Goal: Communication & Community: Answer question/provide support

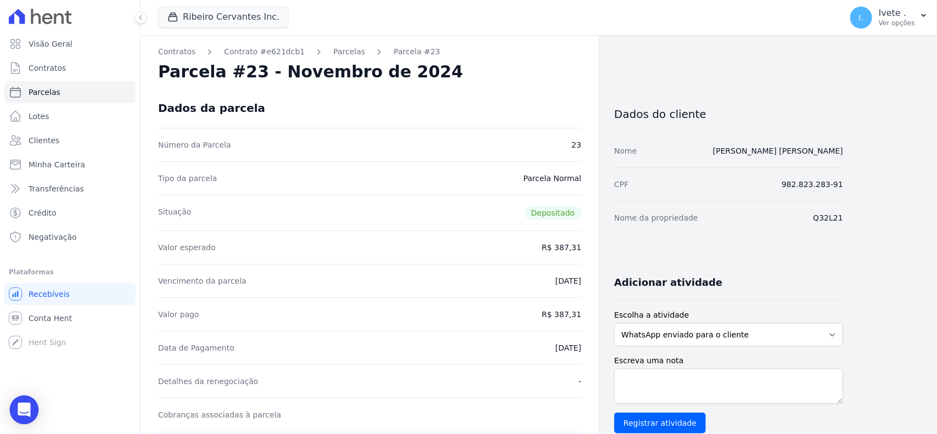
click at [25, 412] on icon "Open Intercom Messenger" at bounding box center [24, 410] width 13 height 14
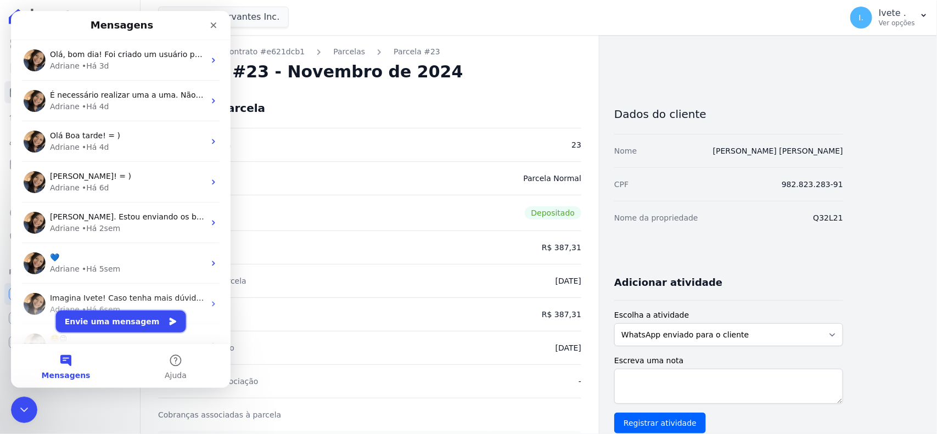
click at [110, 329] on button "Envie uma mensagem" at bounding box center [121, 322] width 130 height 22
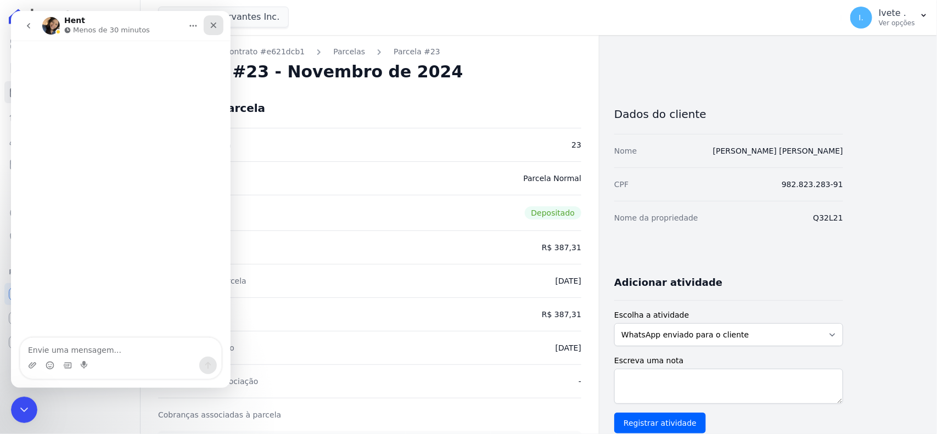
drag, startPoint x: 242, startPoint y: 25, endPoint x: 218, endPoint y: 27, distance: 24.2
click at [218, 27] on div "Fechar" at bounding box center [214, 25] width 20 height 20
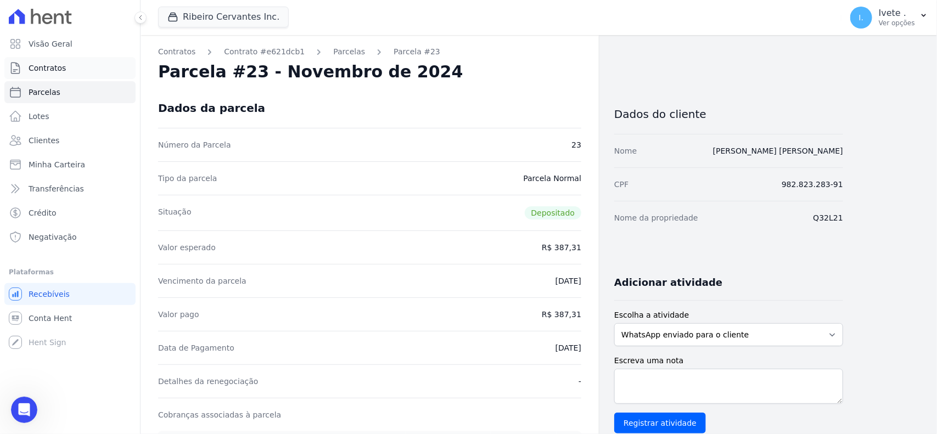
click at [64, 69] on link "Contratos" at bounding box center [69, 68] width 131 height 22
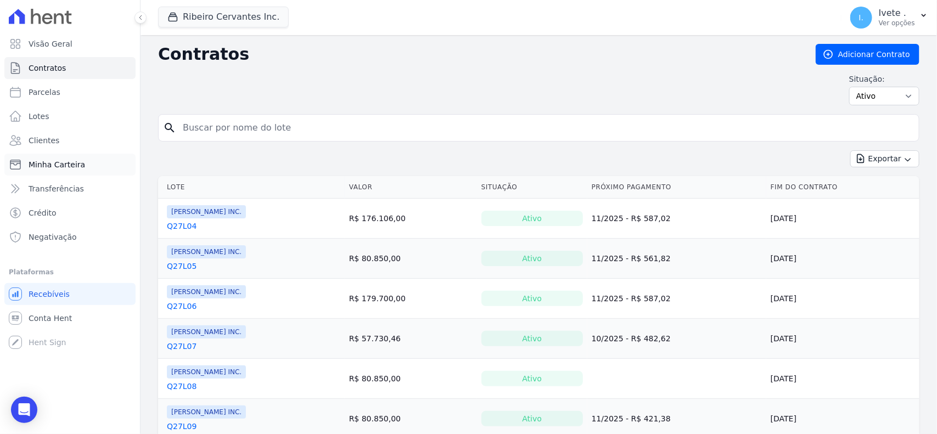
click at [41, 172] on link "Minha Carteira" at bounding box center [69, 165] width 131 height 22
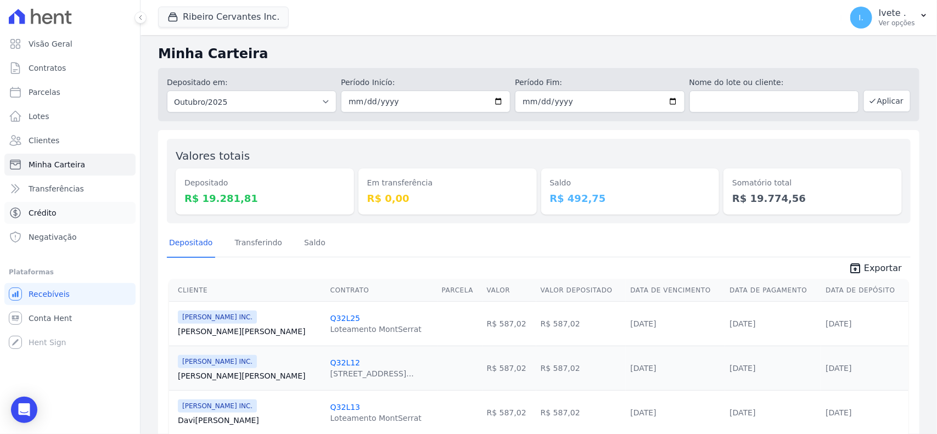
click at [57, 202] on link "Crédito" at bounding box center [69, 213] width 131 height 22
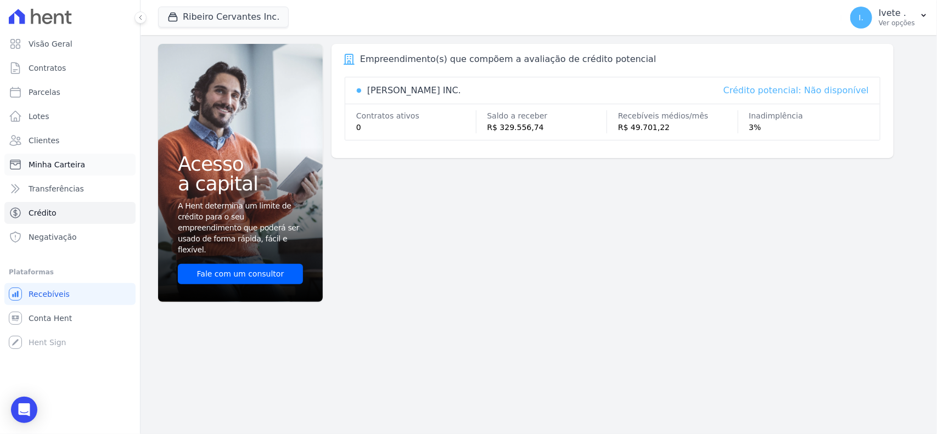
click at [56, 167] on span "Minha Carteira" at bounding box center [57, 164] width 57 height 11
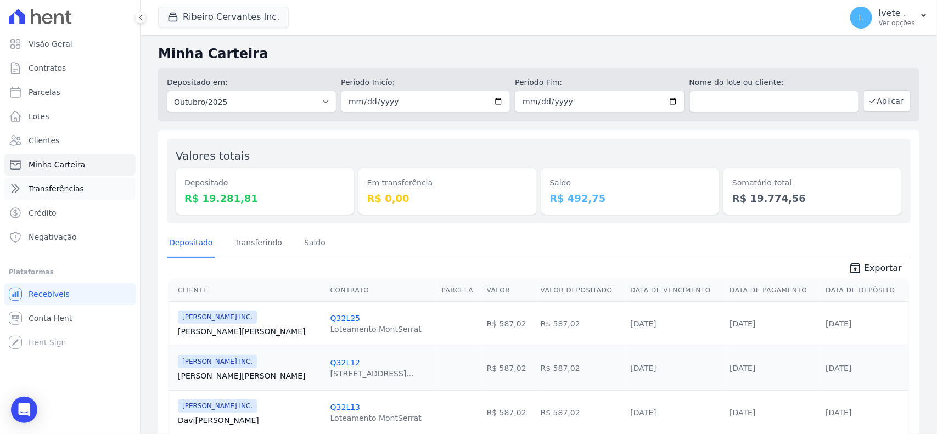
click at [53, 188] on span "Transferências" at bounding box center [56, 188] width 55 height 11
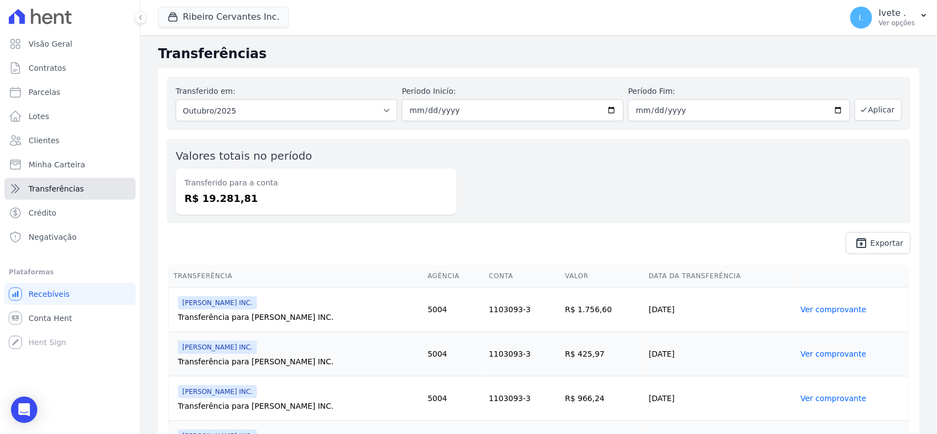
click at [53, 188] on span "Transferências" at bounding box center [56, 188] width 55 height 11
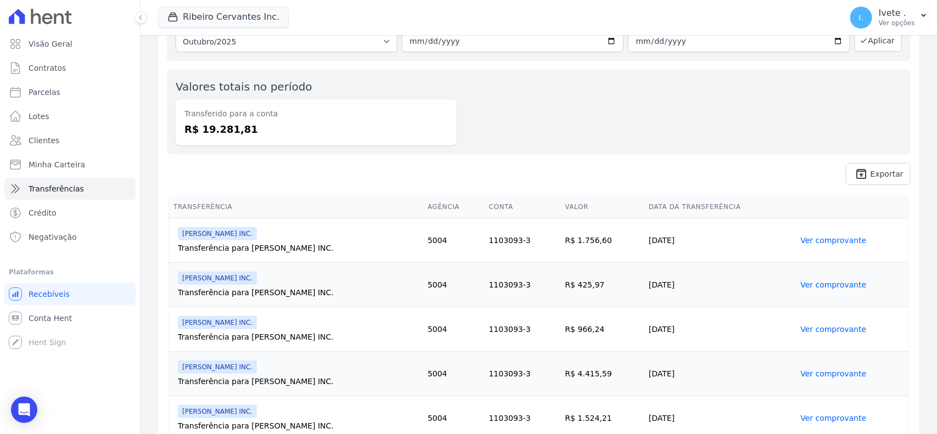
scroll to position [69, 0]
click at [42, 97] on span "Parcelas" at bounding box center [45, 92] width 32 height 11
select select
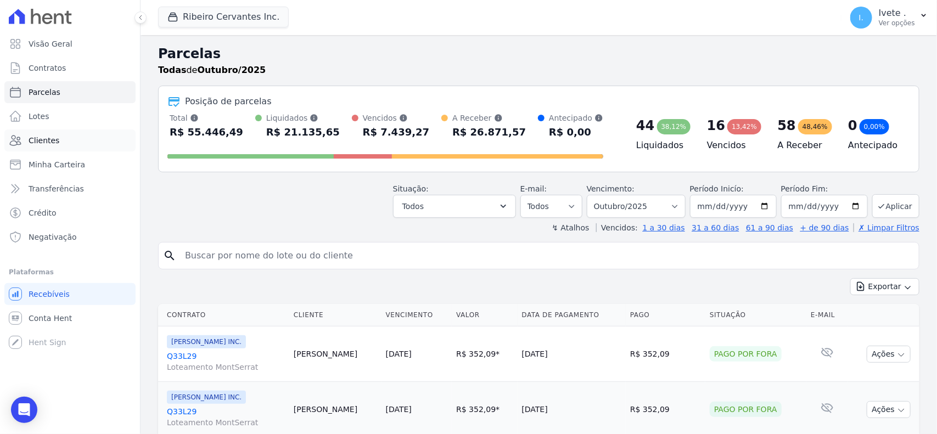
click at [42, 149] on link "Clientes" at bounding box center [69, 141] width 131 height 22
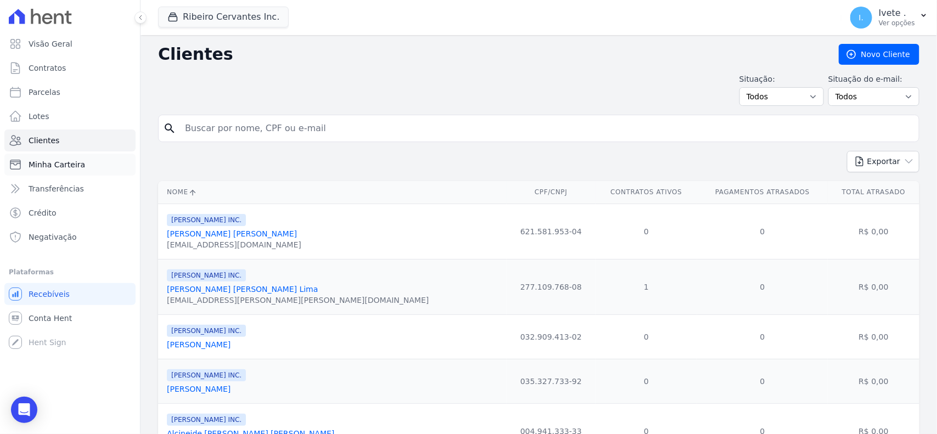
click at [51, 168] on span "Minha Carteira" at bounding box center [57, 164] width 57 height 11
click at [70, 47] on link "Visão Geral" at bounding box center [69, 44] width 131 height 22
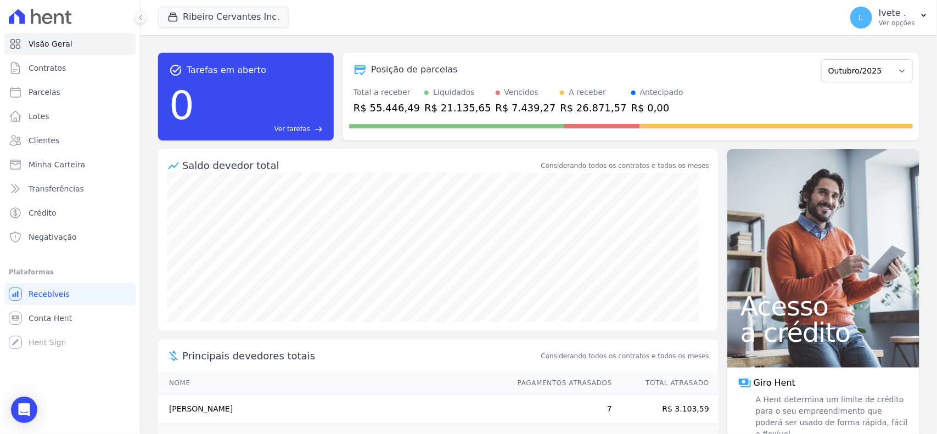
scroll to position [127, 0]
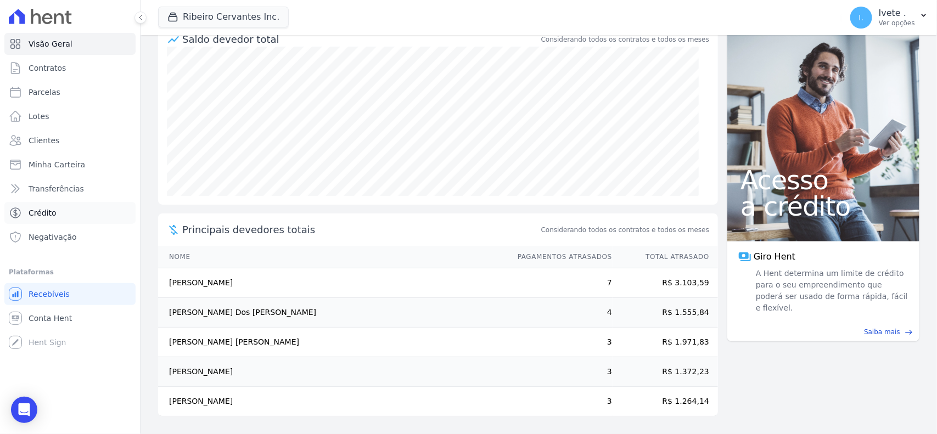
click at [27, 213] on link "Crédito" at bounding box center [69, 213] width 131 height 22
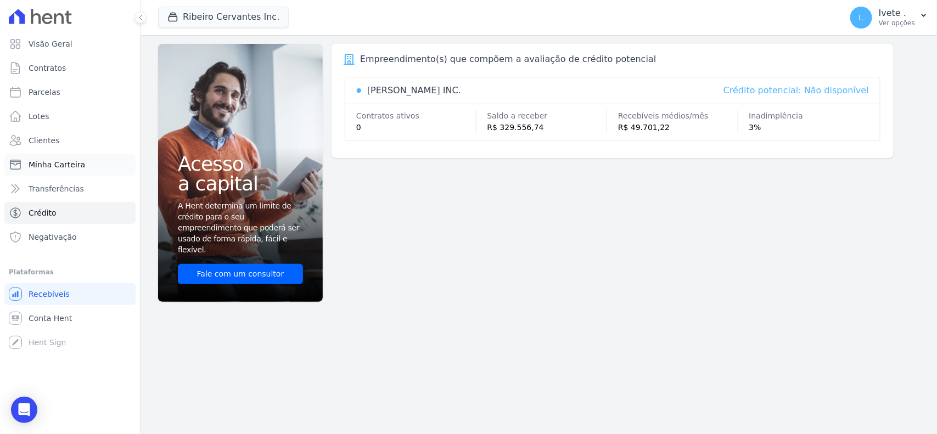
click at [64, 163] on span "Minha Carteira" at bounding box center [57, 164] width 57 height 11
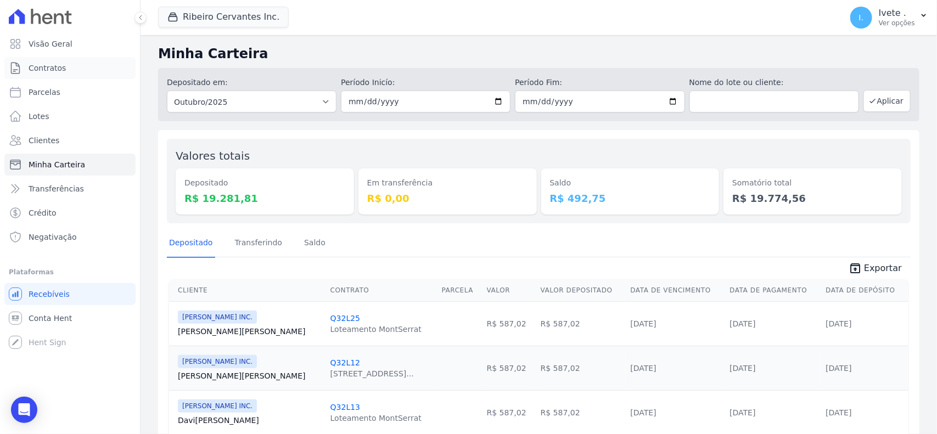
click at [29, 63] on span "Contratos" at bounding box center [47, 68] width 37 height 11
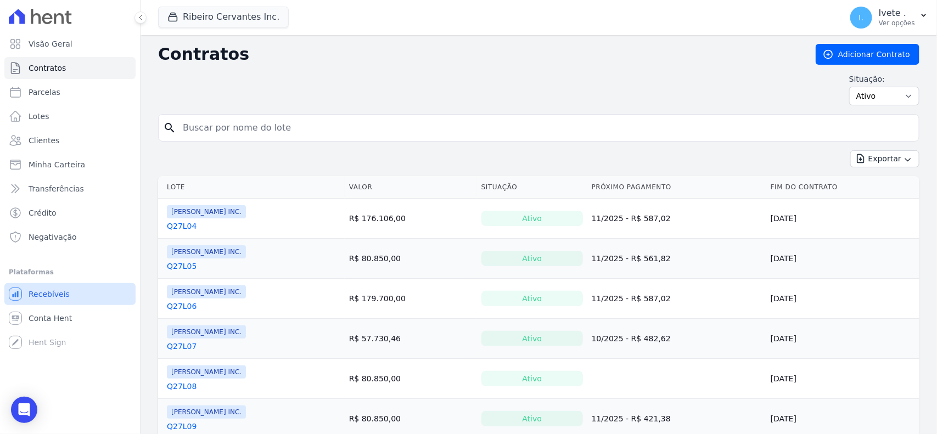
click at [53, 293] on span "Recebíveis" at bounding box center [49, 294] width 41 height 11
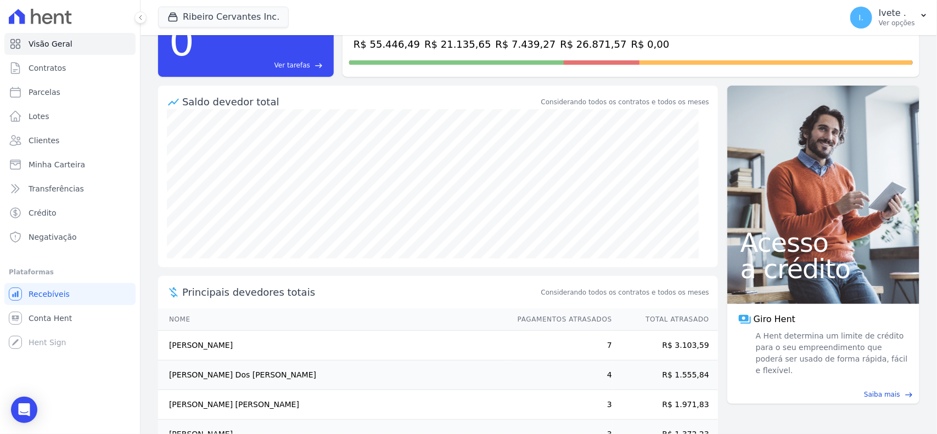
scroll to position [127, 0]
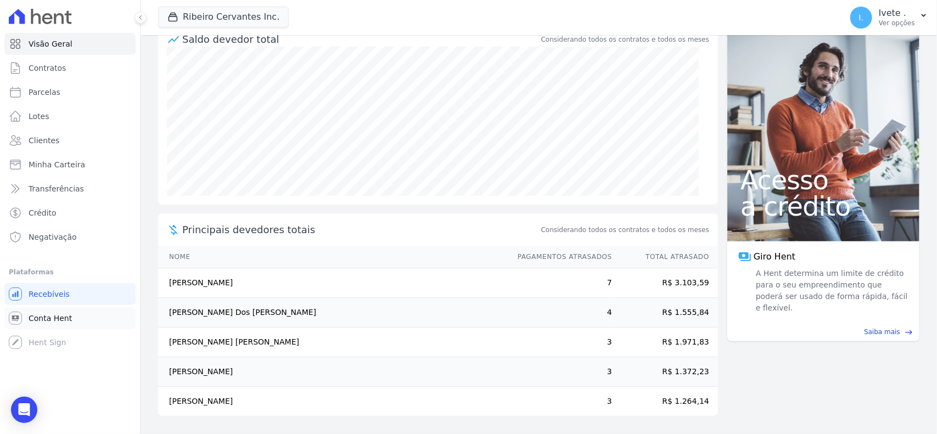
click at [80, 320] on link "Conta Hent" at bounding box center [69, 318] width 131 height 22
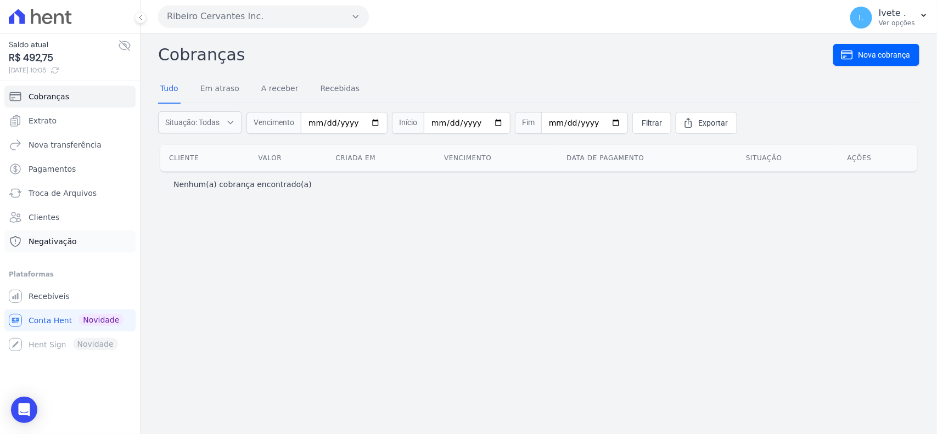
click at [77, 247] on link "Negativação" at bounding box center [69, 242] width 131 height 22
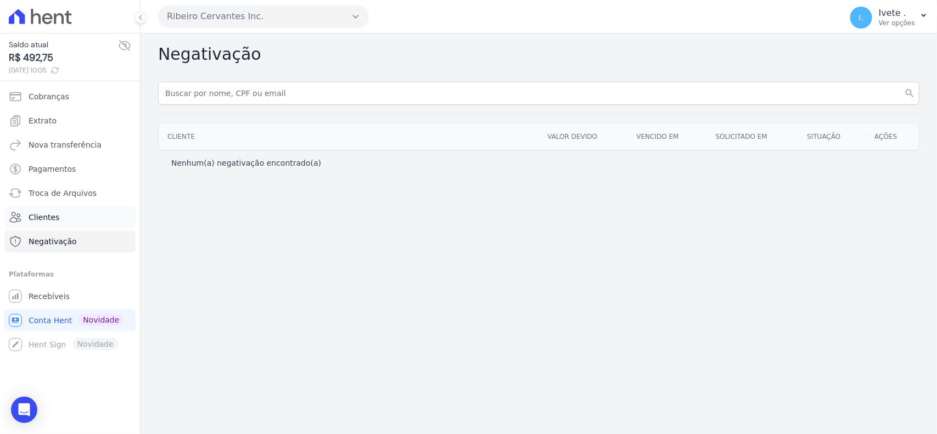
click at [75, 222] on link "Clientes" at bounding box center [69, 217] width 131 height 22
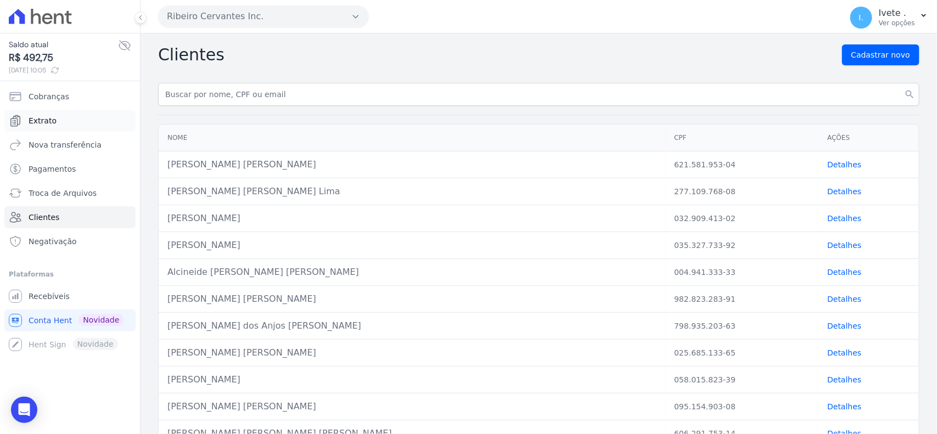
click at [71, 115] on link "Extrato" at bounding box center [69, 121] width 131 height 22
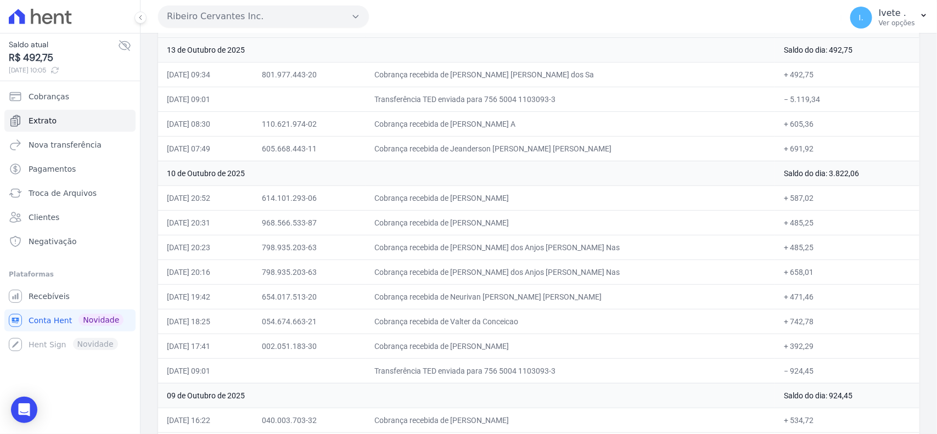
scroll to position [206, 0]
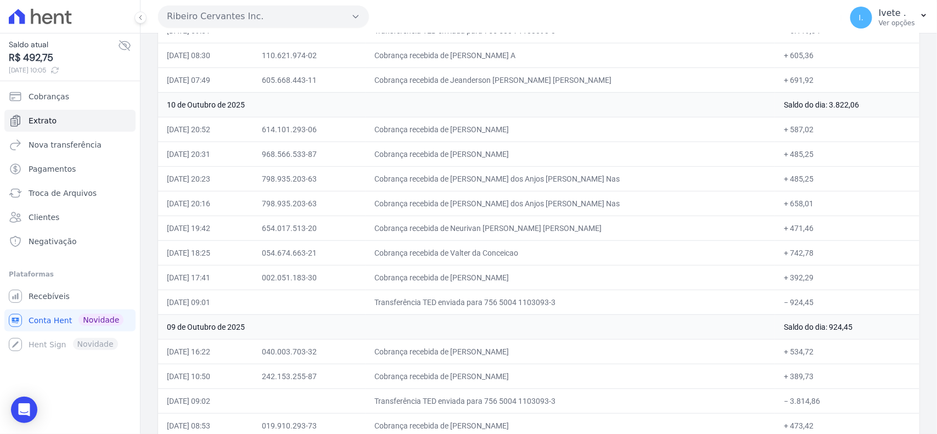
click at [324, 204] on td "798.935.203-63" at bounding box center [309, 203] width 113 height 25
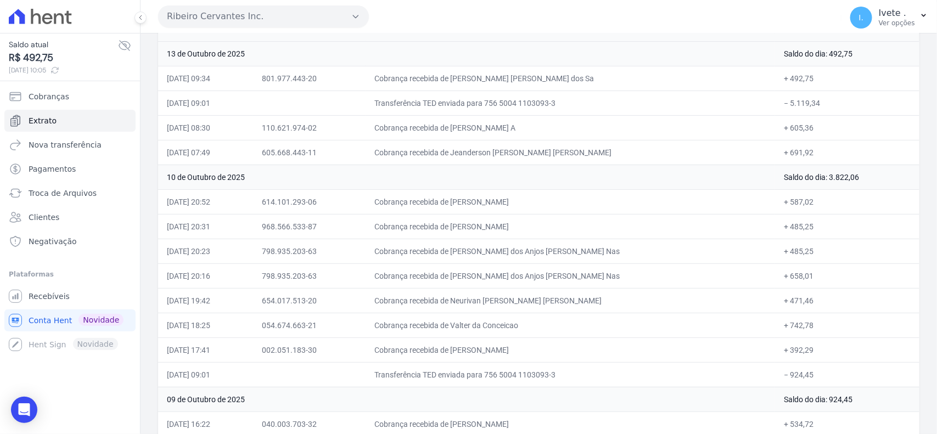
scroll to position [0, 0]
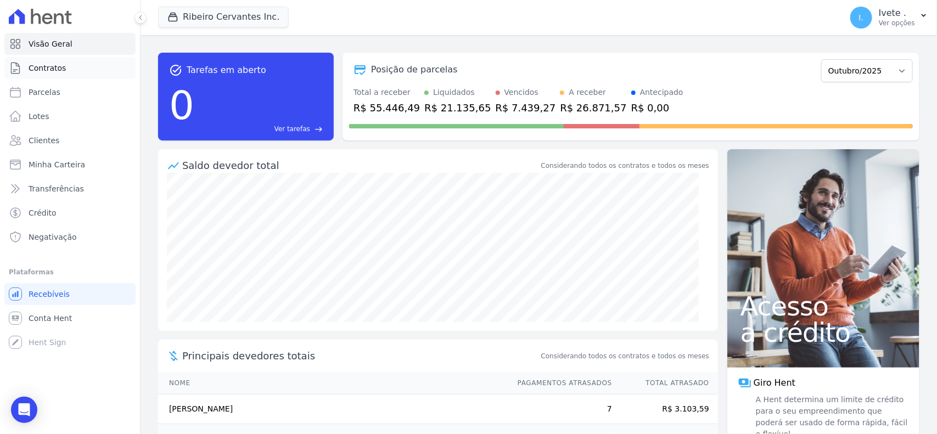
click at [39, 69] on span "Contratos" at bounding box center [47, 68] width 37 height 11
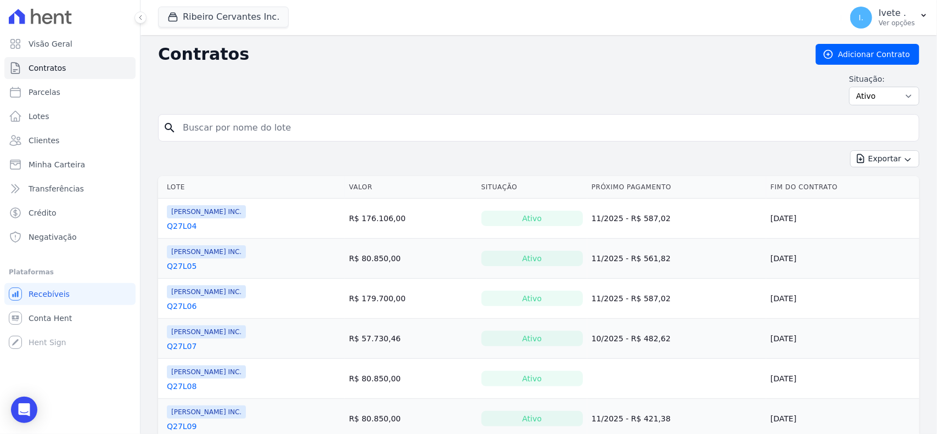
click at [271, 135] on input "search" at bounding box center [545, 128] width 738 height 22
type input "q33l33"
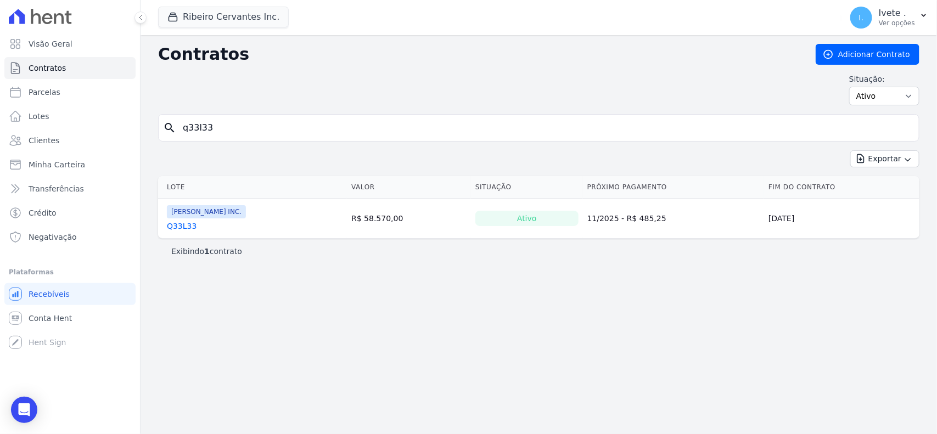
click at [182, 231] on link "Q33L33" at bounding box center [182, 226] width 30 height 11
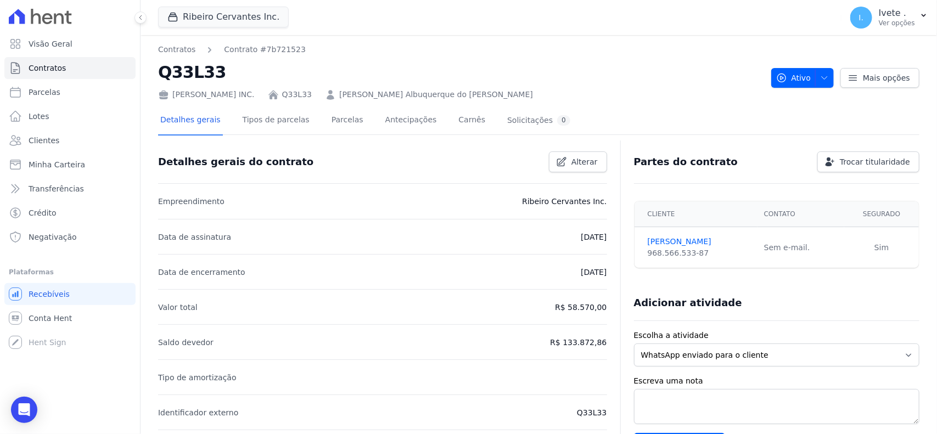
click at [432, 124] on div "Detalhes gerais Tipos de parcelas Parcelas Antecipações Carnês Solicitações 0" at bounding box center [365, 120] width 414 height 29
click at [456, 120] on link "Carnês" at bounding box center [471, 120] width 31 height 29
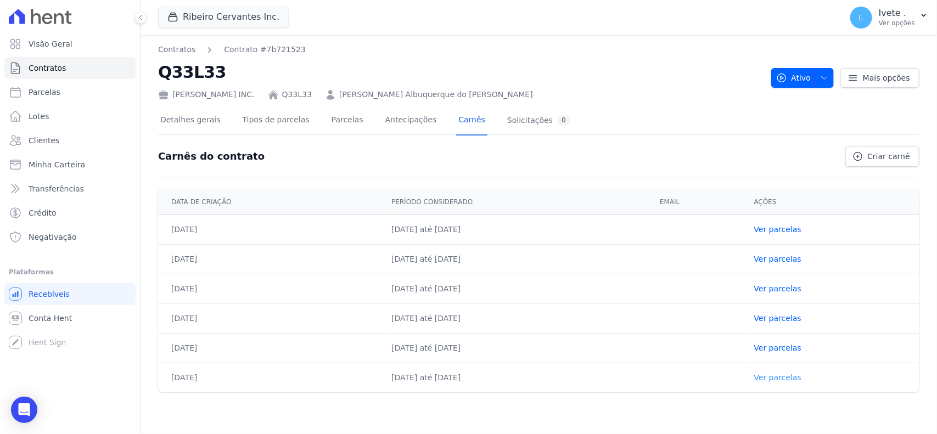
click at [796, 380] on link "Ver parcelas" at bounding box center [777, 377] width 47 height 9
click at [329, 116] on link "Parcelas" at bounding box center [347, 120] width 36 height 29
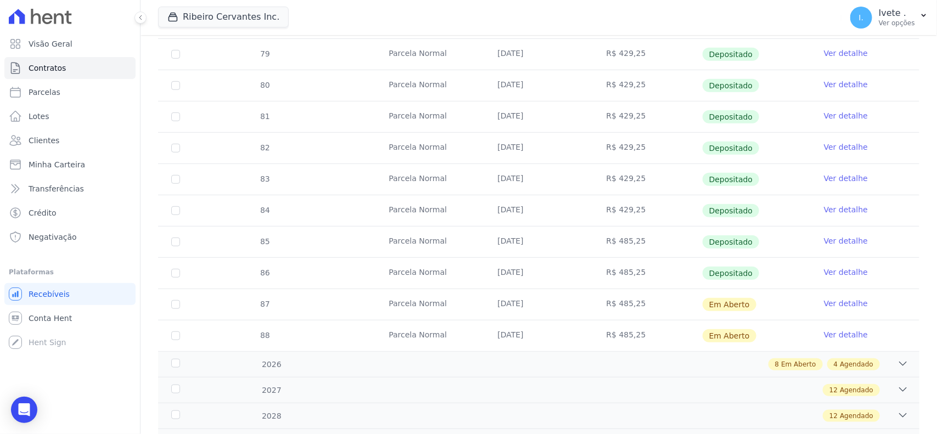
scroll to position [343, 0]
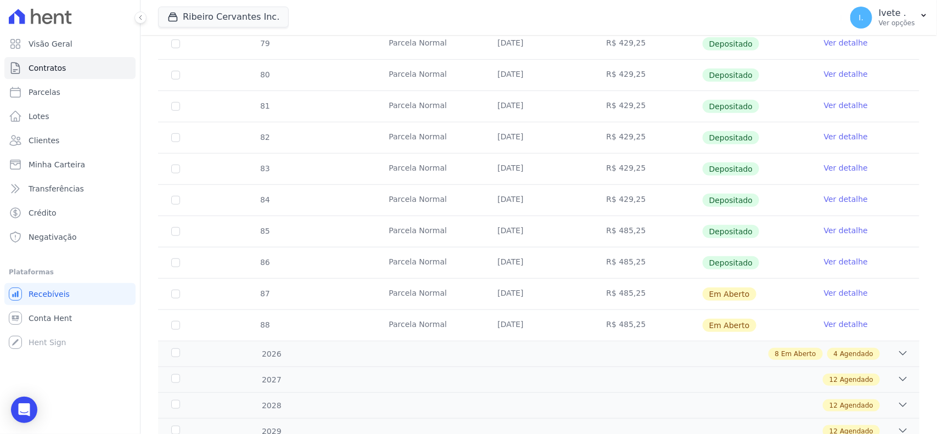
click at [828, 267] on link "Ver detalhe" at bounding box center [846, 261] width 44 height 11
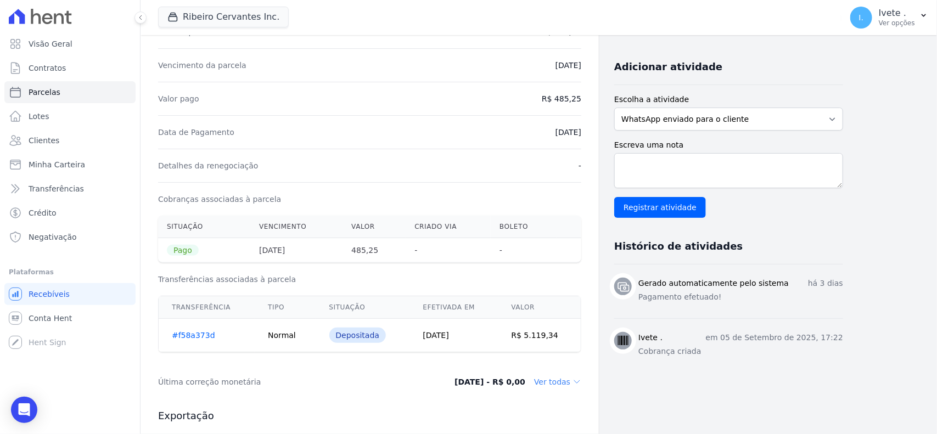
scroll to position [206, 0]
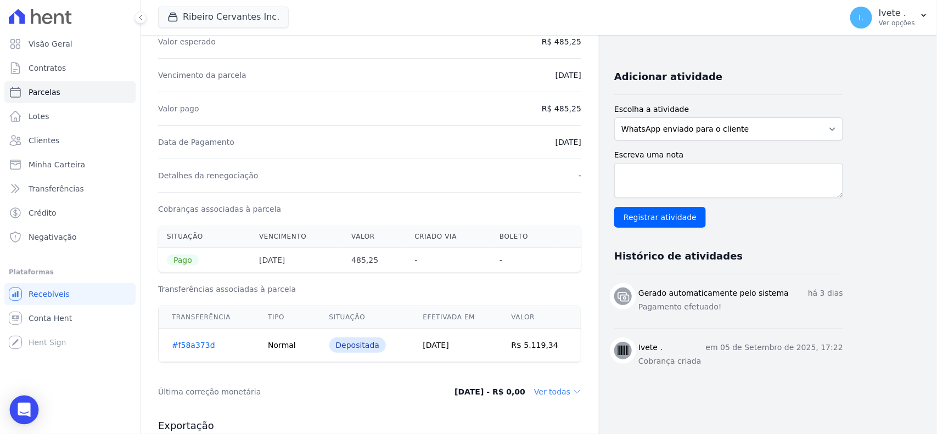
click at [29, 407] on icon "Open Intercom Messenger" at bounding box center [24, 410] width 13 height 14
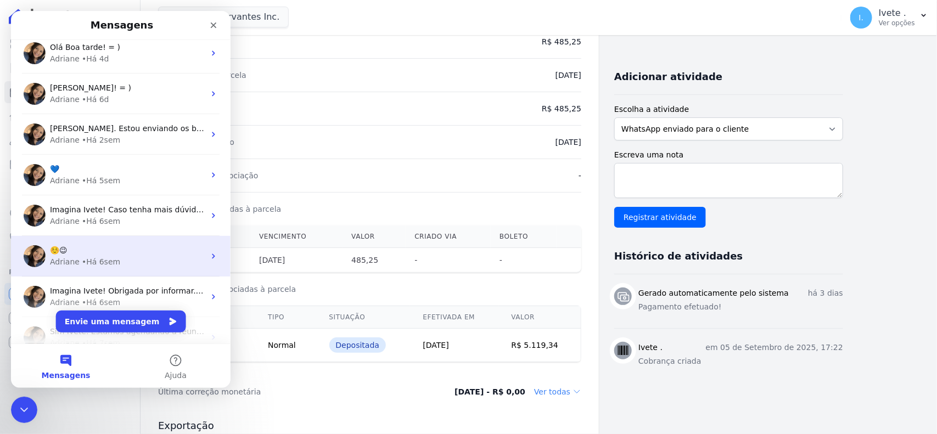
scroll to position [0, 0]
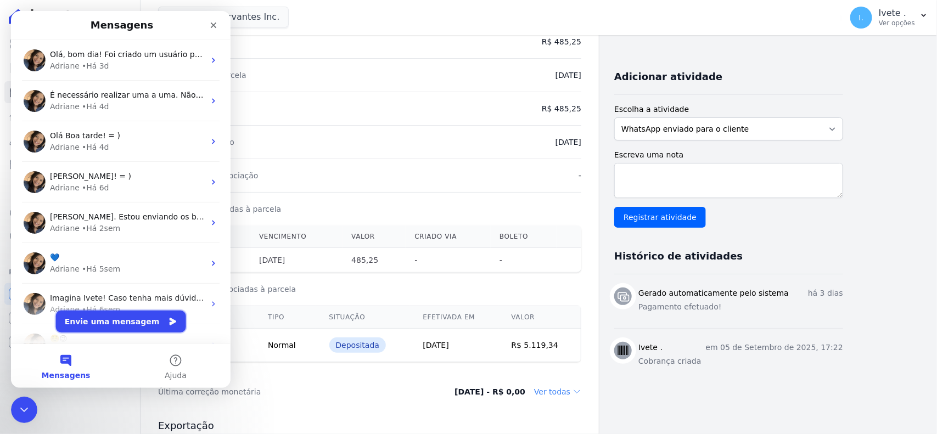
click at [106, 319] on button "Envie uma mensagem" at bounding box center [121, 322] width 130 height 22
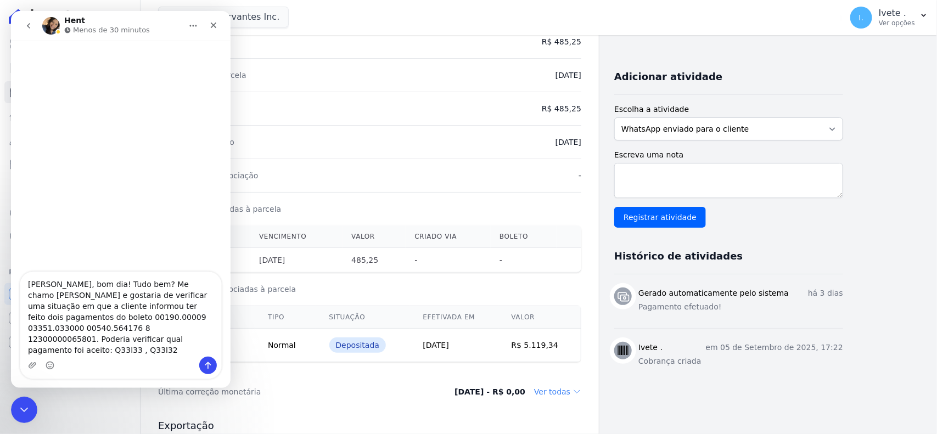
click at [69, 354] on textarea "Adriane, bom dia! Tudo bem? Me chamo Ana e gostaria de verificar uma situação e…" at bounding box center [120, 314] width 201 height 85
click at [100, 354] on textarea "Adriane, bom dia! Tudo bem? Me chamo Ana e gostaria de verificar uma situação e…" at bounding box center [120, 314] width 201 height 85
type textarea "[PERSON_NAME], bom dia! Tudo bem? Me chamo [PERSON_NAME] e gostaria de verifica…"
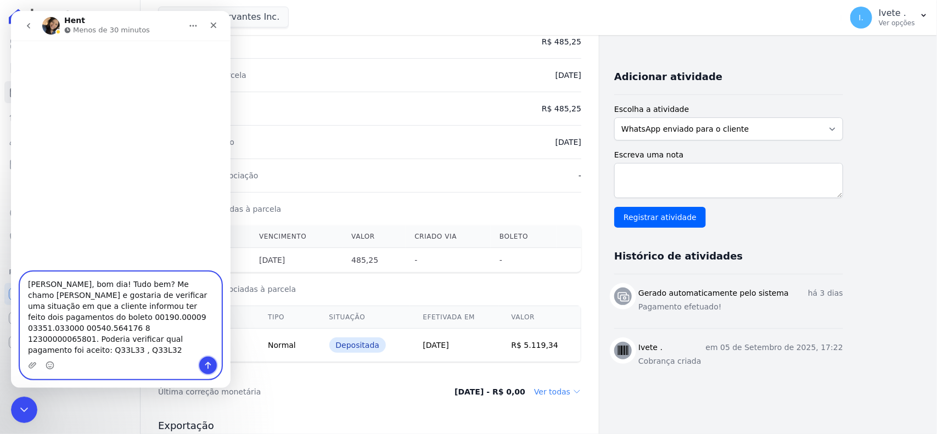
click at [202, 359] on button "Enviar uma mensagem" at bounding box center [208, 366] width 18 height 18
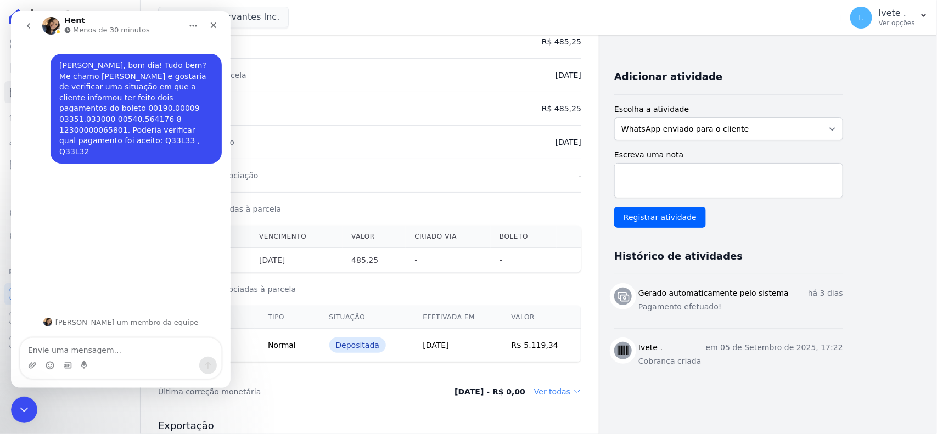
click at [21, 20] on button "go back" at bounding box center [28, 25] width 21 height 21
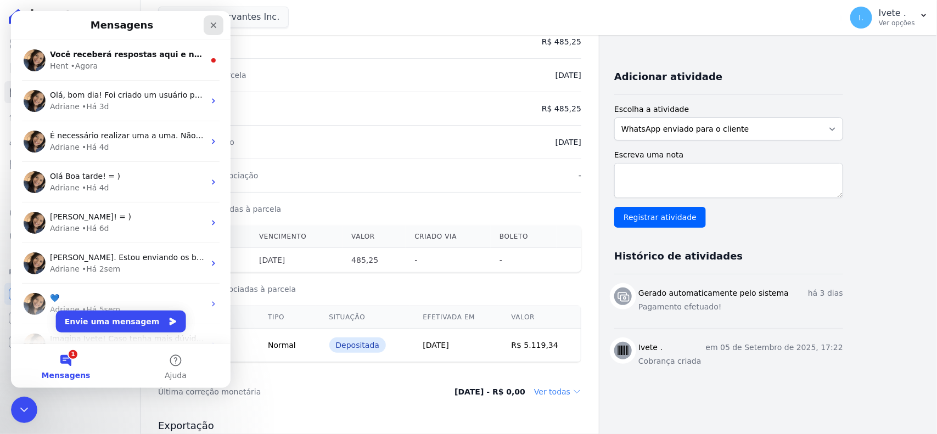
click at [215, 21] on icon "Fechar" at bounding box center [213, 25] width 9 height 9
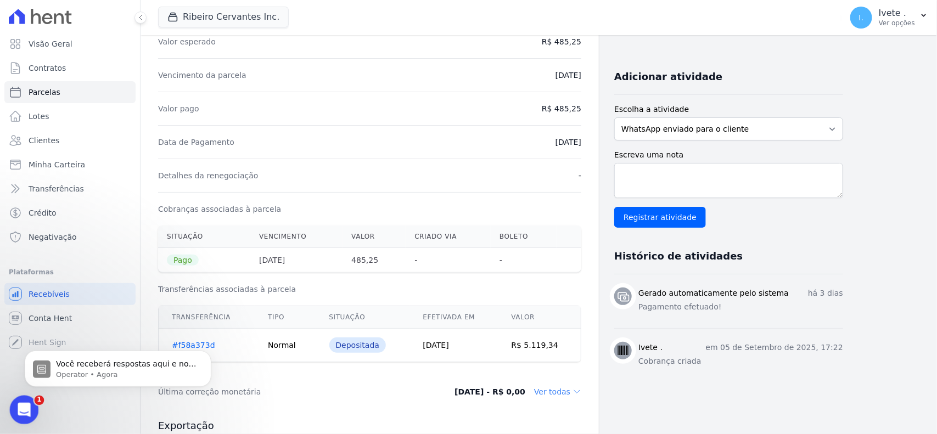
click at [24, 410] on icon "Abertura do Messenger da Intercom" at bounding box center [23, 409] width 18 height 18
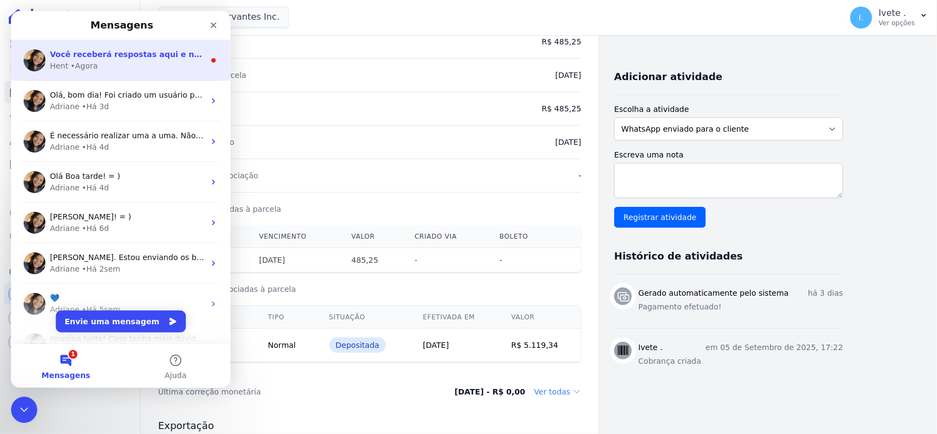
click at [137, 67] on div "Hent • Agora" at bounding box center [127, 66] width 155 height 12
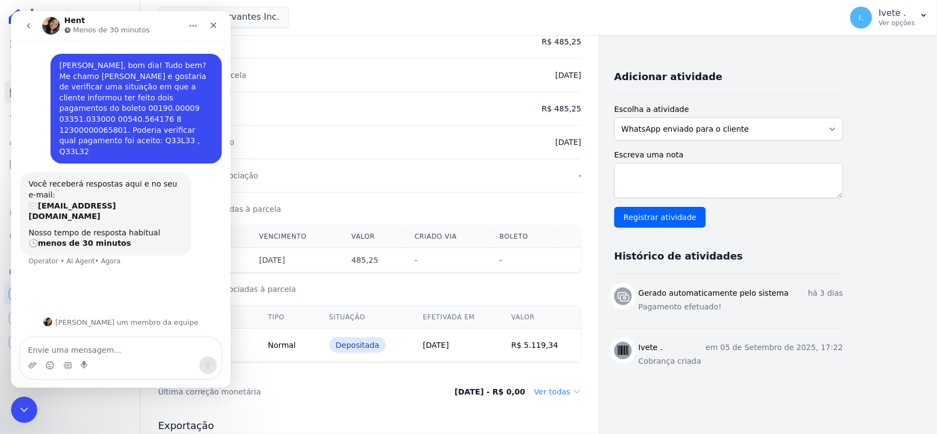
click at [28, 24] on icon "go back" at bounding box center [28, 25] width 3 height 5
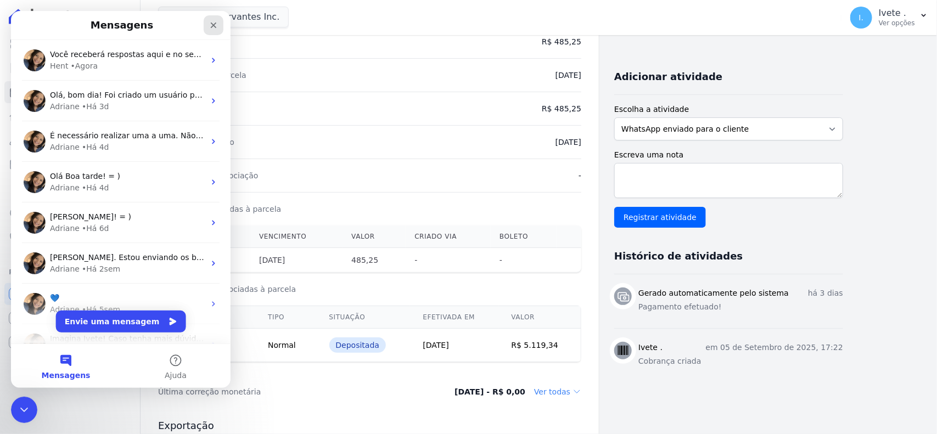
click at [210, 31] on div "Fechar" at bounding box center [214, 25] width 20 height 20
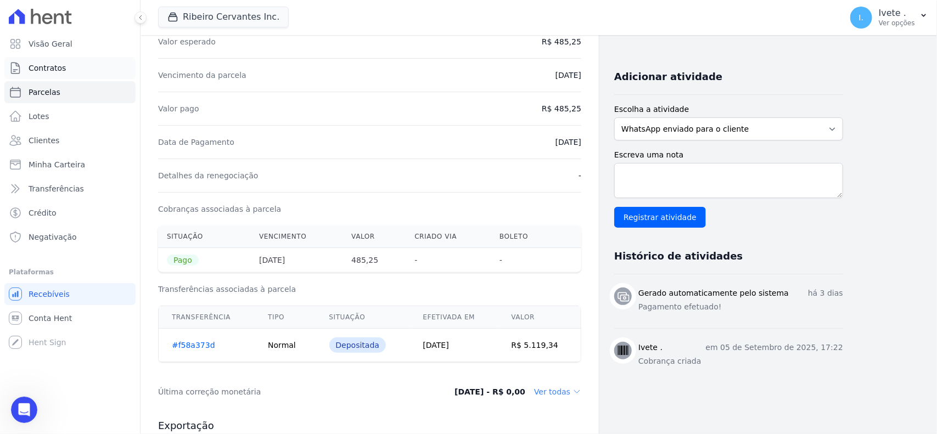
click at [66, 62] on link "Contratos" at bounding box center [69, 68] width 131 height 22
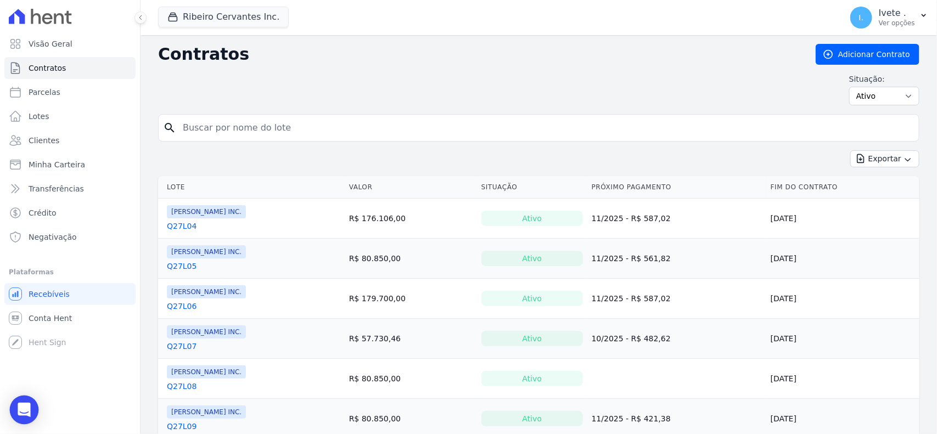
click at [26, 413] on icon "Open Intercom Messenger" at bounding box center [24, 410] width 14 height 14
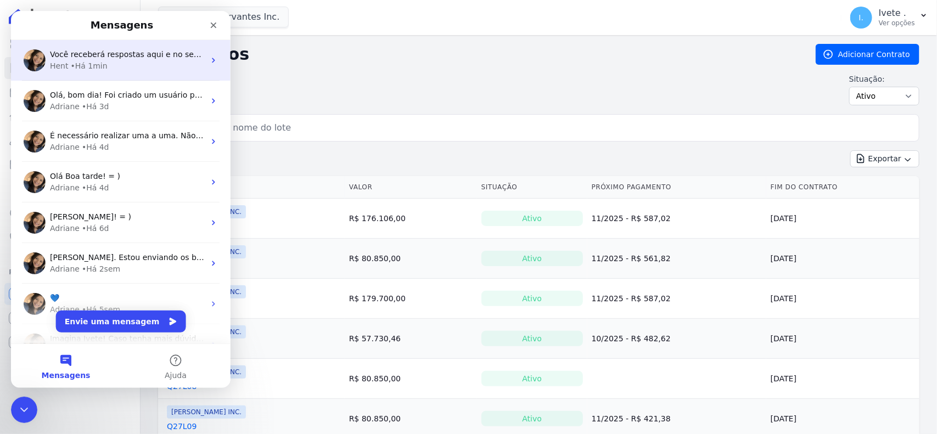
click at [152, 73] on div "Você receberá respostas aqui e no seu e-mail: ✉️ ivete@ribeirocervantes.com.br …" at bounding box center [121, 60] width 220 height 41
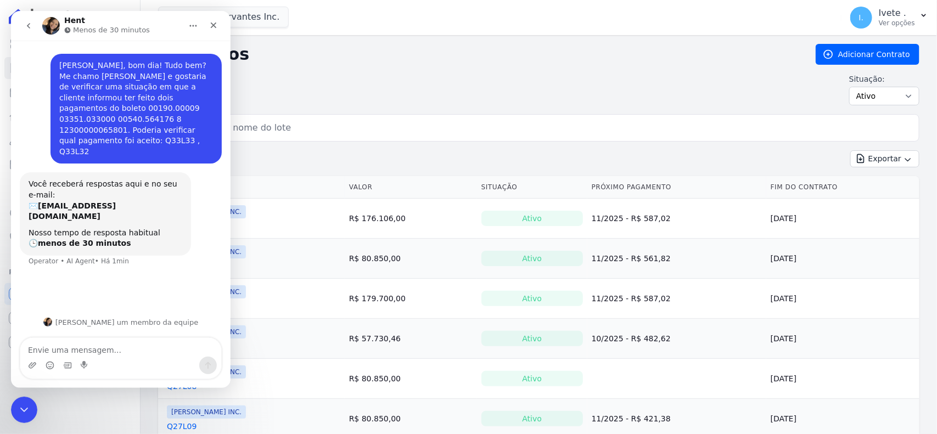
click at [35, 32] on button "go back" at bounding box center [28, 25] width 21 height 21
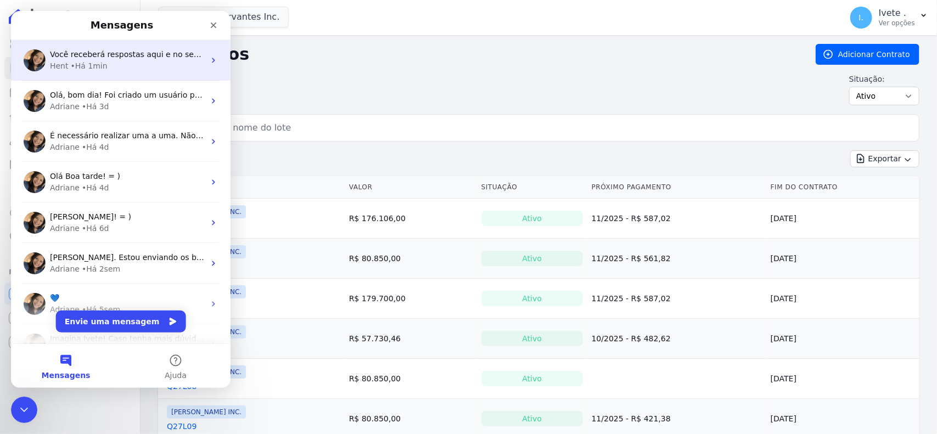
click at [105, 67] on div "Hent • Há 1min" at bounding box center [127, 66] width 155 height 12
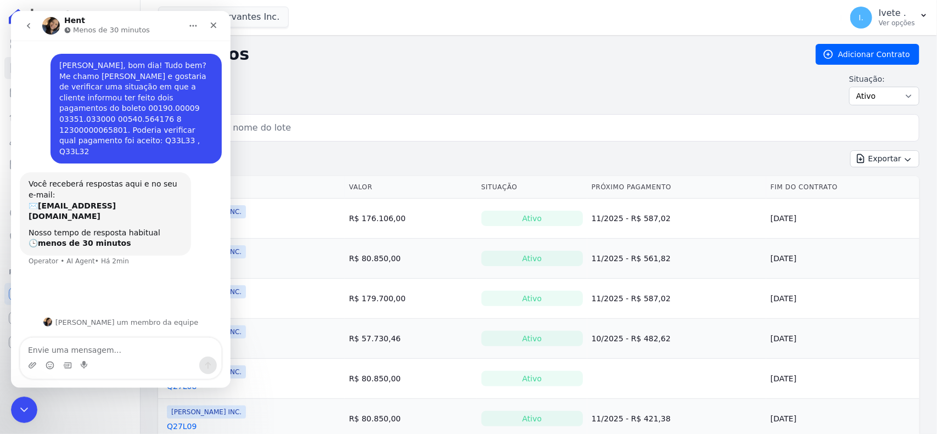
click at [31, 24] on icon "go back" at bounding box center [28, 25] width 9 height 9
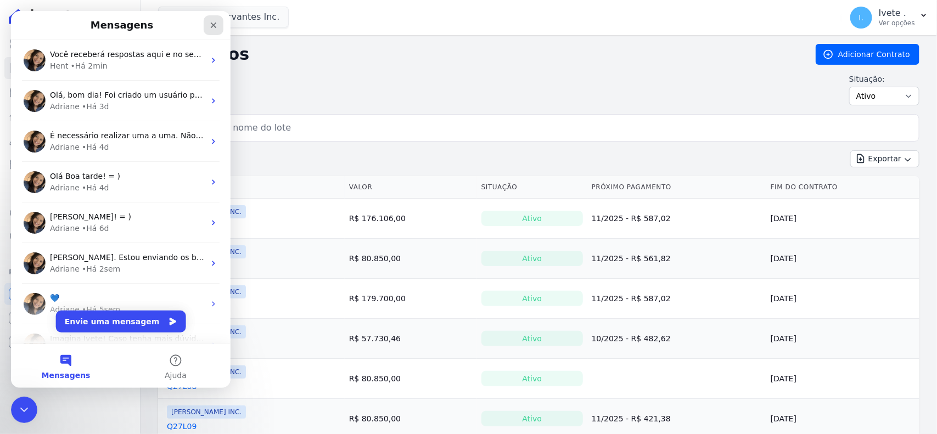
click at [210, 28] on icon "Fechar" at bounding box center [213, 25] width 9 height 9
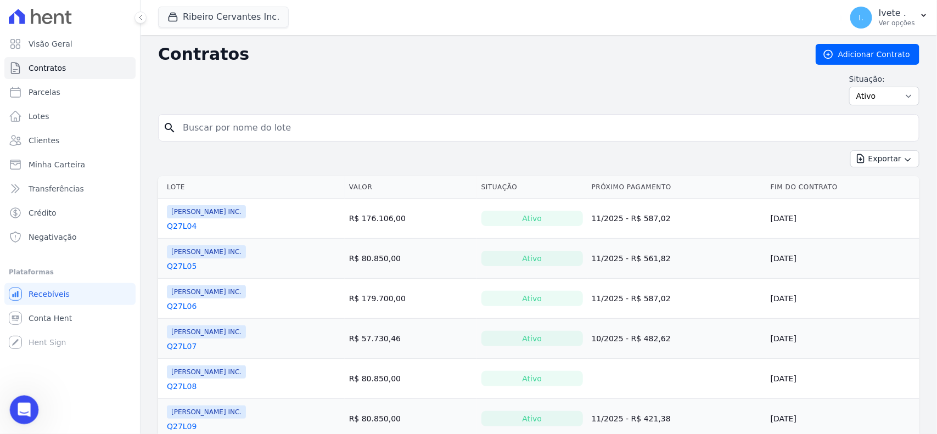
click at [29, 412] on div "Abertura do Messenger da Intercom" at bounding box center [22, 408] width 36 height 36
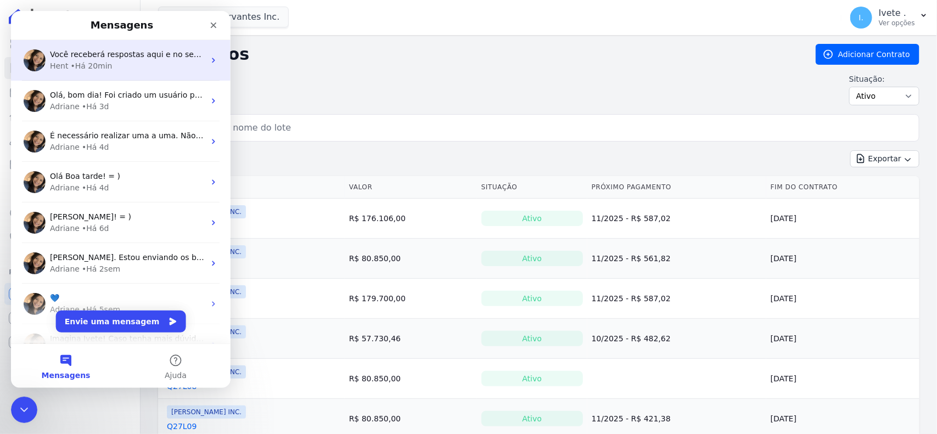
click at [105, 72] on div "Você receberá respostas aqui e no seu e-mail: ✉️ ivete@ribeirocervantes.com.br …" at bounding box center [121, 60] width 220 height 41
click at [129, 53] on span "Você receberá respostas aqui e no seu e-mail: ✉️ ivete@ribeirocervantes.com.br …" at bounding box center [329, 54] width 558 height 9
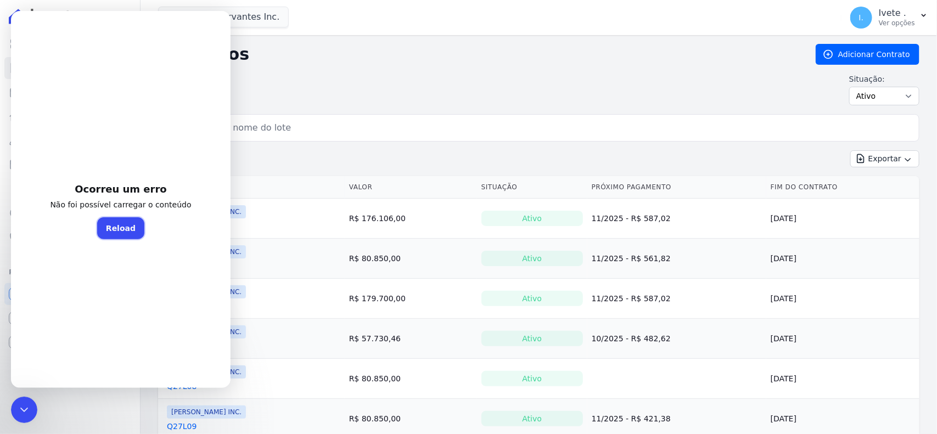
click at [106, 220] on button "Reload" at bounding box center [120, 228] width 47 height 22
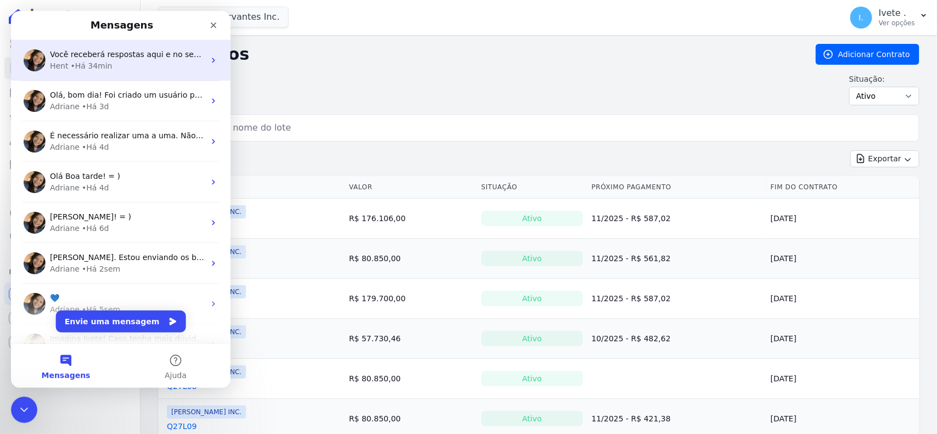
click at [98, 65] on div "• Há 34min" at bounding box center [92, 66] width 42 height 12
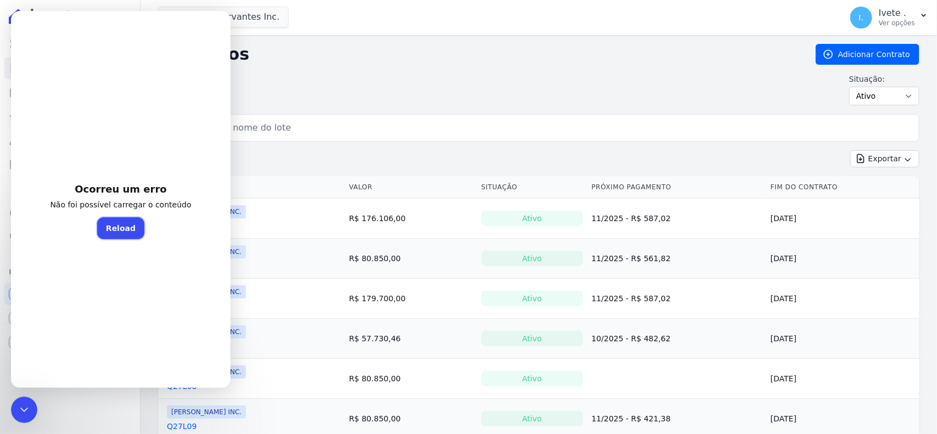
click at [111, 230] on button "Reload" at bounding box center [120, 228] width 47 height 22
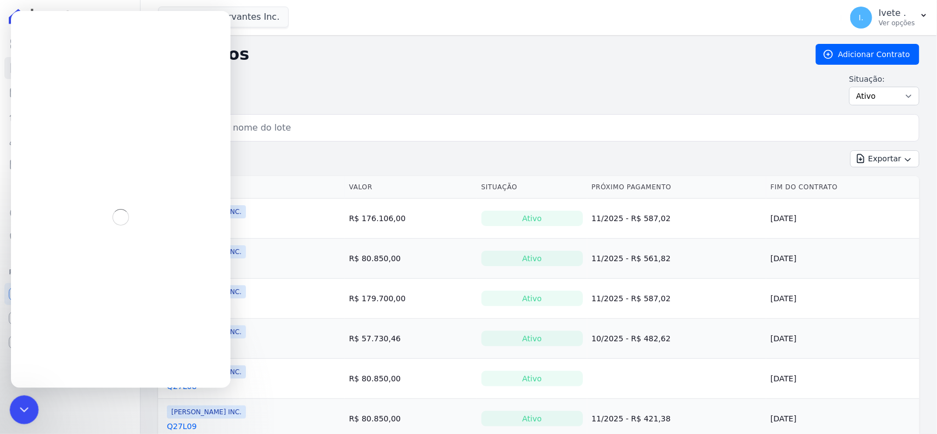
click at [32, 414] on div "Encerramento do Messenger da Intercom" at bounding box center [22, 408] width 26 height 26
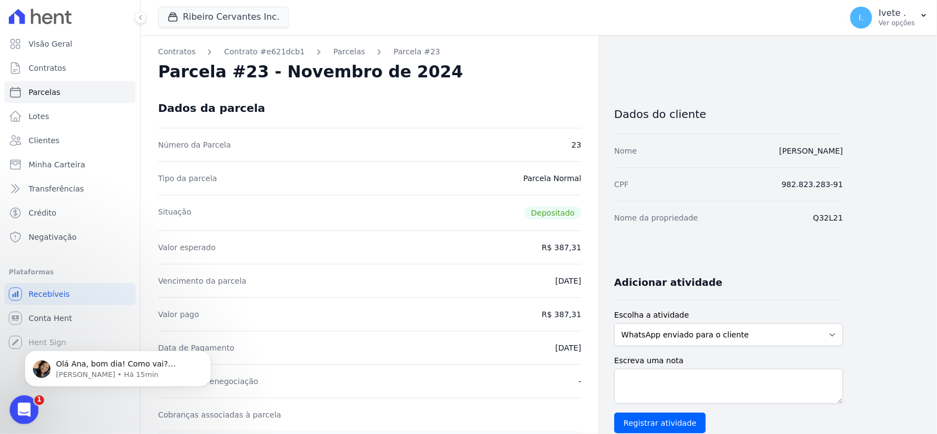
click at [14, 411] on icon "Abertura do Messenger da Intercom" at bounding box center [23, 409] width 18 height 18
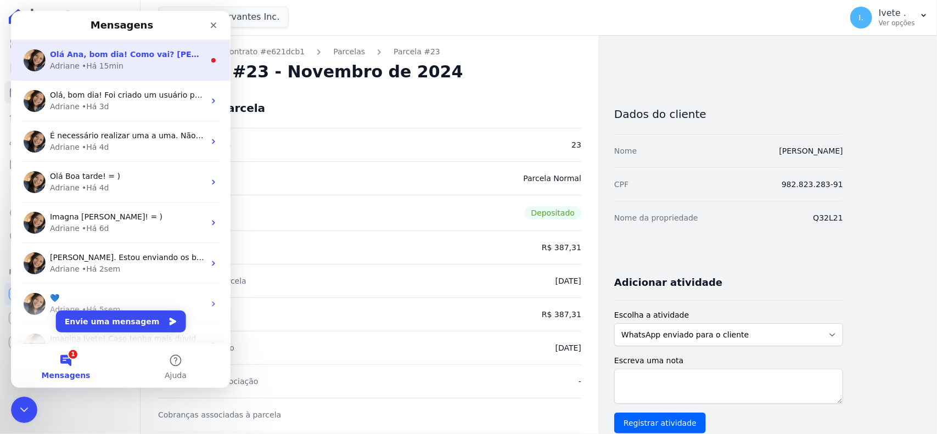
click at [81, 51] on span "Olá Ana, bom dia! Como vai? Ana, vou acessar as informações e verificar. Poderi…" at bounding box center [381, 54] width 662 height 9
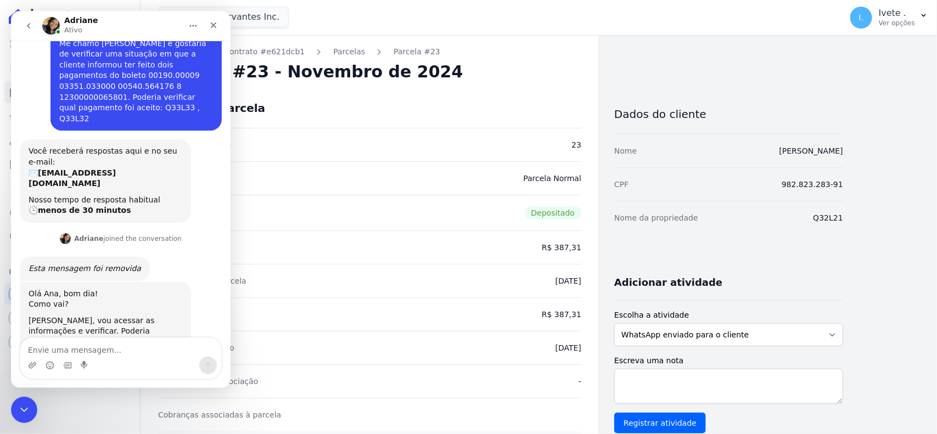
scroll to position [40, 0]
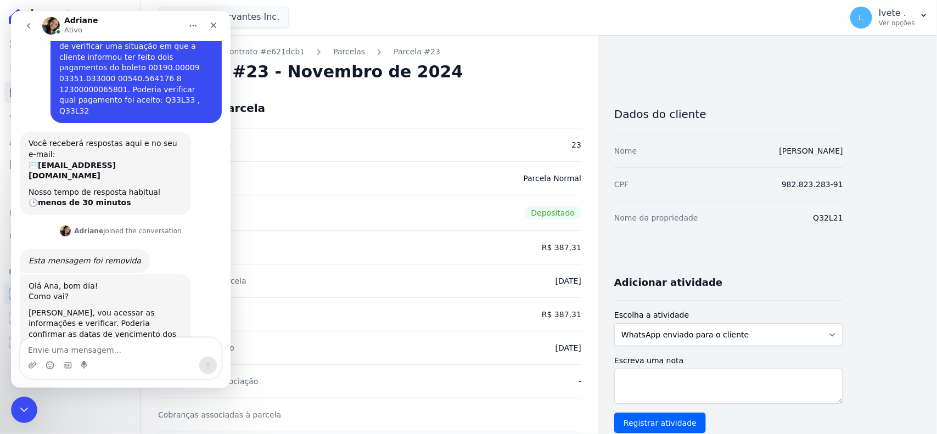
click at [82, 351] on textarea "Envie uma mensagem..." at bounding box center [120, 347] width 201 height 19
click at [68, 341] on textarea "Envie uma mensagem..." at bounding box center [120, 347] width 201 height 19
type textarea "[DATE]"
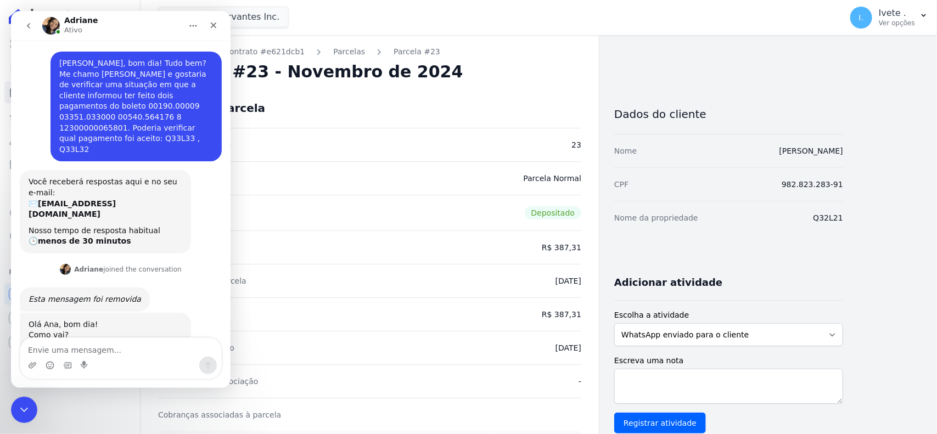
scroll to position [0, 0]
click at [24, 31] on button "go back" at bounding box center [28, 25] width 21 height 21
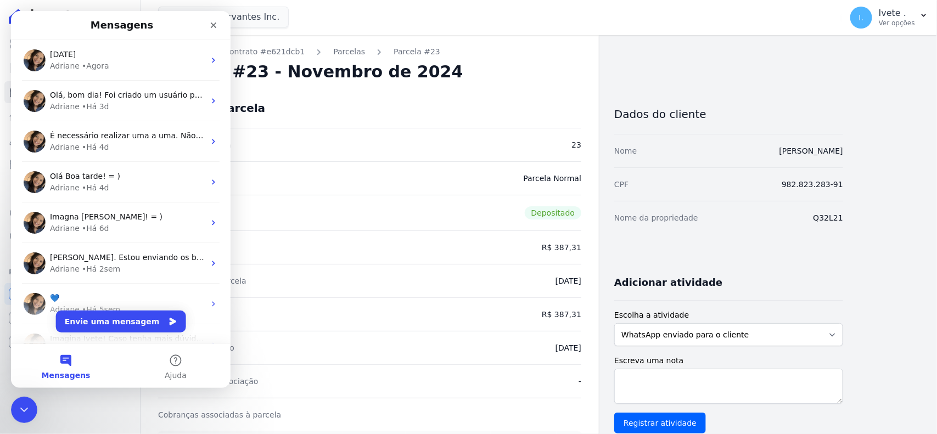
click at [198, 32] on div "Messenger da Intercom" at bounding box center [189, 25] width 67 height 20
click at [213, 23] on icon "Fechar" at bounding box center [213, 25] width 9 height 9
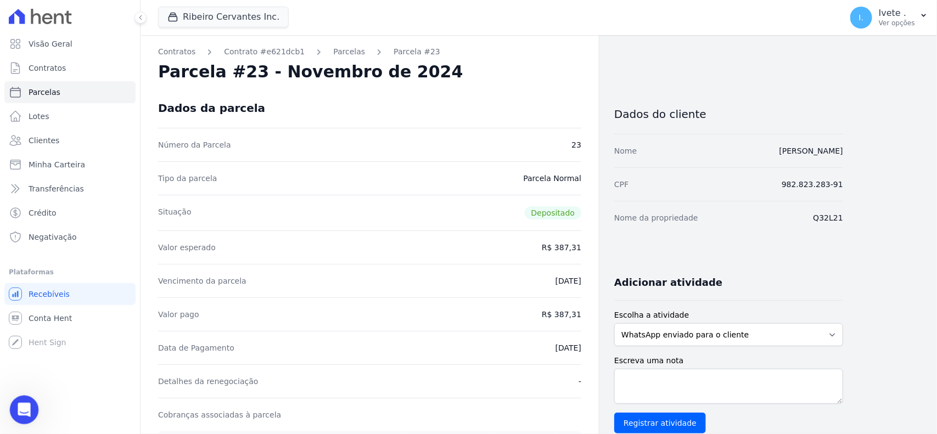
click at [25, 407] on icon "Abertura do Messenger da Intercom" at bounding box center [23, 409] width 18 height 18
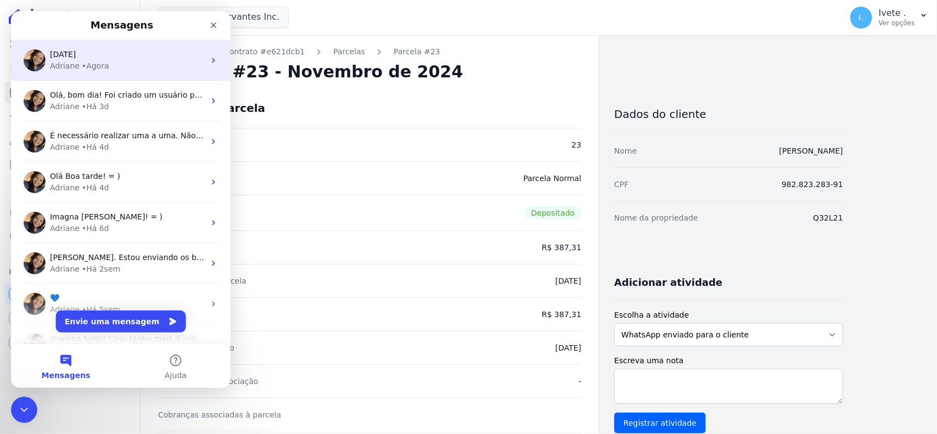
click at [103, 67] on div "• Agora" at bounding box center [95, 66] width 27 height 12
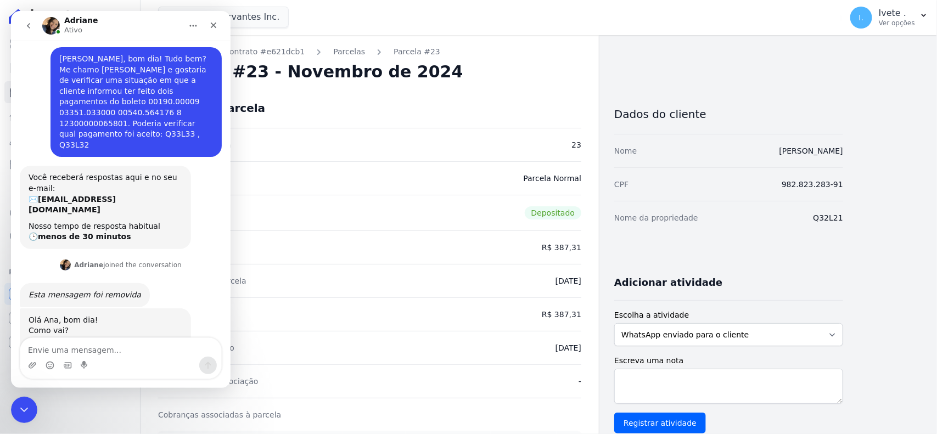
scroll to position [72, 0]
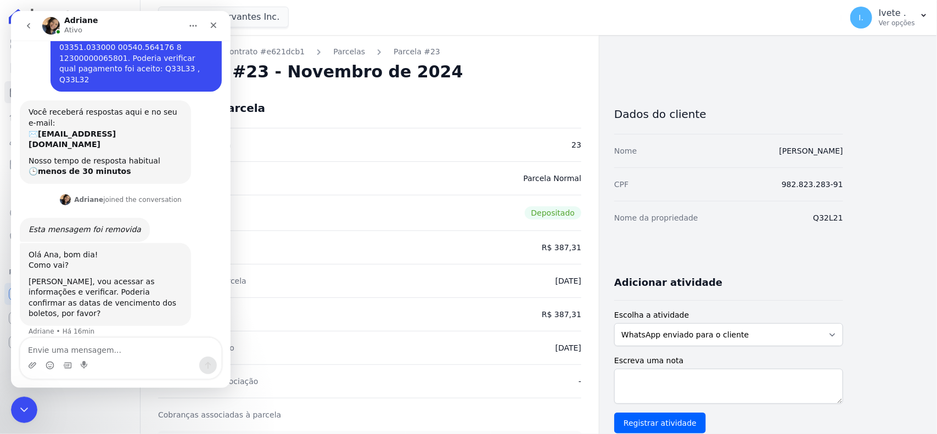
click at [28, 32] on button "go back" at bounding box center [28, 25] width 21 height 21
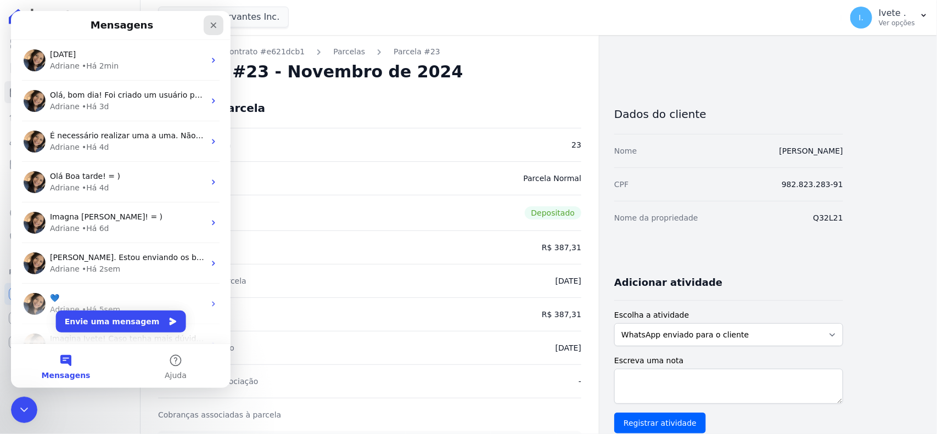
click at [220, 20] on div "Fechar" at bounding box center [214, 25] width 20 height 20
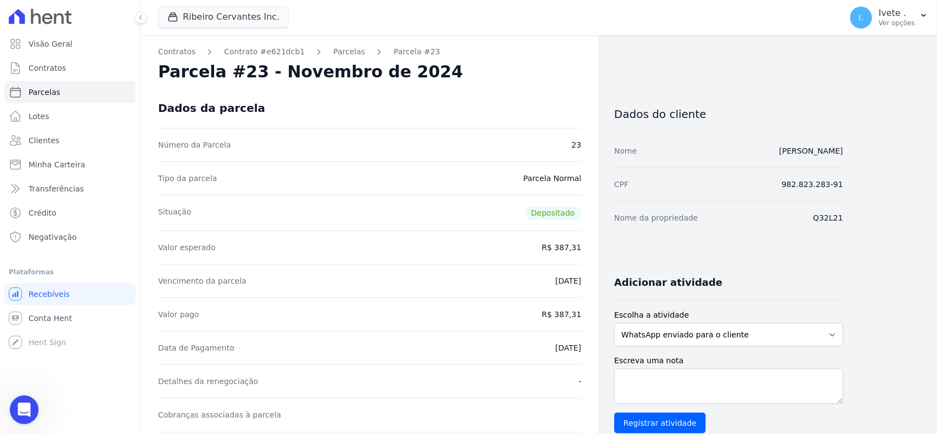
click at [27, 406] on icon "Abertura do Messenger da Intercom" at bounding box center [23, 409] width 18 height 18
click at [25, 410] on icon "Open Intercom Messenger" at bounding box center [24, 410] width 13 height 14
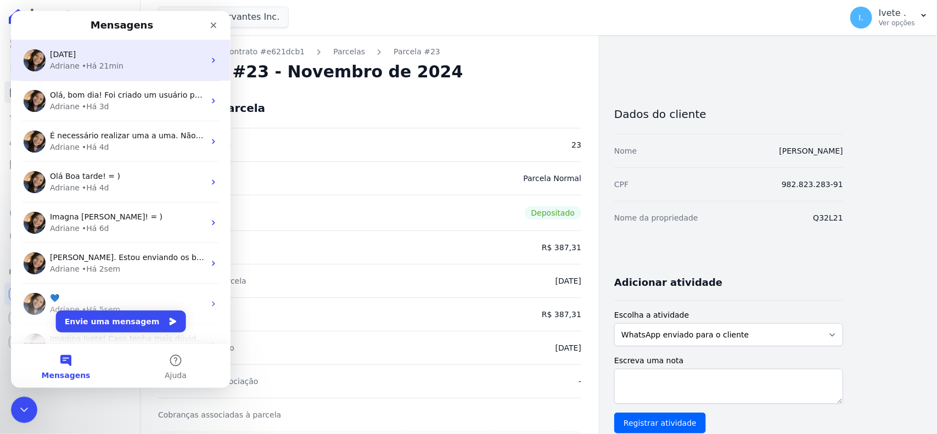
click at [110, 65] on div "• Há 21min" at bounding box center [103, 66] width 42 height 12
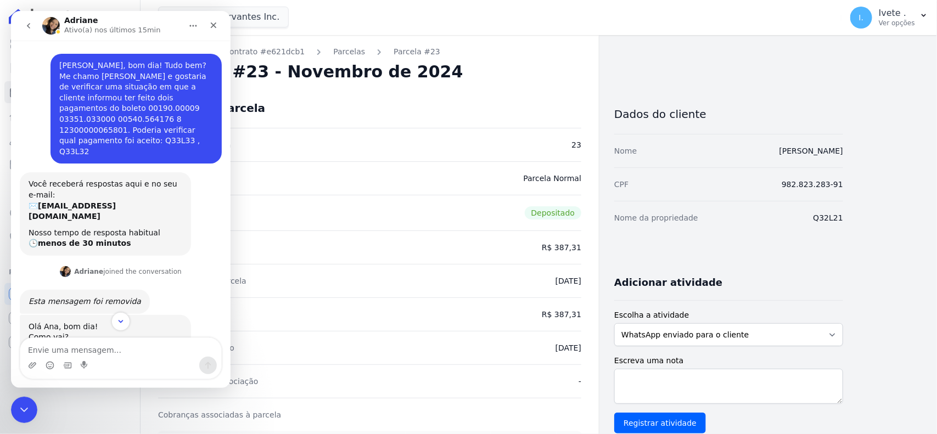
click at [30, 25] on icon "go back" at bounding box center [28, 25] width 9 height 9
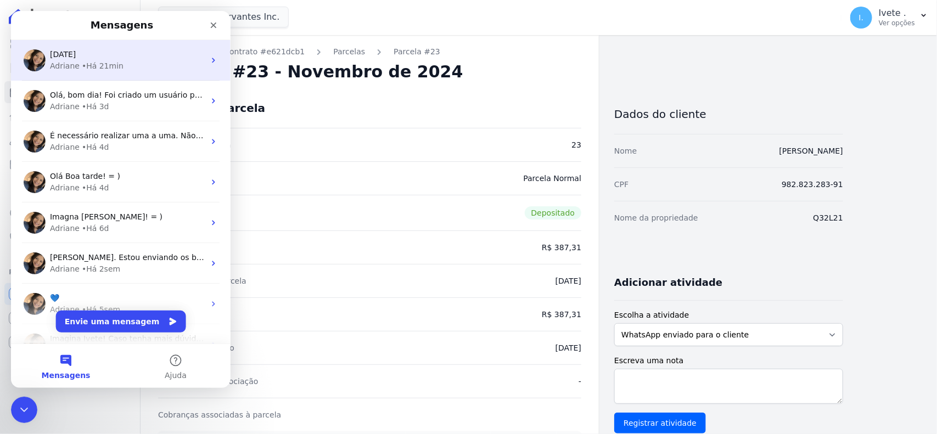
click at [82, 64] on div "• Há 21min" at bounding box center [103, 66] width 42 height 12
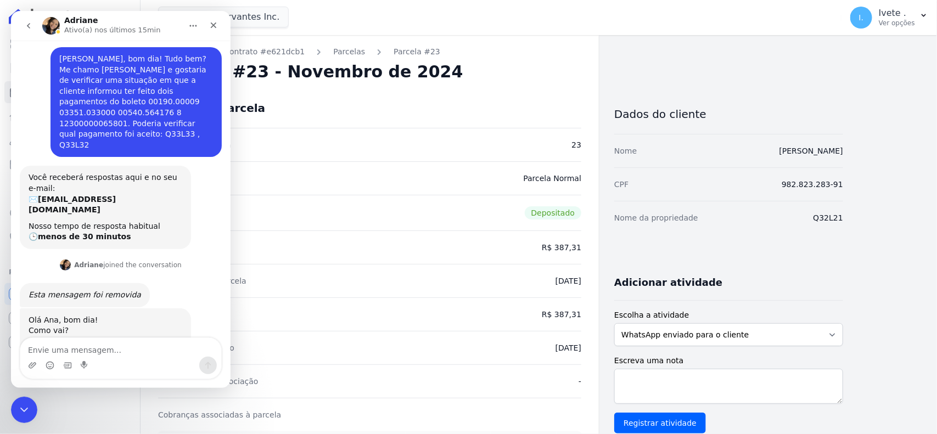
scroll to position [72, 0]
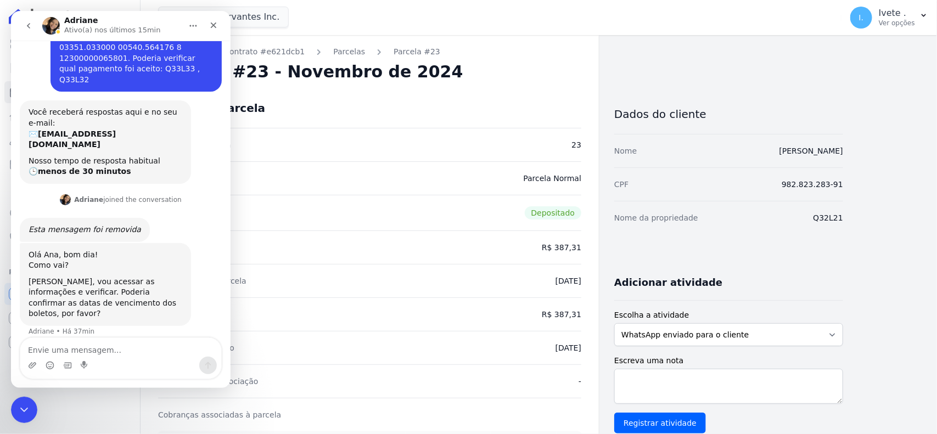
click at [26, 28] on icon "go back" at bounding box center [28, 25] width 9 height 9
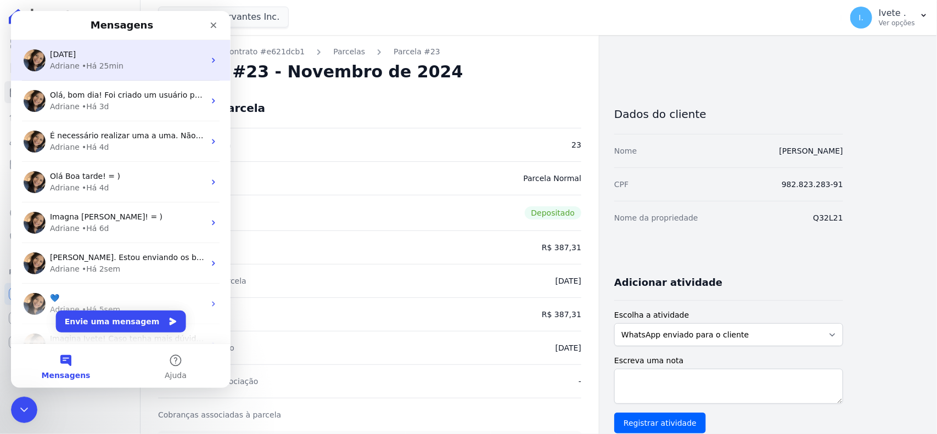
click at [52, 61] on div "Adriane" at bounding box center [65, 66] width 30 height 12
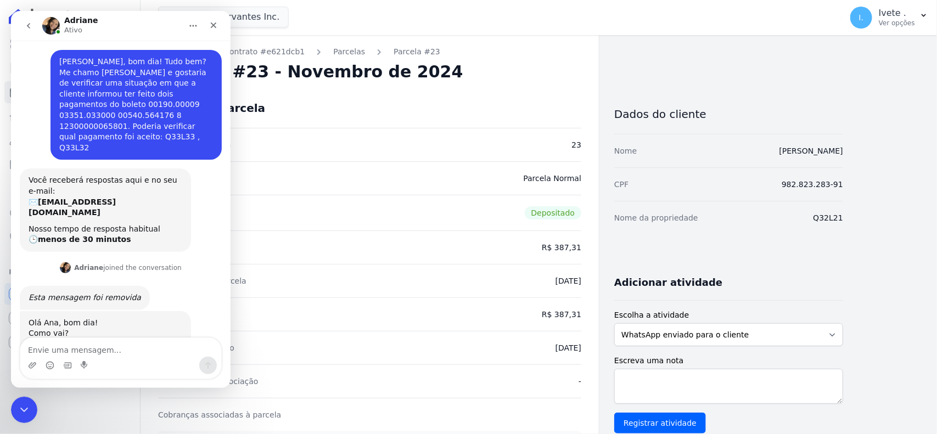
scroll to position [72, 0]
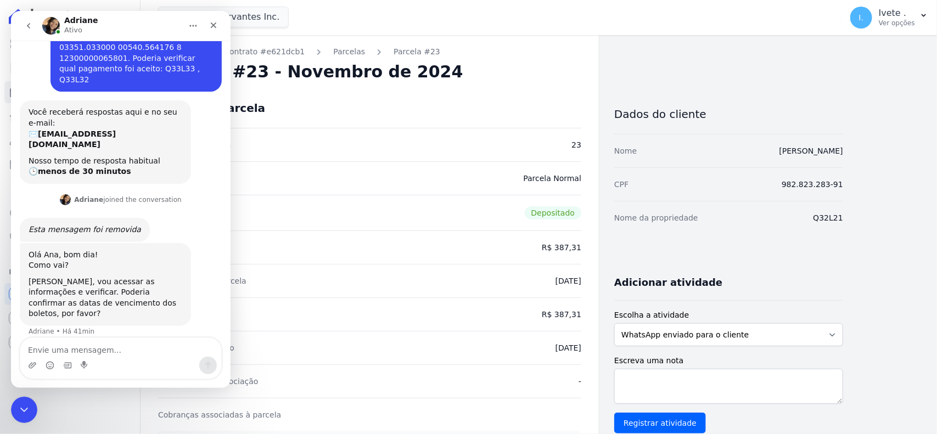
click at [31, 25] on icon "go back" at bounding box center [28, 25] width 9 height 9
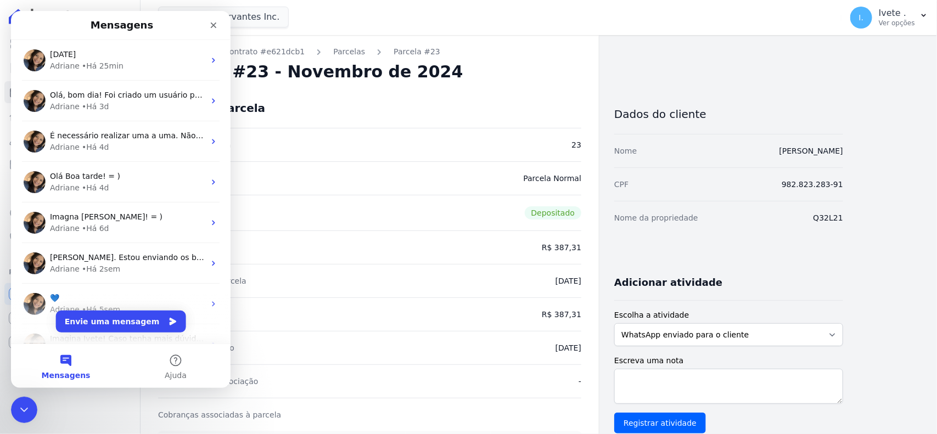
scroll to position [0, 0]
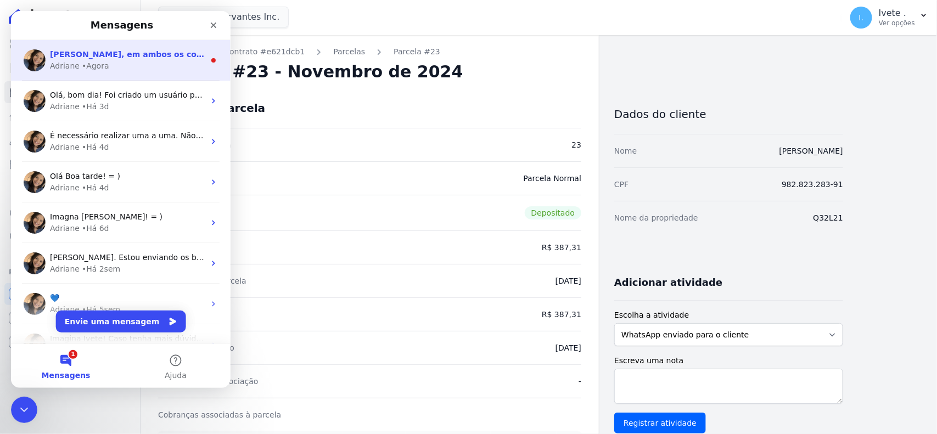
click at [77, 59] on span "Ana, em ambos os contratos, parcelas com vencimento em 10/10 foram pagas. Q33L3…" at bounding box center [439, 54] width 778 height 9
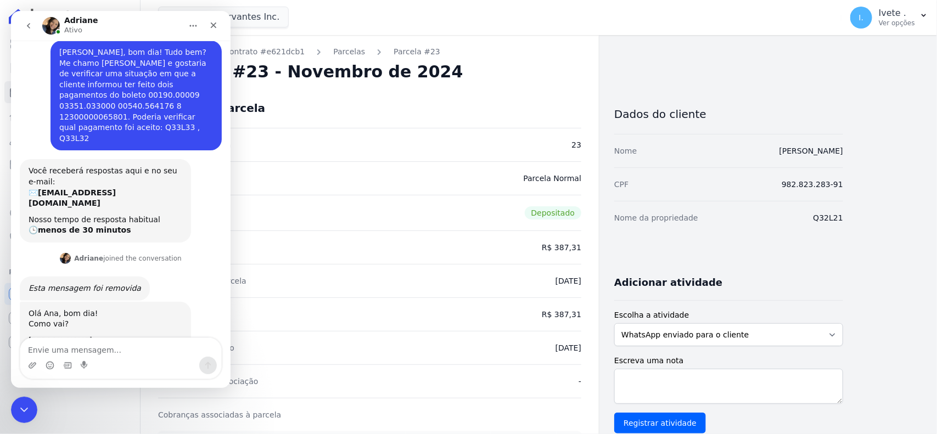
scroll to position [155, 0]
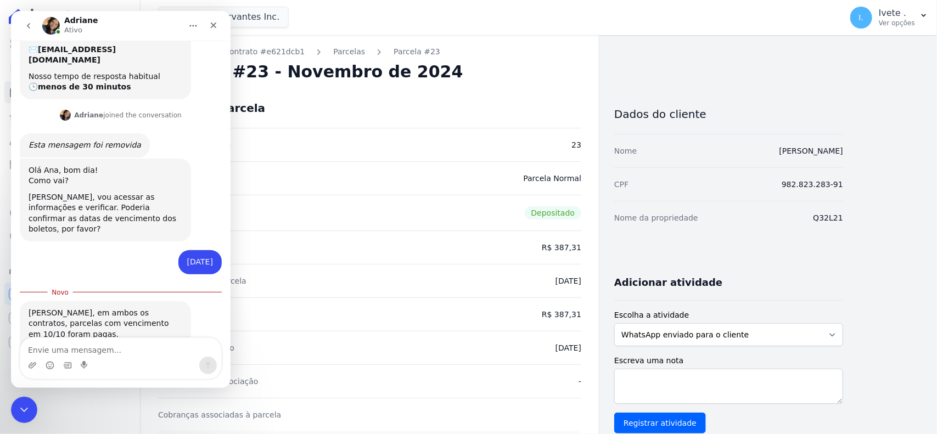
click at [73, 345] on textarea "Envie uma mensagem..." at bounding box center [120, 347] width 201 height 19
type textarea "teve alguma duplicidade em algum desses pagamentos ?"
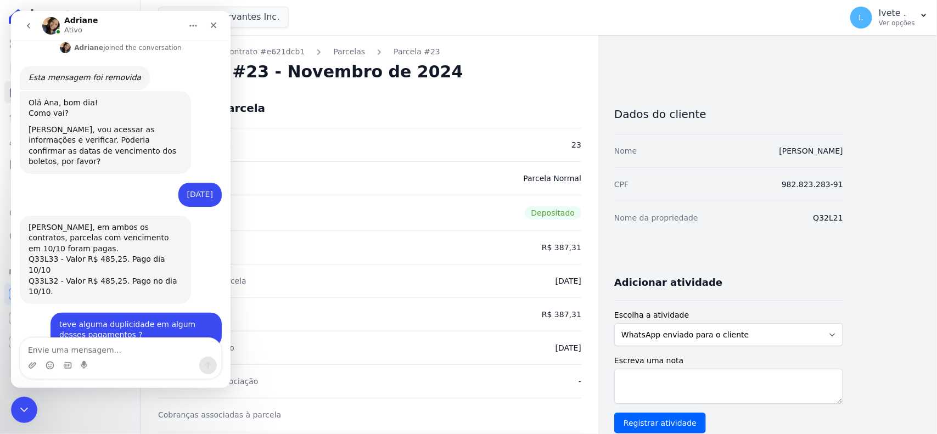
scroll to position [245, 0]
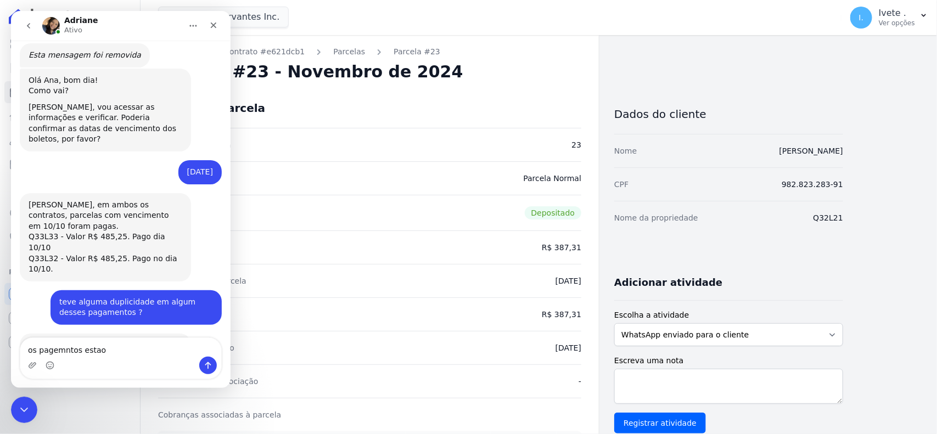
type textarea "os pagemntos estao"
drag, startPoint x: 99, startPoint y: 348, endPoint x: 9, endPoint y: 386, distance: 98.2
click at [11, 386] on html "Adriane Ativo(a) nos últimos 15min Adriane, bom dia! Tudo bem? Me chamo Ana e g…" at bounding box center [121, 199] width 220 height 377
type textarea "então os pagamentos estão corretos isso ?"
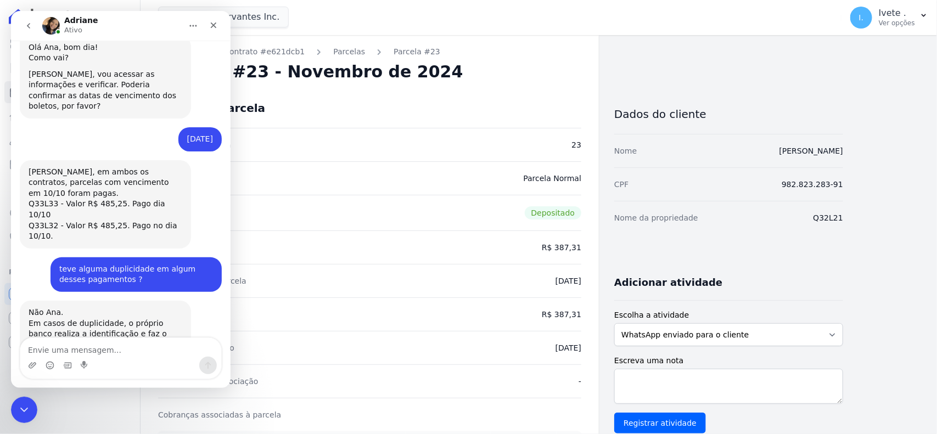
click at [26, 23] on icon "go back" at bounding box center [28, 25] width 9 height 9
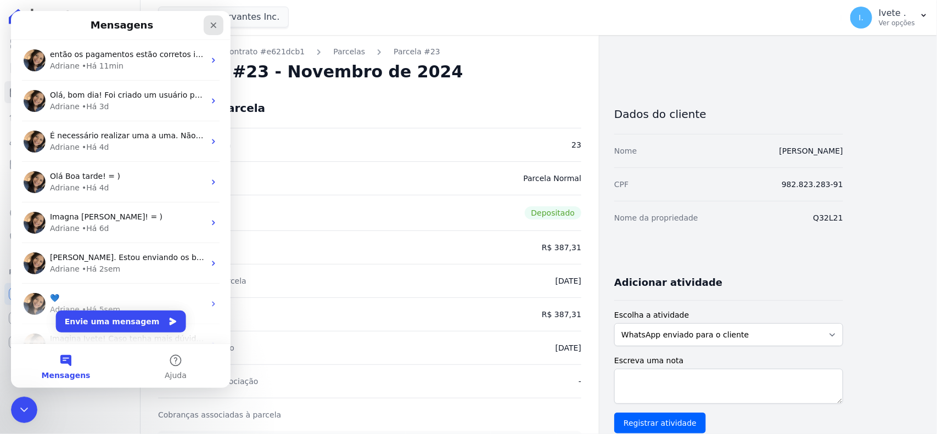
click at [216, 23] on icon "Fechar" at bounding box center [213, 25] width 9 height 9
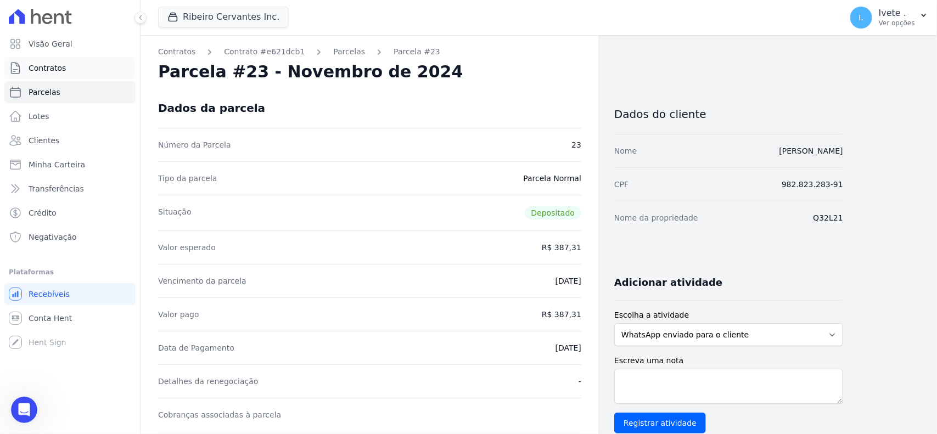
click at [78, 70] on link "Contratos" at bounding box center [69, 68] width 131 height 22
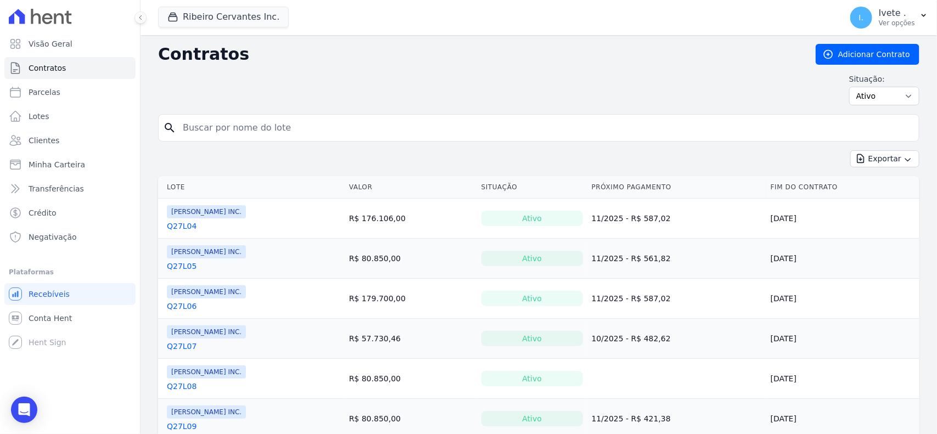
click at [254, 138] on input "search" at bounding box center [545, 128] width 738 height 22
click at [259, 130] on input "q" at bounding box center [545, 128] width 738 height 22
drag, startPoint x: 233, startPoint y: 128, endPoint x: 189, endPoint y: 140, distance: 45.5
click at [232, 130] on input "q" at bounding box center [545, 128] width 738 height 22
type input "q"
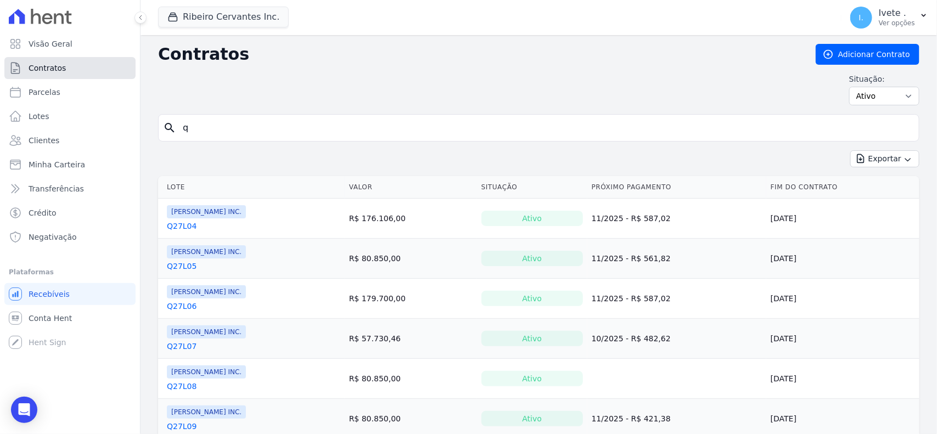
click at [103, 57] on link "Contratos" at bounding box center [69, 68] width 131 height 22
click at [218, 129] on input "q" at bounding box center [545, 128] width 738 height 22
click at [218, 129] on input "search" at bounding box center [545, 128] width 738 height 22
type input "q33l33"
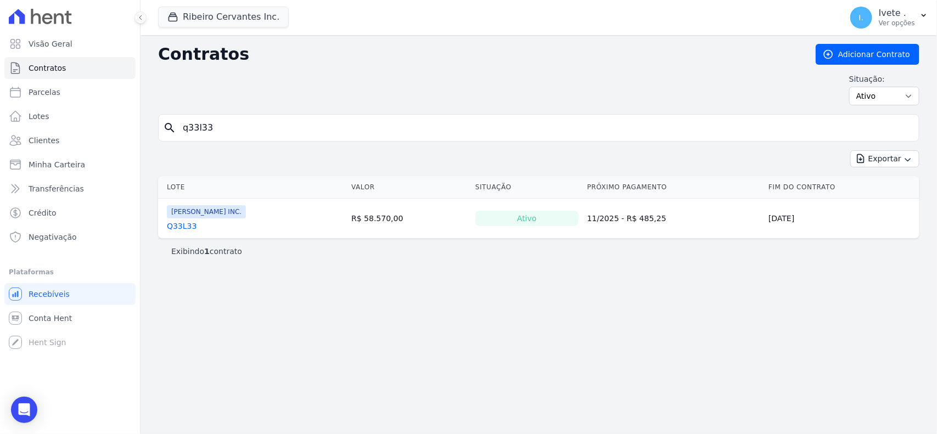
click at [180, 228] on link "Q33L33" at bounding box center [182, 226] width 30 height 11
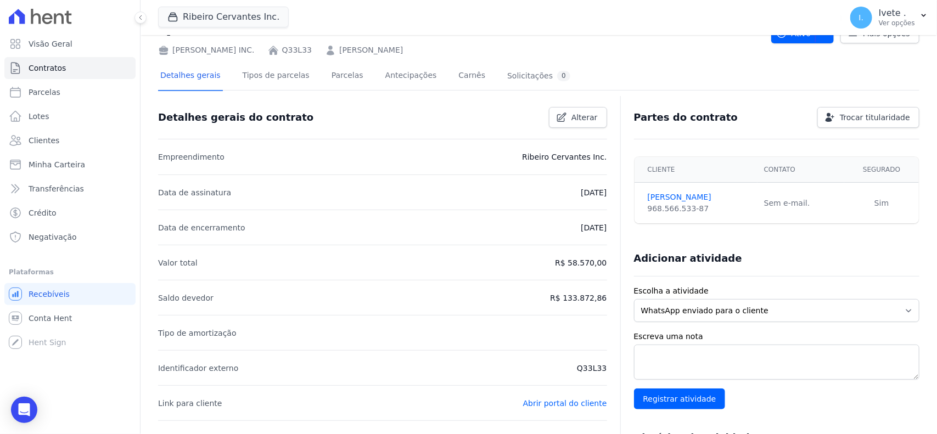
scroll to position [69, 0]
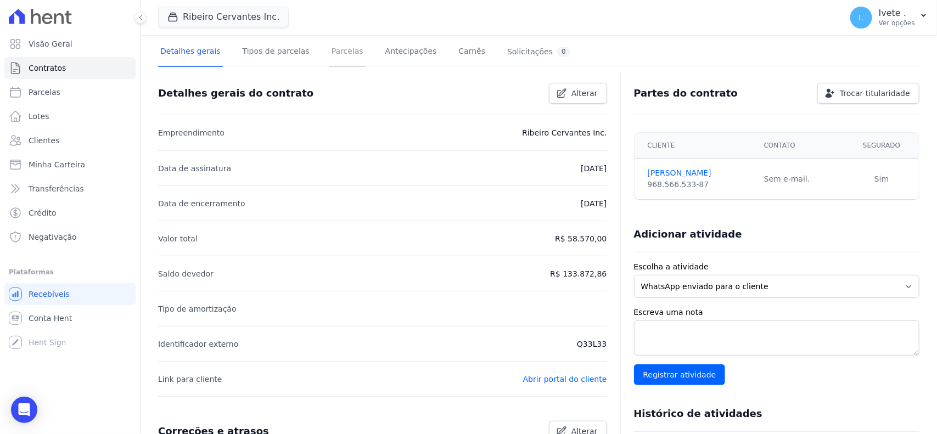
click at [337, 54] on link "Parcelas" at bounding box center [347, 52] width 36 height 29
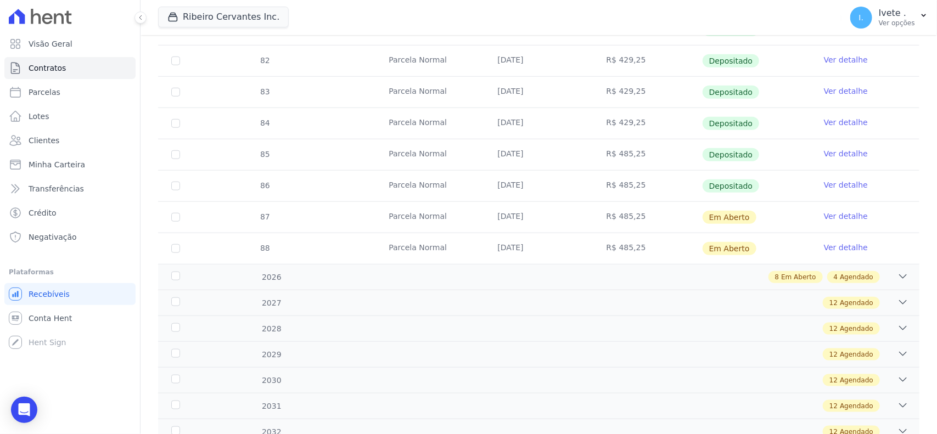
scroll to position [421, 0]
click at [68, 66] on link "Contratos" at bounding box center [69, 68] width 131 height 22
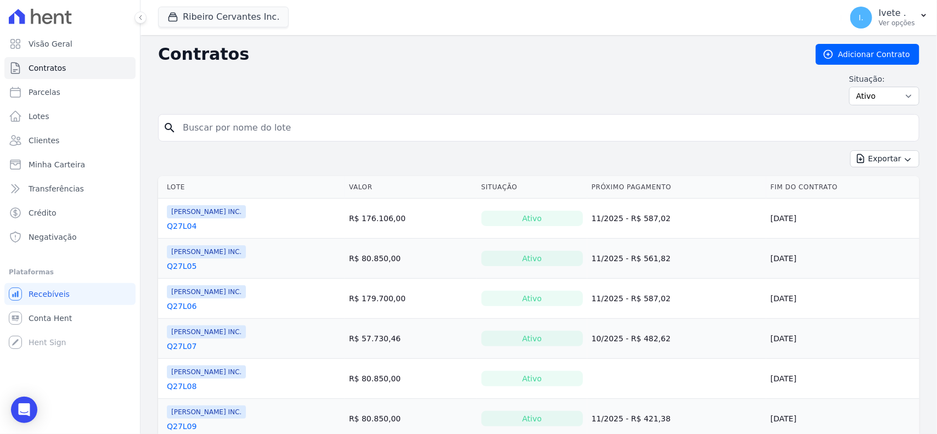
click at [184, 133] on input "search" at bounding box center [545, 128] width 738 height 22
type input "q33l02"
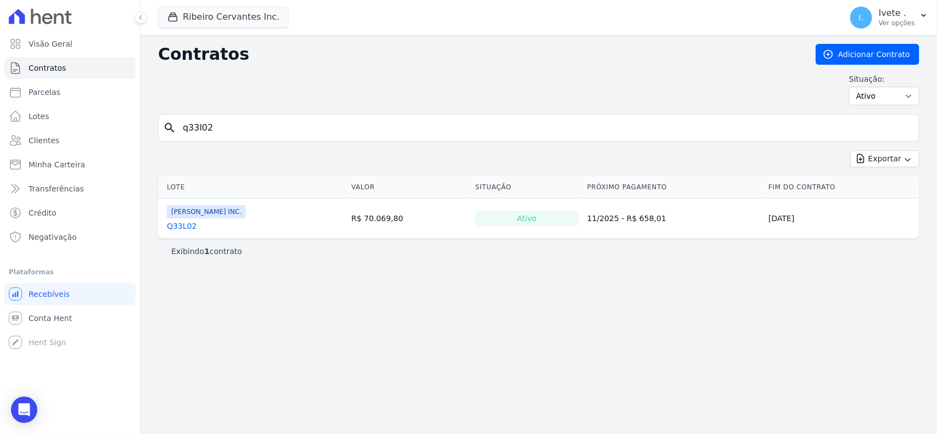
click at [177, 227] on link "Q33L02" at bounding box center [182, 226] width 30 height 11
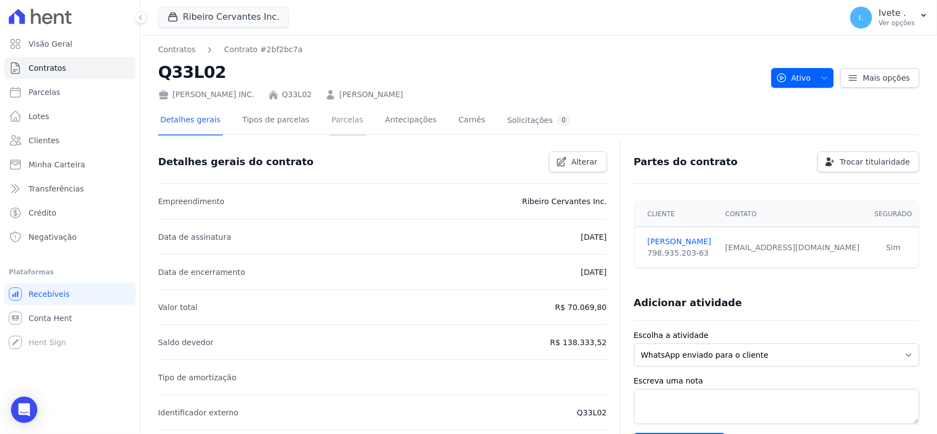
click at [329, 121] on link "Parcelas" at bounding box center [347, 120] width 36 height 29
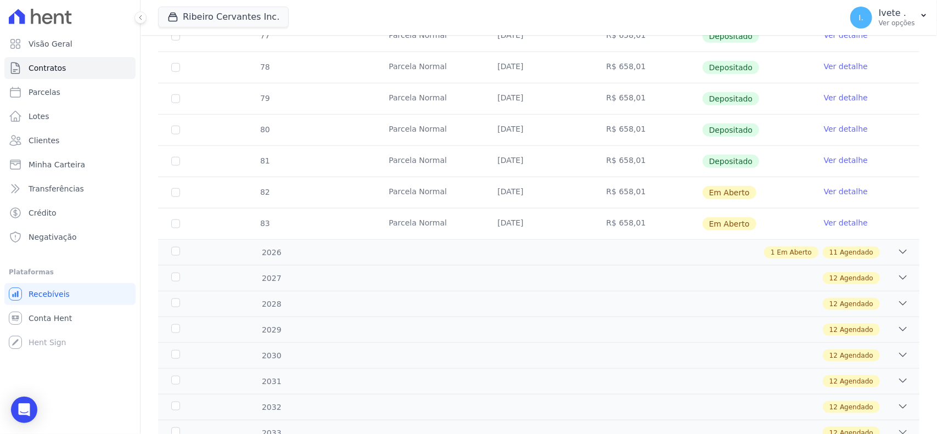
scroll to position [412, 0]
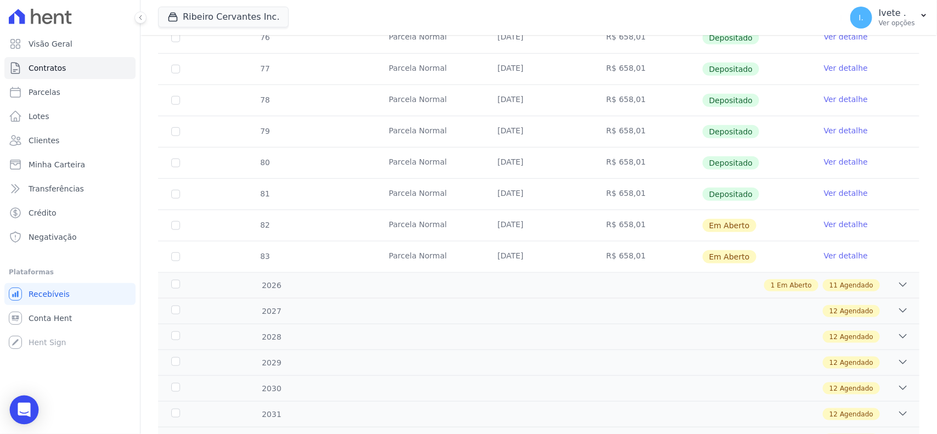
click at [12, 414] on div "Open Intercom Messenger" at bounding box center [24, 410] width 29 height 29
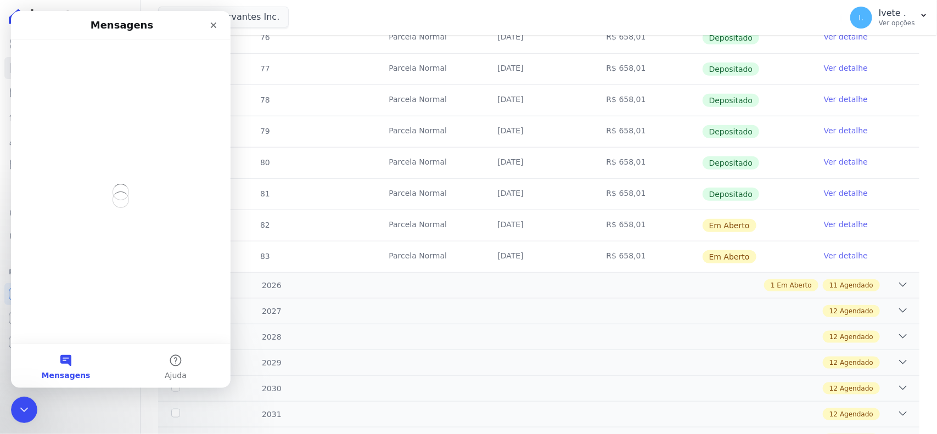
scroll to position [0, 0]
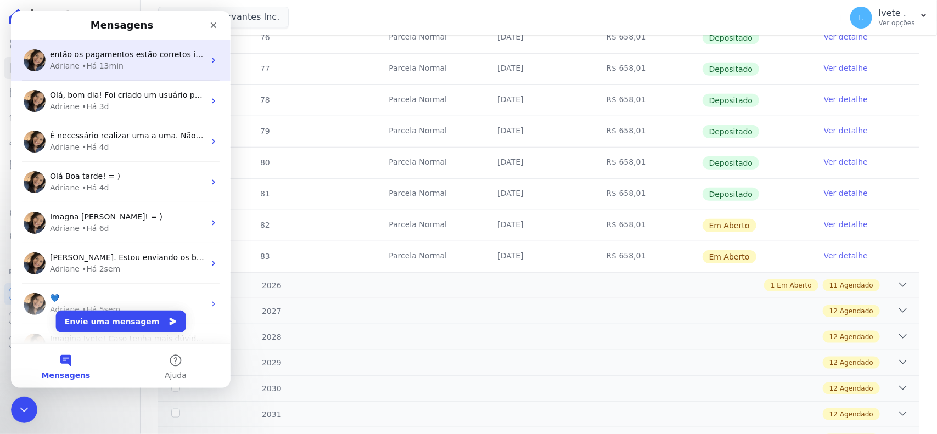
click at [110, 65] on div "• Há 13min" at bounding box center [103, 66] width 42 height 12
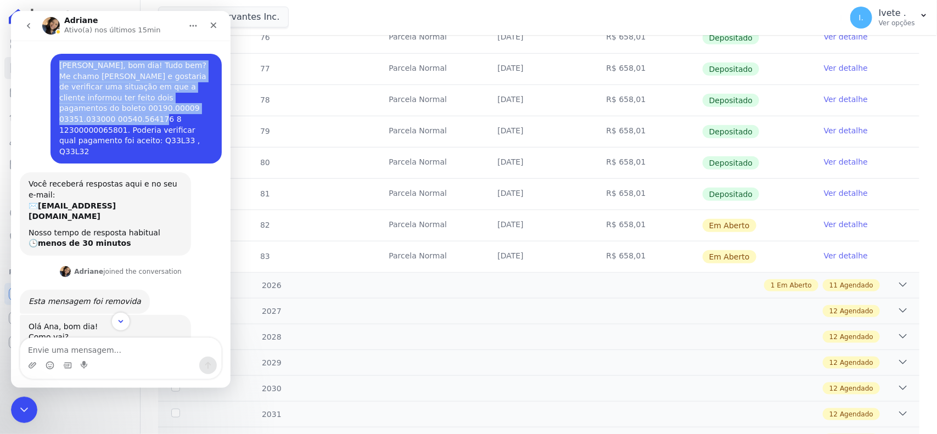
drag, startPoint x: 47, startPoint y: 116, endPoint x: 100, endPoint y: 119, distance: 52.8
click at [100, 119] on div "Adriane, bom dia! Tudo bem? Me chamo Ana e gostaria de verificar uma situação e…" at bounding box center [136, 109] width 171 height 110
click at [100, 119] on div "[PERSON_NAME], bom dia! Tudo bem? Me chamo [PERSON_NAME] e gostaria de verifica…" at bounding box center [136, 108] width 154 height 97
copy div "[PERSON_NAME], bom dia! Tudo bem? Me chamo [PERSON_NAME] e gostaria de verifica…"
drag, startPoint x: 50, startPoint y: 65, endPoint x: 201, endPoint y: 133, distance: 166.1
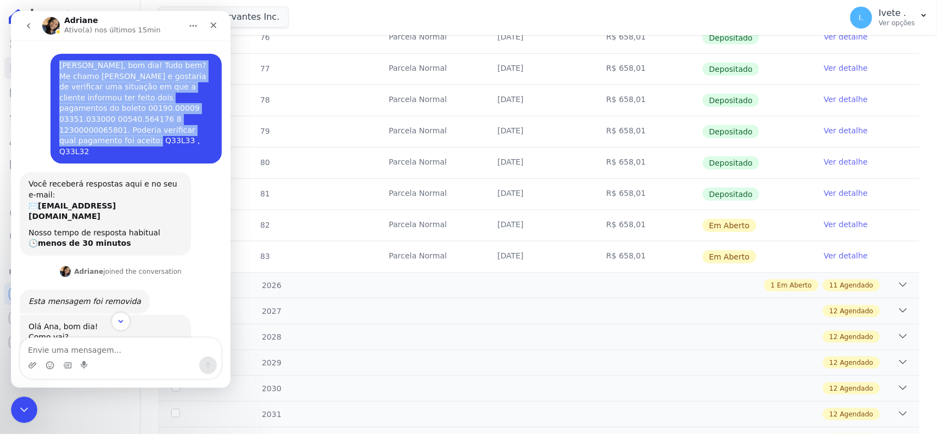
click at [201, 133] on div "Adriane, bom dia! Tudo bem? Me chamo Ana e gostaria de verificar uma situação e…" at bounding box center [136, 109] width 171 height 110
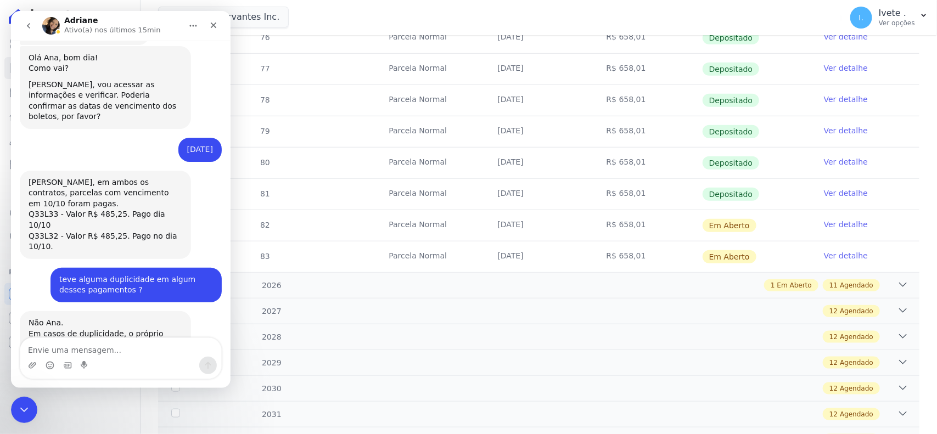
scroll to position [278, 0]
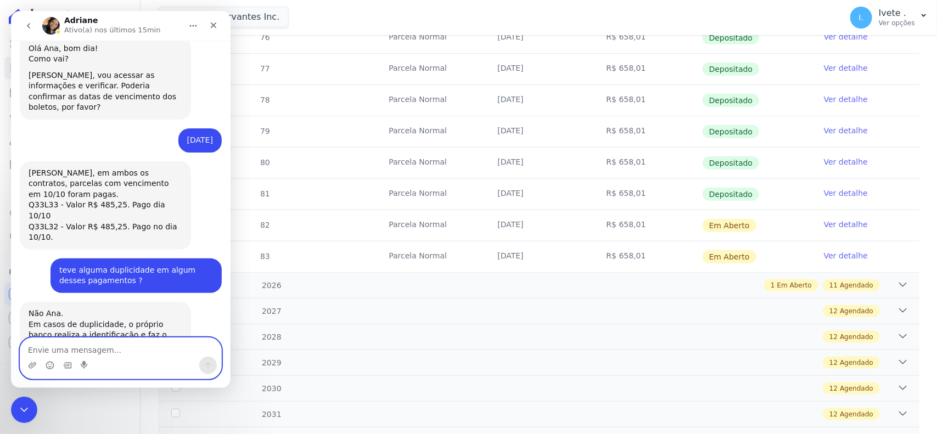
click at [147, 352] on textarea "Envie uma mensagem..." at bounding box center [120, 347] width 201 height 19
paste textarea "[PERSON_NAME], bom dia! Tudo bem? Me chamo [PERSON_NAME] e gostaria de verifica…"
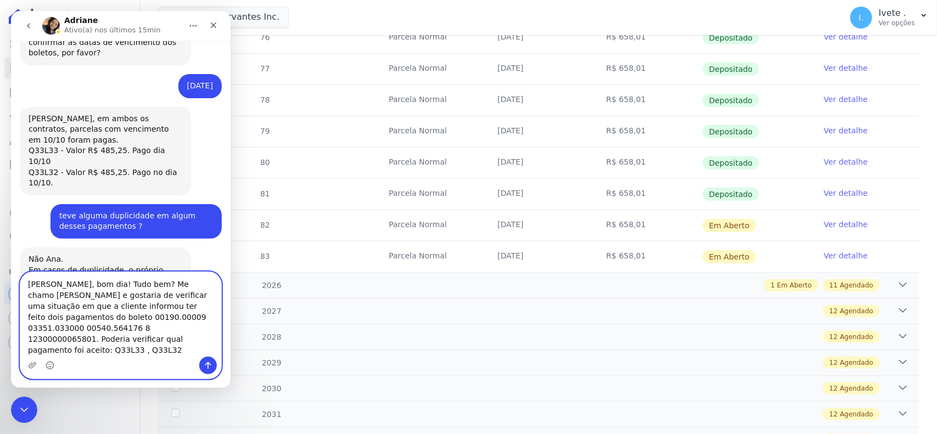
scroll to position [333, 0]
click at [77, 350] on textarea "[PERSON_NAME], bom dia! Tudo bem? Me chamo [PERSON_NAME] e gostaria de verifica…" at bounding box center [120, 314] width 201 height 85
click at [108, 356] on textarea "[PERSON_NAME], bom dia! Tudo bem? Me chamo [PERSON_NAME] e gostaria de verifica…" at bounding box center [120, 314] width 201 height 85
click at [116, 356] on textarea "[PERSON_NAME], bom dia! Tudo bem? Me chamo [PERSON_NAME] e gostaria de verifica…" at bounding box center [120, 314] width 201 height 85
drag, startPoint x: 58, startPoint y: 298, endPoint x: 191, endPoint y: 298, distance: 133.4
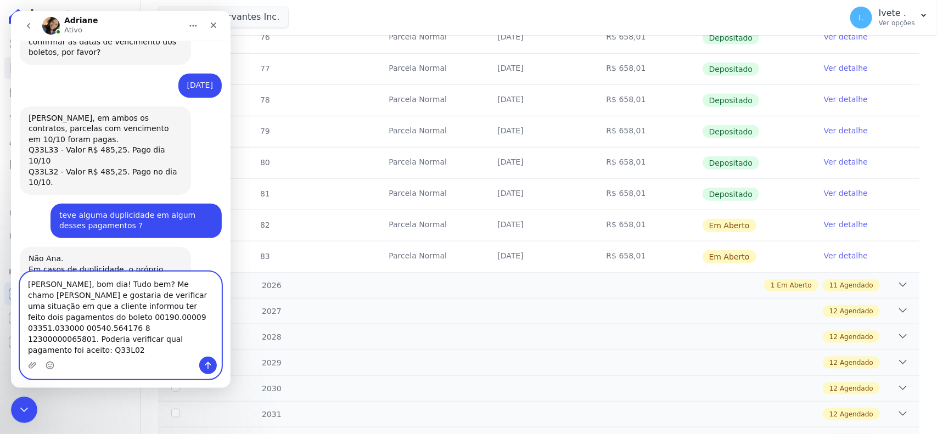
click at [191, 298] on textarea "Adriane, bom dia! Tudo bem? Me chamo Ana e gostaria de verificar uma situação e…" at bounding box center [120, 314] width 201 height 85
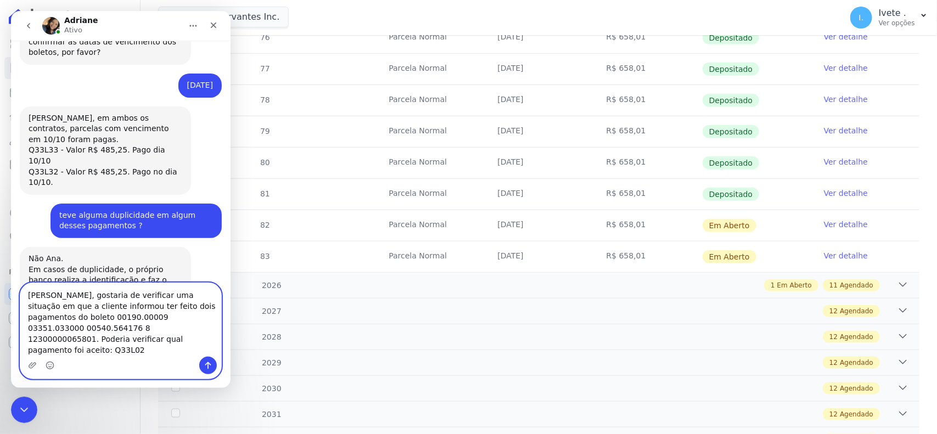
scroll to position [322, 0]
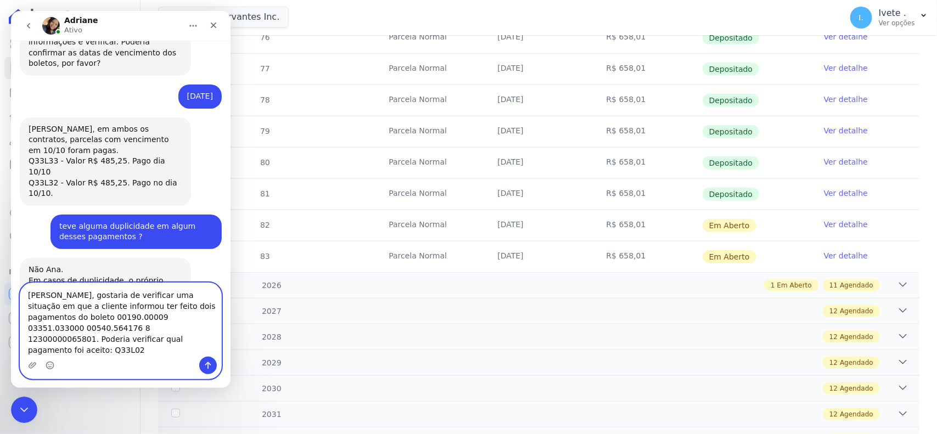
drag, startPoint x: 127, startPoint y: 306, endPoint x: 127, endPoint y: 320, distance: 13.7
click at [127, 320] on textarea "Adriane, gostaria de verificar uma situação em que a cliente informou ter feito…" at bounding box center [120, 320] width 201 height 74
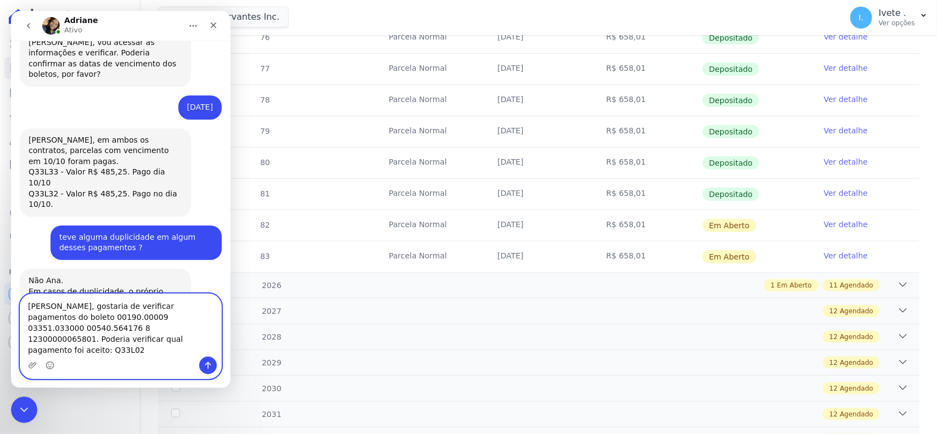
click at [208, 320] on textarea "Adriane, gostaria de verificar pagamentos do boleto 00190.00009 03351.033000 00…" at bounding box center [120, 325] width 201 height 63
type textarea "[PERSON_NAME], gostaria de verificar pagamentos do boleto se foi feito duplicid…"
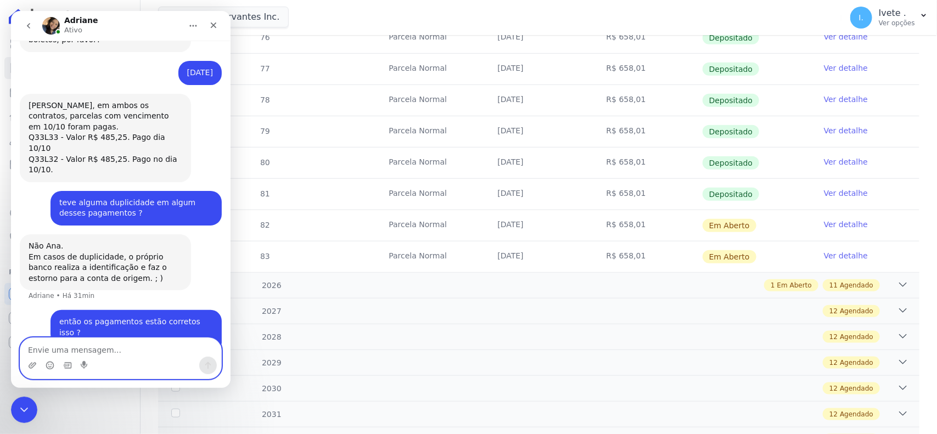
scroll to position [346, 0]
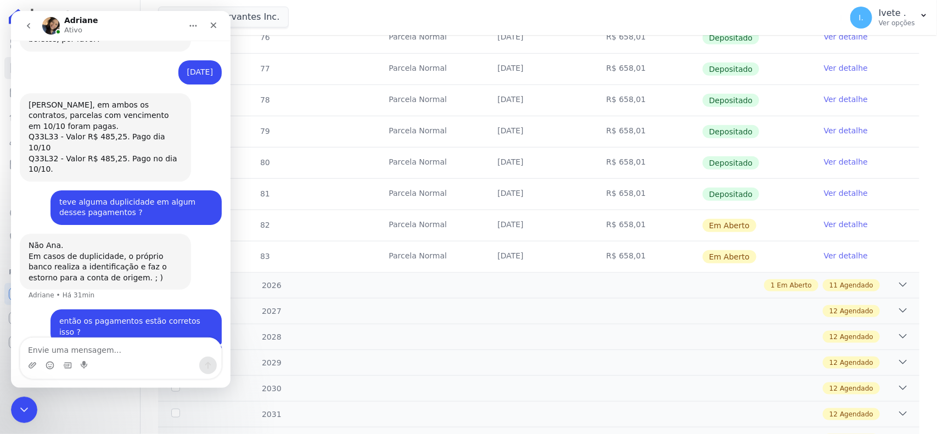
drag, startPoint x: 204, startPoint y: 240, endPoint x: 191, endPoint y: 241, distance: 13.2
click at [191, 316] on div "então os pagamentos estão corretos isso ?" at bounding box center [136, 326] width 154 height 21
click at [187, 316] on div "então os pagamentos estão corretos isso ?" at bounding box center [136, 326] width 154 height 21
click at [176, 316] on div "então os pagamentos estão corretos isso ?" at bounding box center [136, 326] width 154 height 21
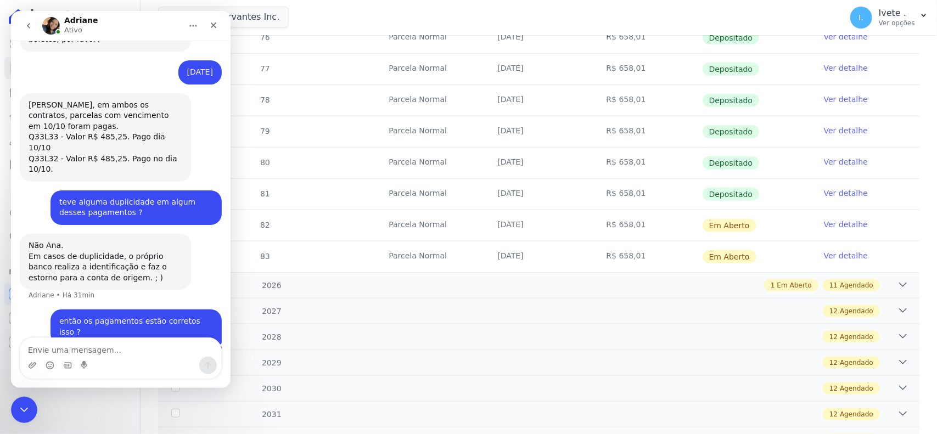
click at [176, 316] on div "então os pagamentos estão corretos isso ?" at bounding box center [136, 326] width 154 height 21
drag, startPoint x: 186, startPoint y: 24, endPoint x: 186, endPoint y: 33, distance: 9.3
click at [186, 28] on button "Início" at bounding box center [193, 25] width 21 height 21
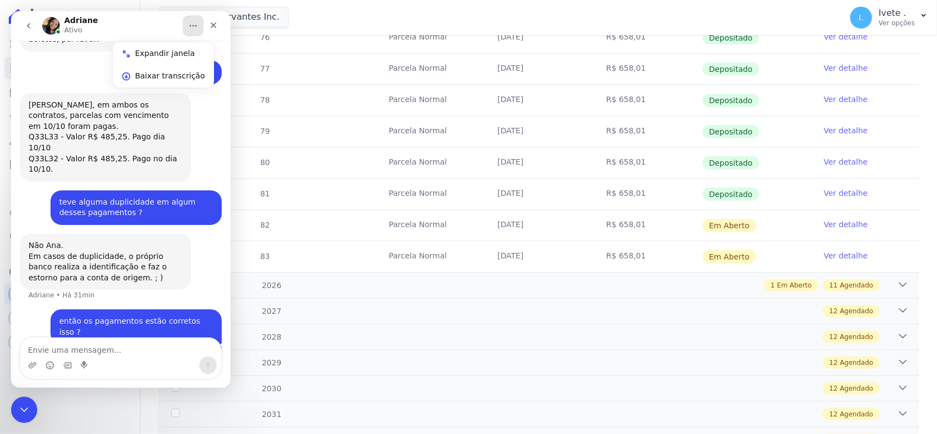
click at [209, 234] on div "Não Ana. Em casos de duplicidade, o próprio banco realiza a identificação e faz…" at bounding box center [121, 272] width 202 height 76
click at [29, 21] on icon "go back" at bounding box center [28, 25] width 9 height 9
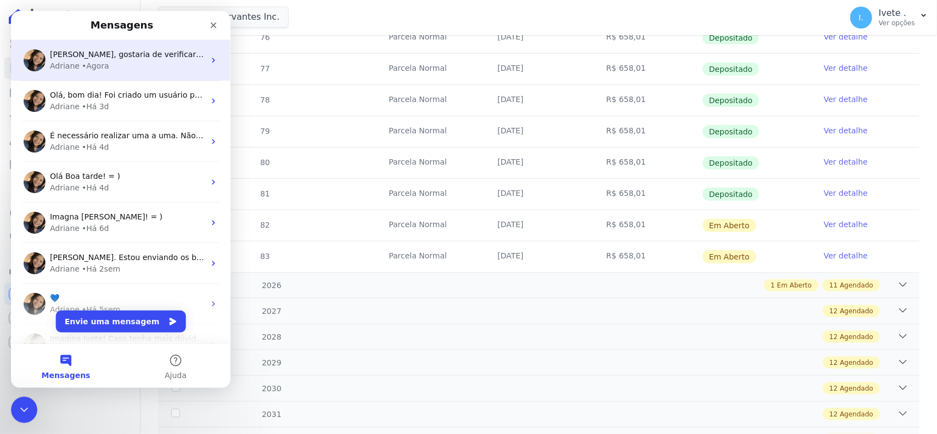
click at [127, 59] on span "[PERSON_NAME], gostaria de verificar pagamentos do boleto se foi feito duplicid…" at bounding box center [440, 54] width 780 height 9
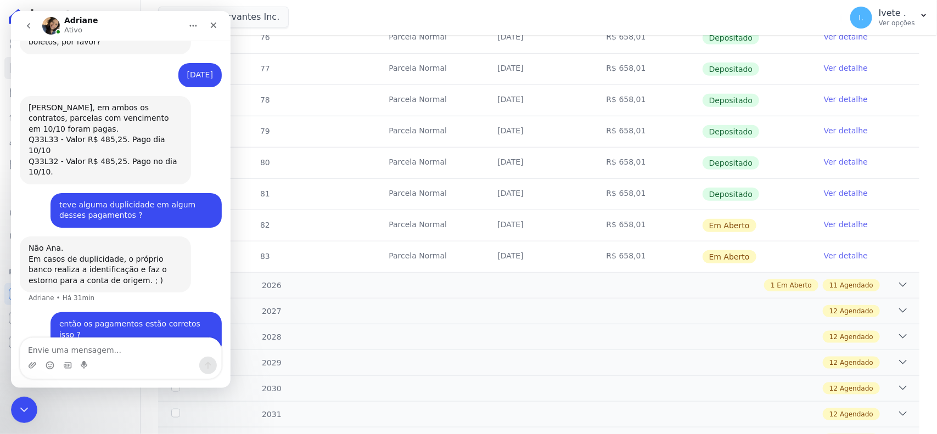
scroll to position [346, 0]
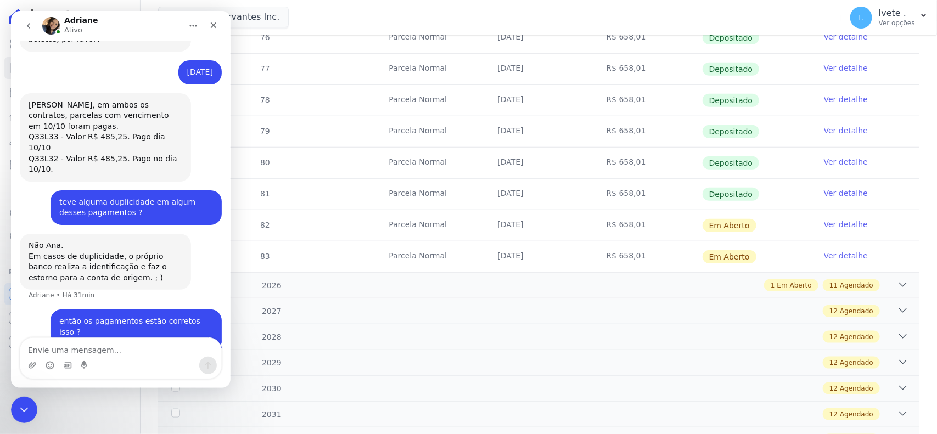
click at [33, 29] on button "go back" at bounding box center [28, 25] width 21 height 21
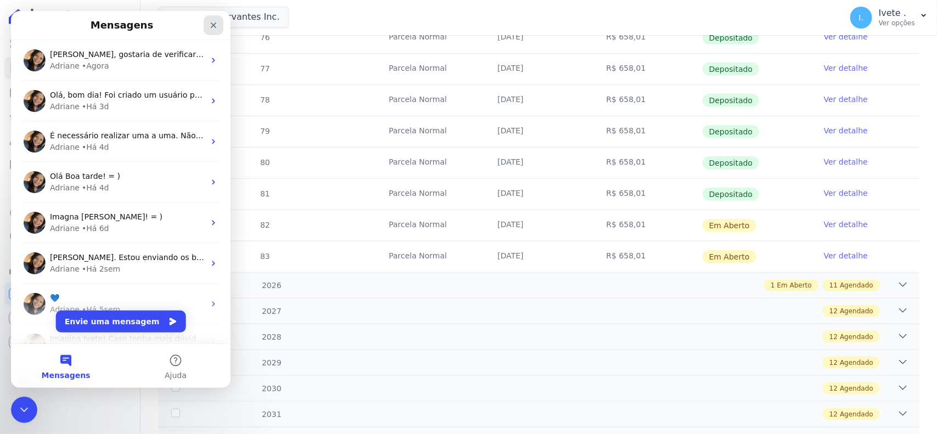
click at [210, 23] on icon "Fechar" at bounding box center [213, 25] width 9 height 9
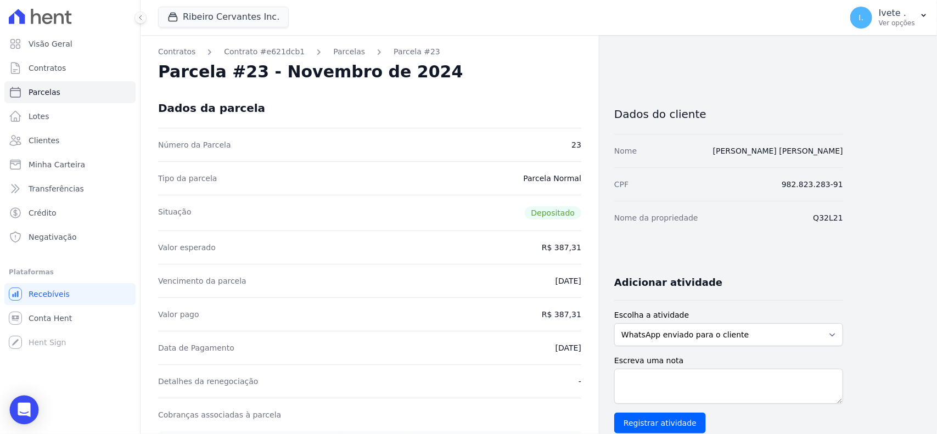
click at [30, 410] on div "Open Intercom Messenger" at bounding box center [24, 410] width 29 height 29
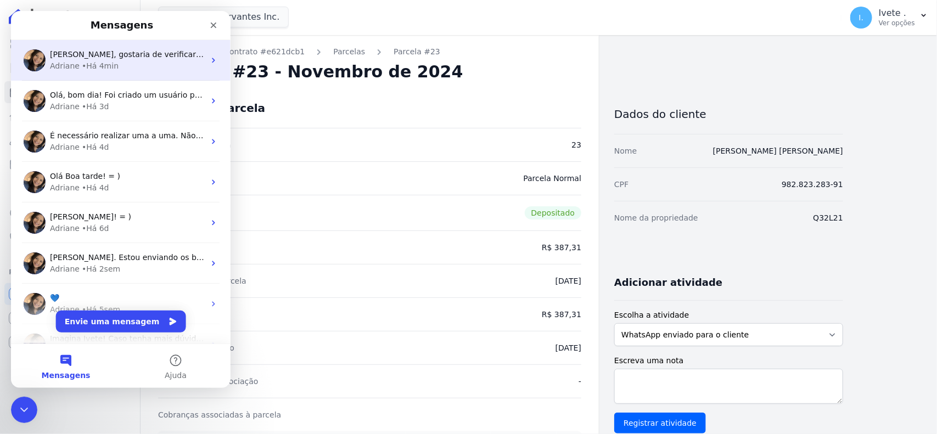
click at [125, 69] on div "Adriane • Há 4min" at bounding box center [127, 66] width 155 height 12
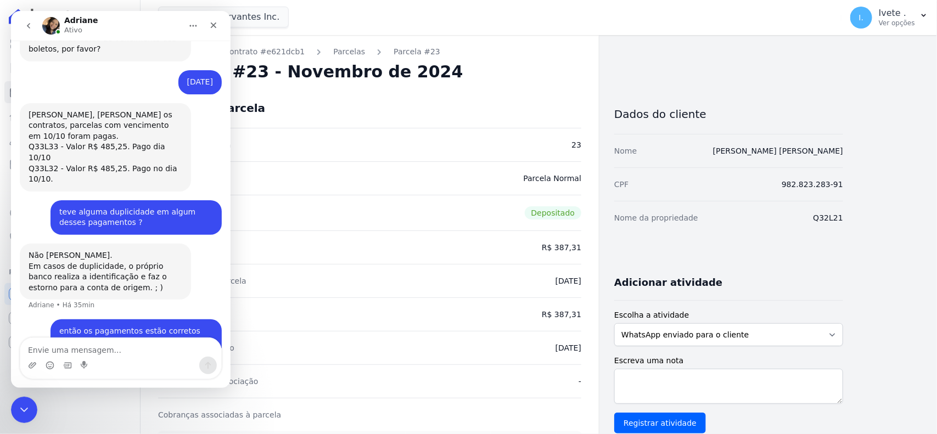
scroll to position [346, 0]
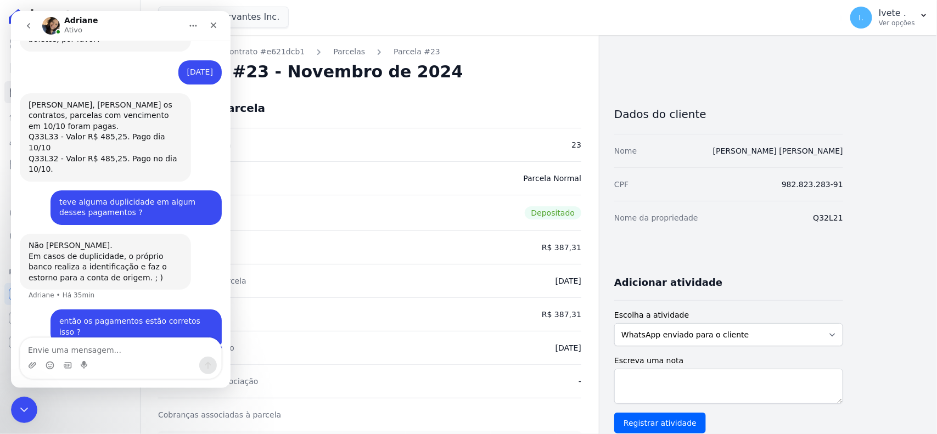
click at [26, 34] on button "go back" at bounding box center [28, 25] width 21 height 21
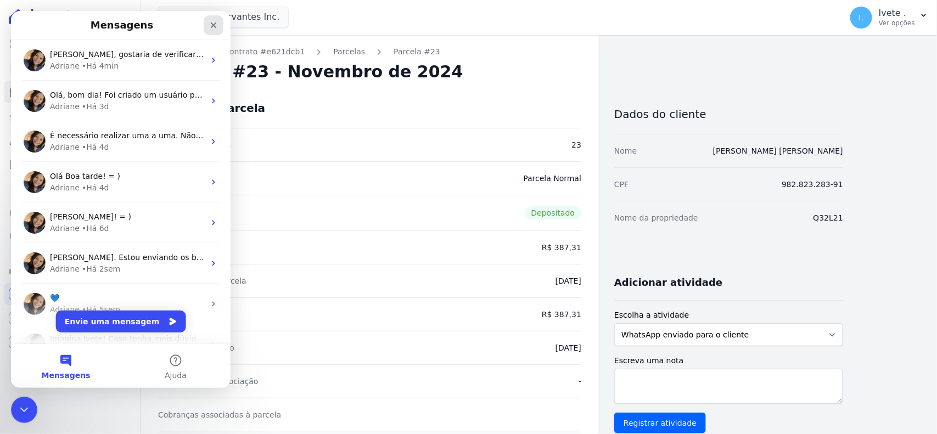
click at [212, 24] on icon "Fechar" at bounding box center [213, 25] width 9 height 9
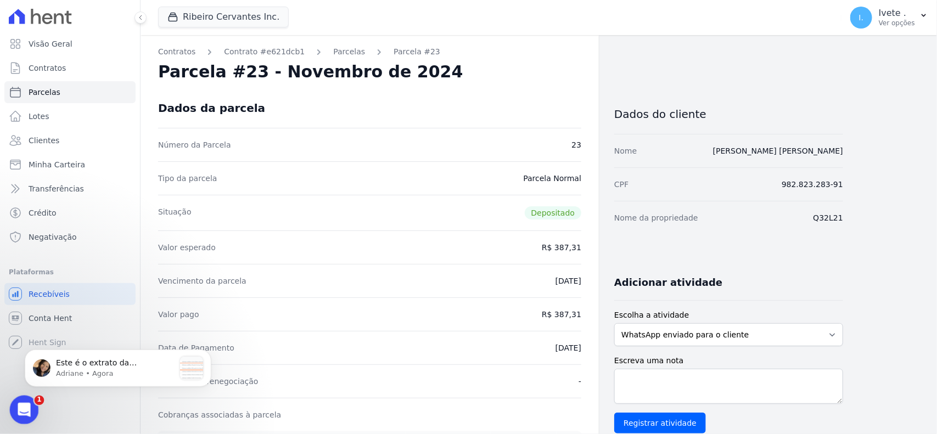
click at [20, 403] on icon "Abertura do Messenger da Intercom" at bounding box center [23, 409] width 18 height 18
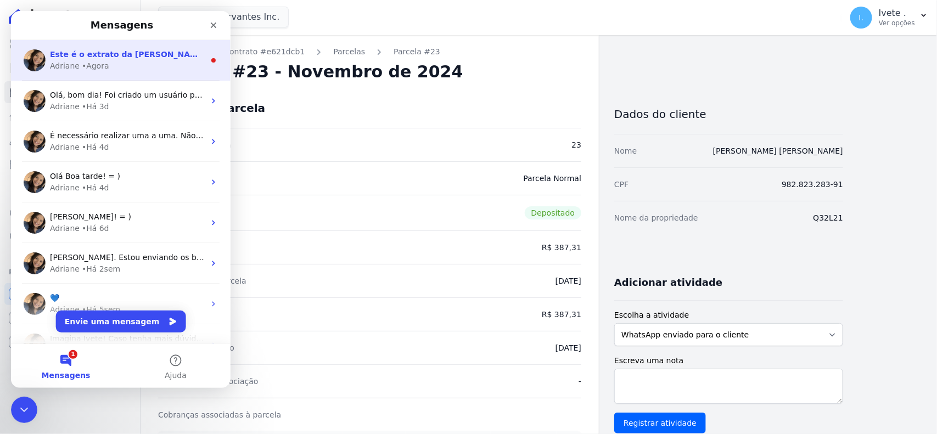
click at [133, 75] on div "Este é o extrato da [PERSON_NAME], informando que consta 1 pagamento em nome de…" at bounding box center [121, 60] width 220 height 41
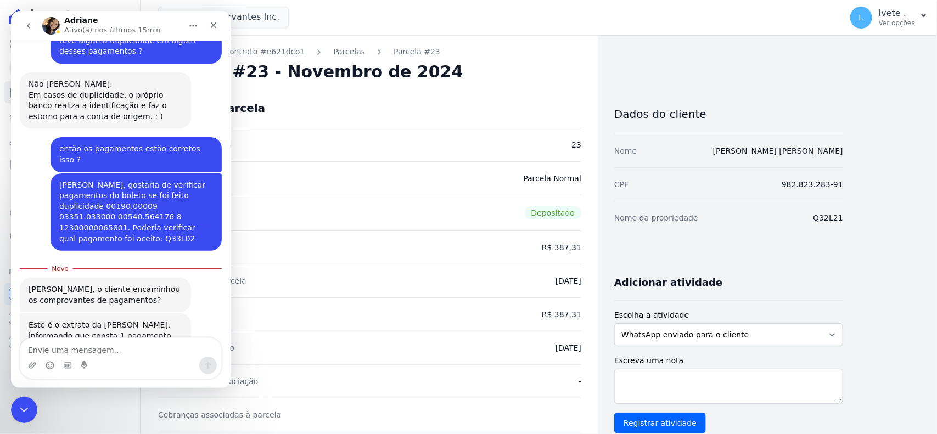
scroll to position [522, 0]
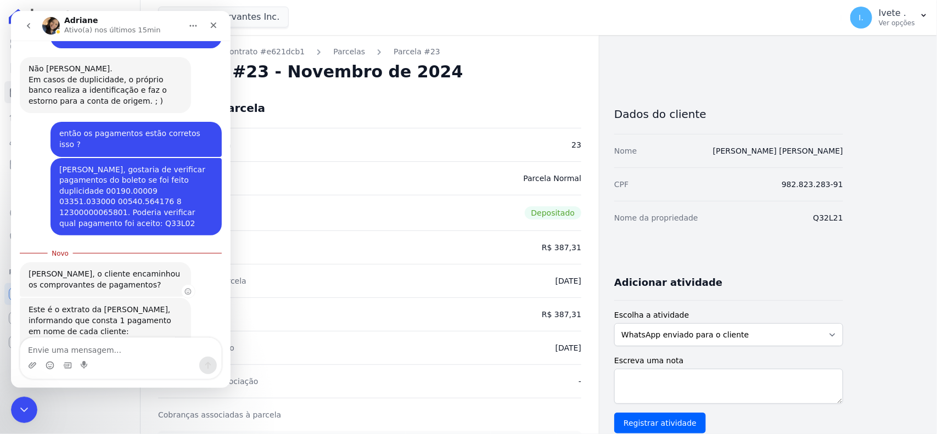
click at [182, 262] on div "[PERSON_NAME], o cliente encaminhou os comprovantes de pagamentos? [PERSON_NAME…" at bounding box center [105, 279] width 171 height 35
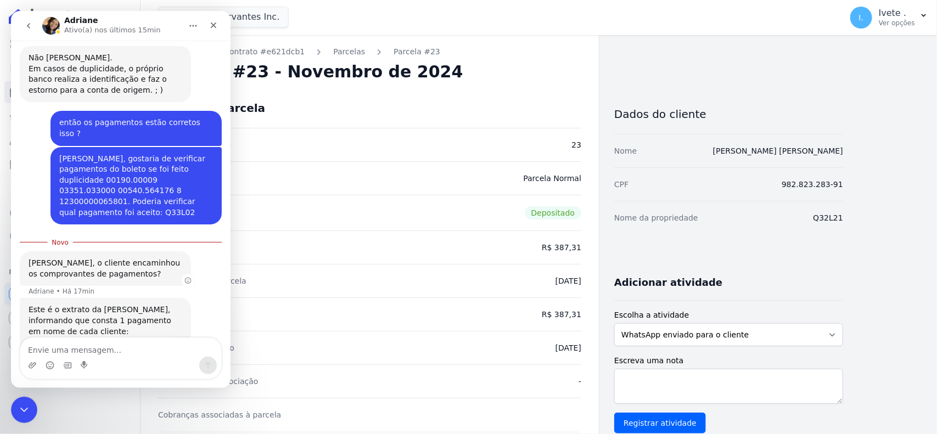
click at [184, 251] on div "[PERSON_NAME], o cliente encaminhou os comprovantes de pagamentos? [PERSON_NAME…" at bounding box center [105, 268] width 171 height 35
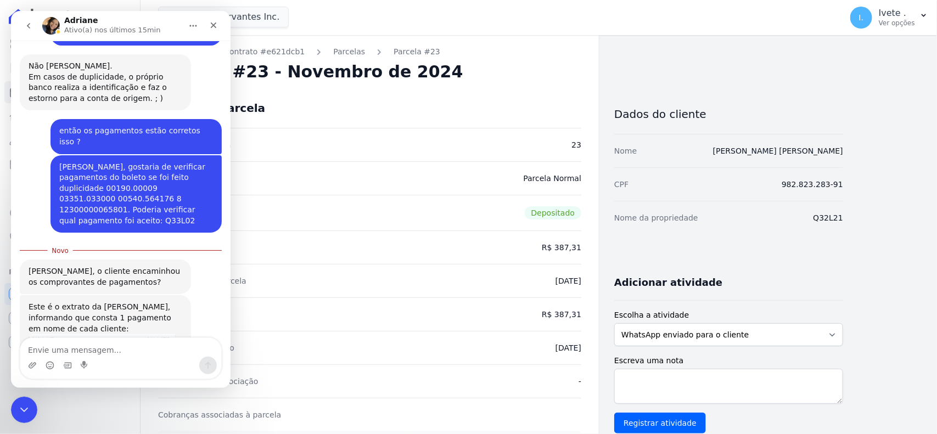
scroll to position [522, 0]
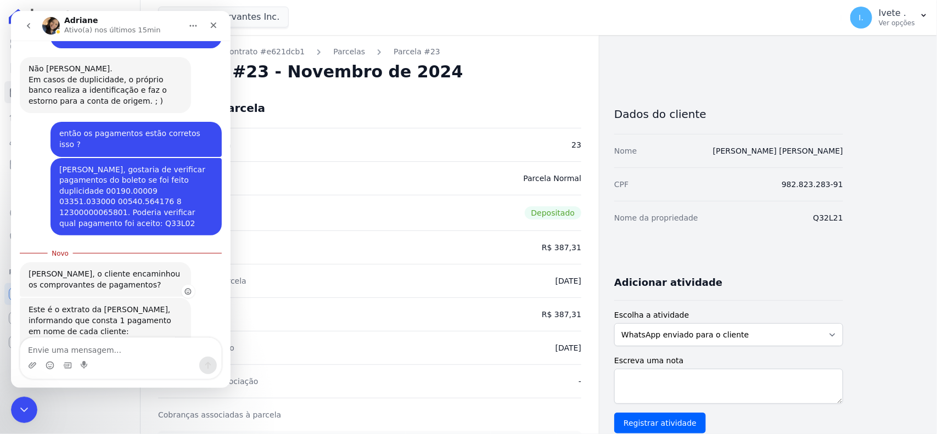
click at [190, 288] on icon "Add reaction" at bounding box center [188, 292] width 8 height 8
click at [200, 262] on div "[PERSON_NAME], o cliente encaminhou os comprovantes de pagamentos? [PERSON_NAME…" at bounding box center [121, 280] width 202 height 36
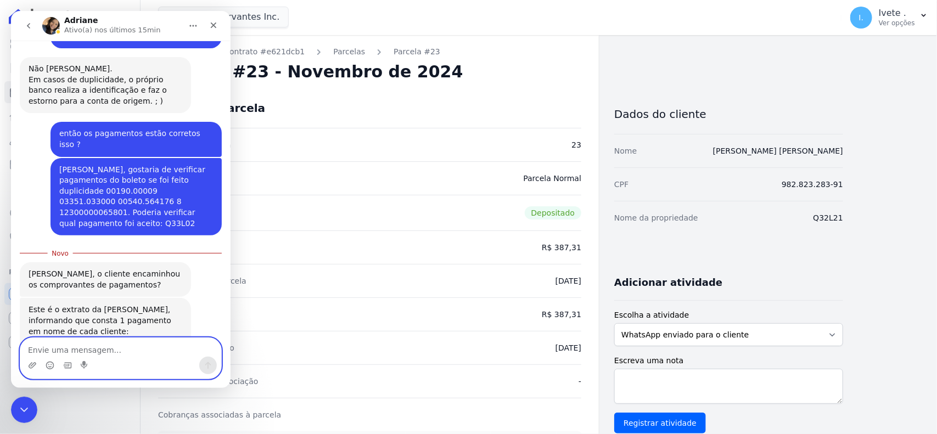
click at [97, 345] on textarea "Envie uma mensagem..." at bounding box center [120, 347] width 201 height 19
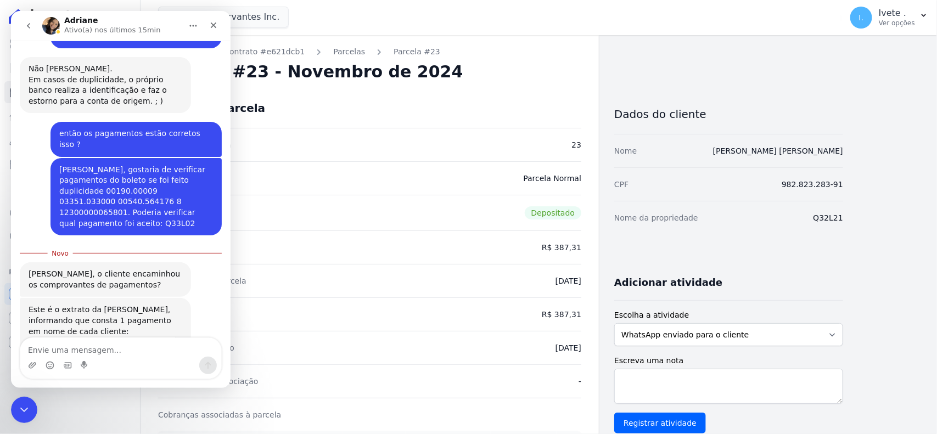
click at [144, 337] on img "Adriane diz…" at bounding box center [102, 362] width 147 height 51
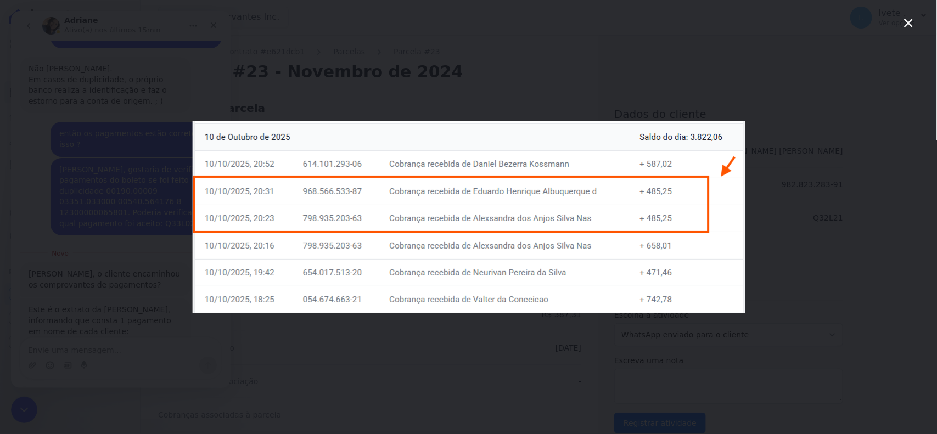
scroll to position [0, 0]
click at [431, 361] on div "Messenger da Intercom" at bounding box center [468, 217] width 937 height 434
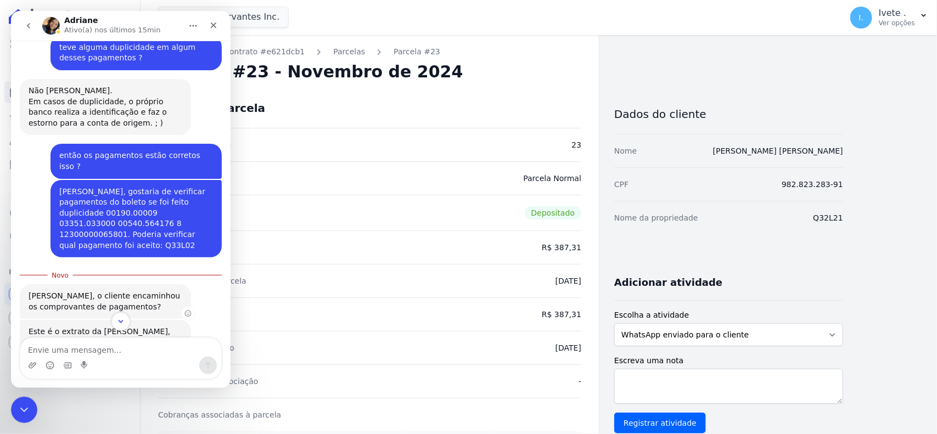
scroll to position [522, 0]
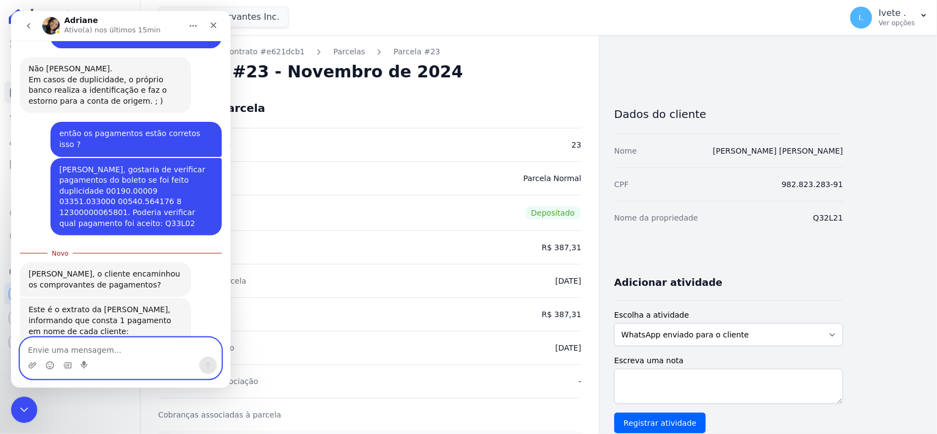
click at [104, 341] on textarea "Envie uma mensagem..." at bounding box center [120, 347] width 201 height 19
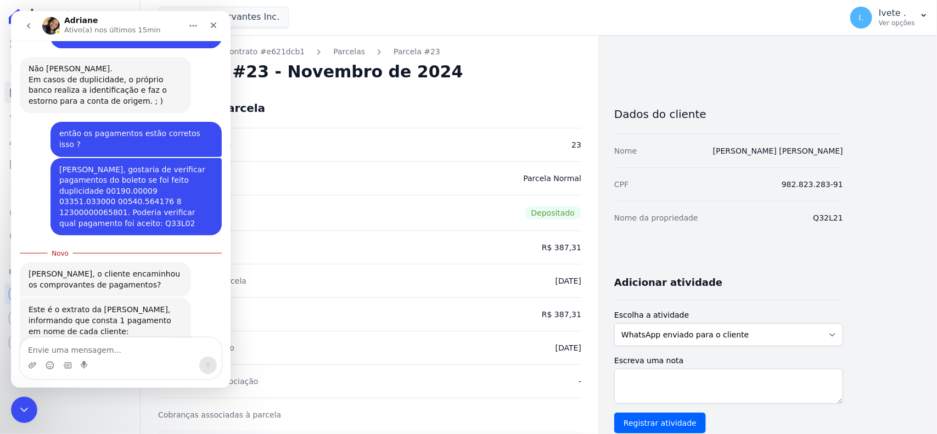
click at [130, 337] on img "Adriane diz…" at bounding box center [102, 362] width 147 height 51
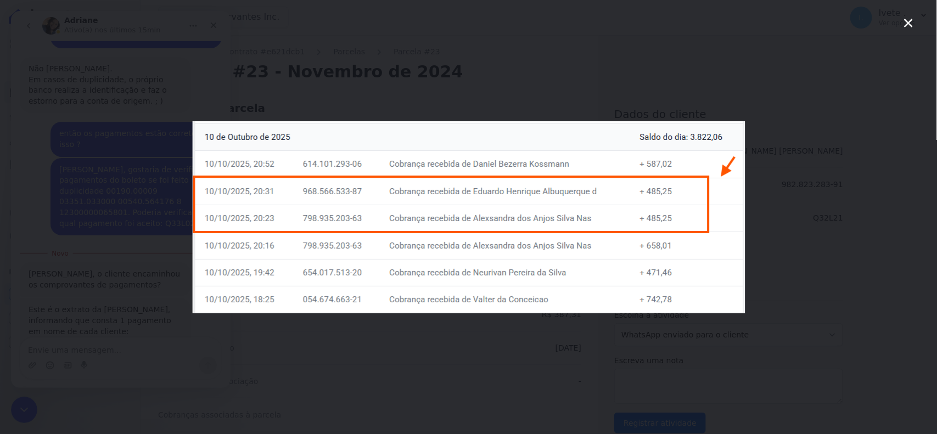
scroll to position [0, 0]
click at [210, 247] on img "Fechar" at bounding box center [468, 217] width 553 height 192
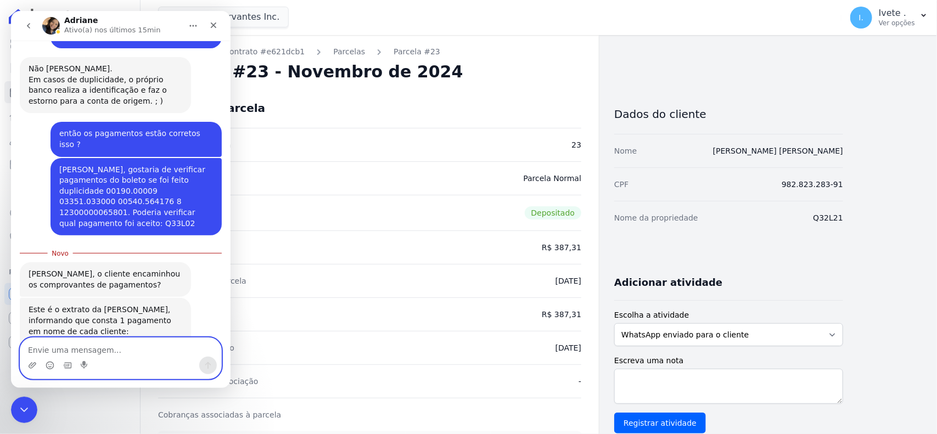
click at [99, 339] on textarea "Envie uma mensagem..." at bounding box center [120, 347] width 201 height 19
type textarea "C"
type textarea "Ela encaminhou o"
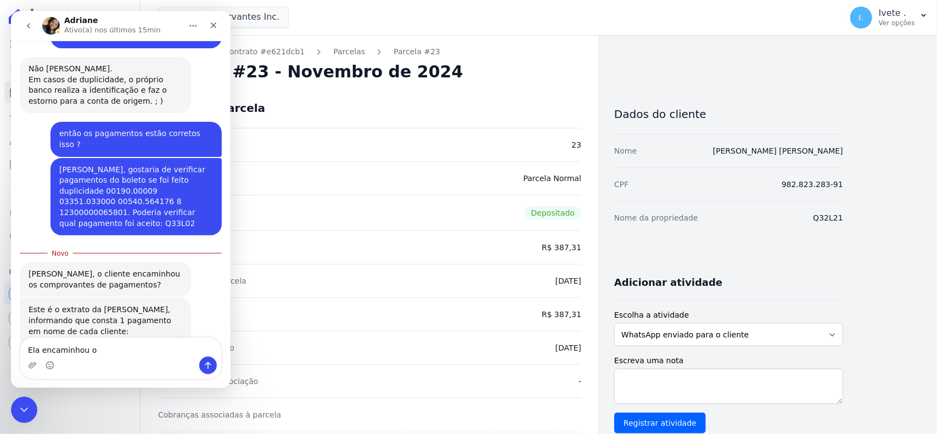
click at [93, 337] on img "Adriane diz…" at bounding box center [102, 362] width 147 height 51
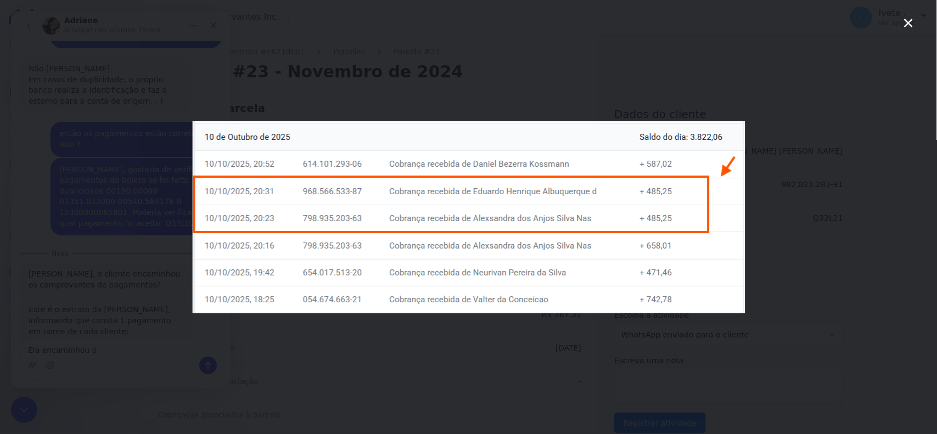
click at [242, 371] on div "Messenger da Intercom" at bounding box center [468, 217] width 937 height 434
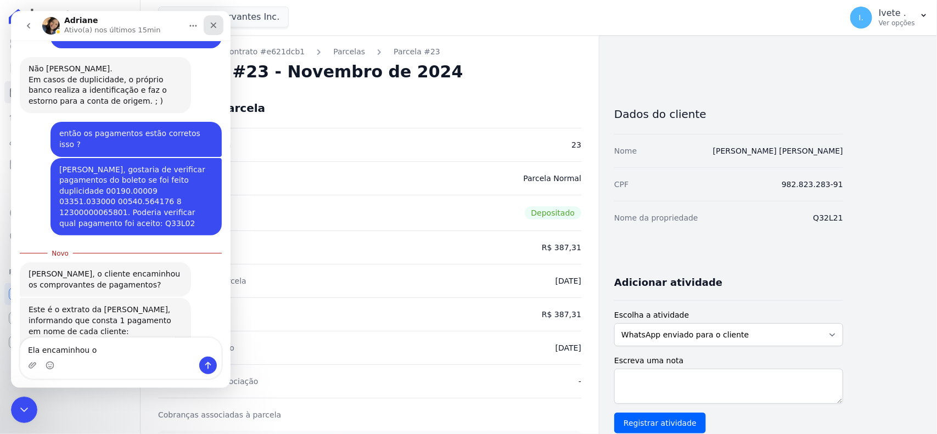
click at [218, 32] on div "Fechar" at bounding box center [214, 25] width 20 height 20
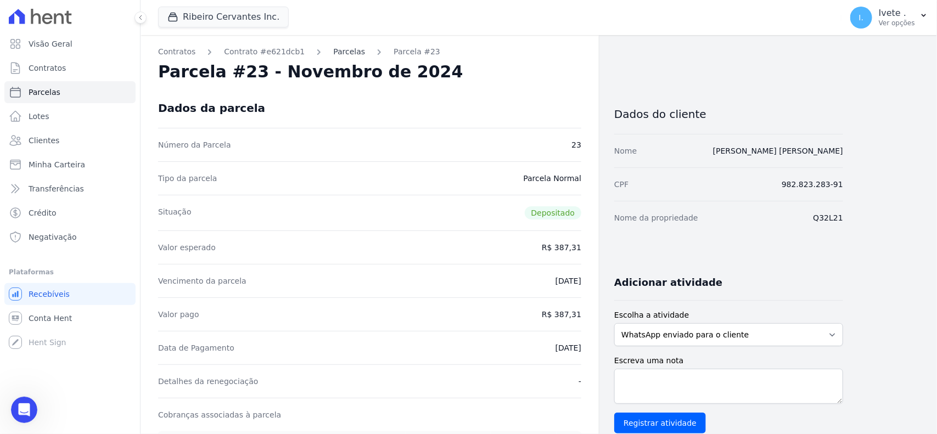
click at [333, 52] on link "Parcelas" at bounding box center [349, 52] width 32 height 12
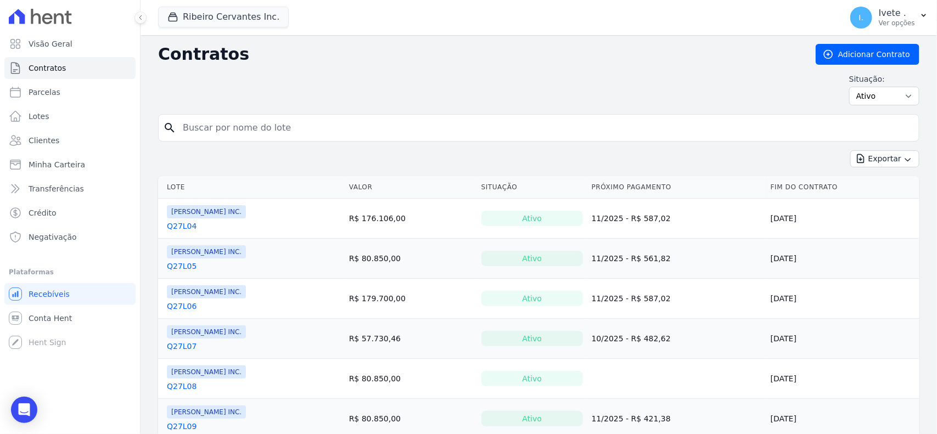
drag, startPoint x: 245, startPoint y: 143, endPoint x: 242, endPoint y: 121, distance: 22.8
click at [242, 121] on form "search" at bounding box center [538, 132] width 761 height 36
type input "q33l02"
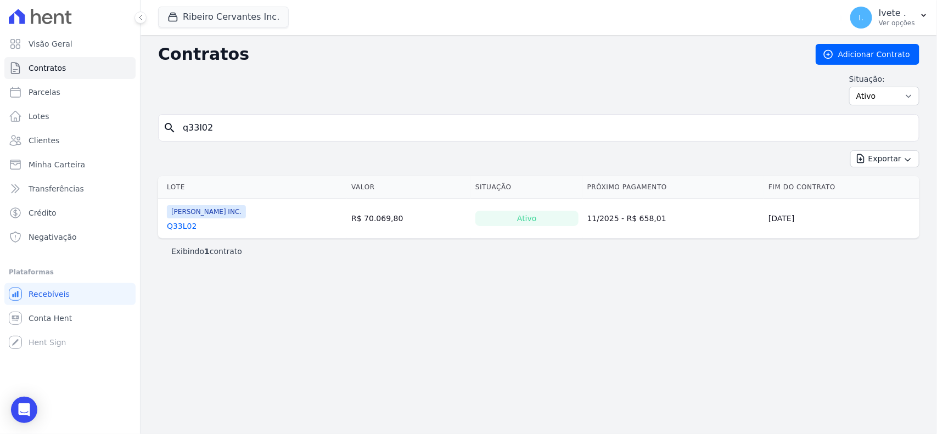
click at [177, 221] on link "Q33L02" at bounding box center [182, 226] width 30 height 11
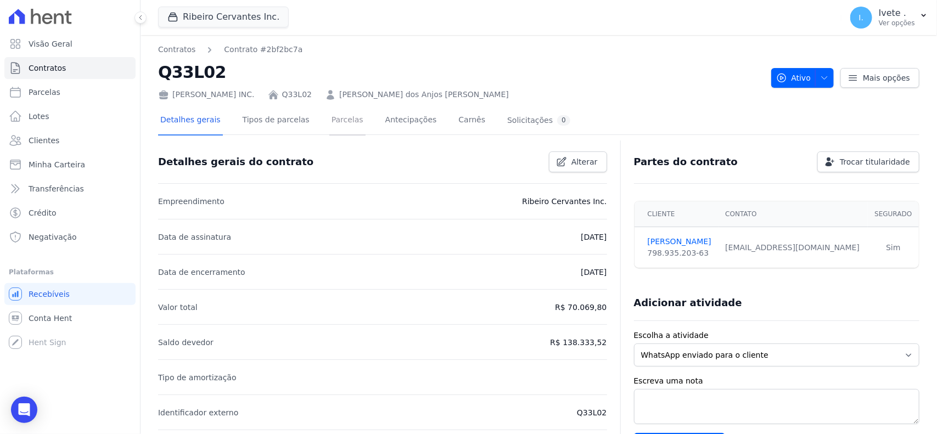
click at [329, 121] on link "Parcelas" at bounding box center [347, 120] width 36 height 29
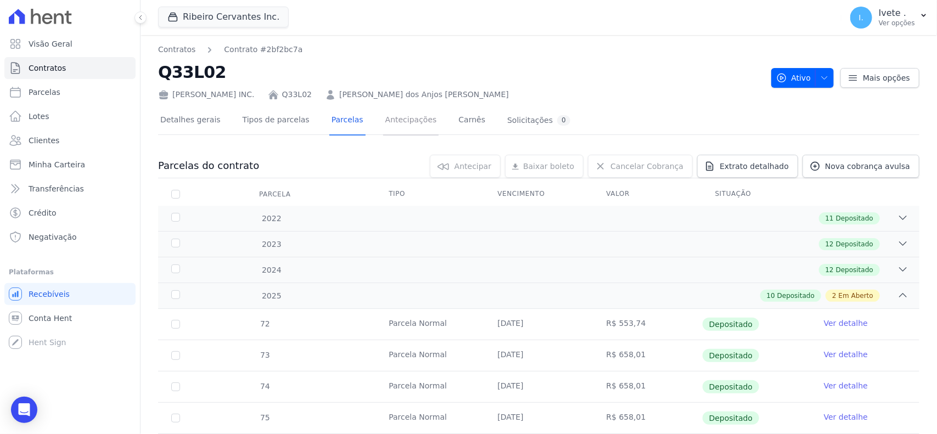
click at [383, 119] on link "Antecipações" at bounding box center [411, 120] width 56 height 29
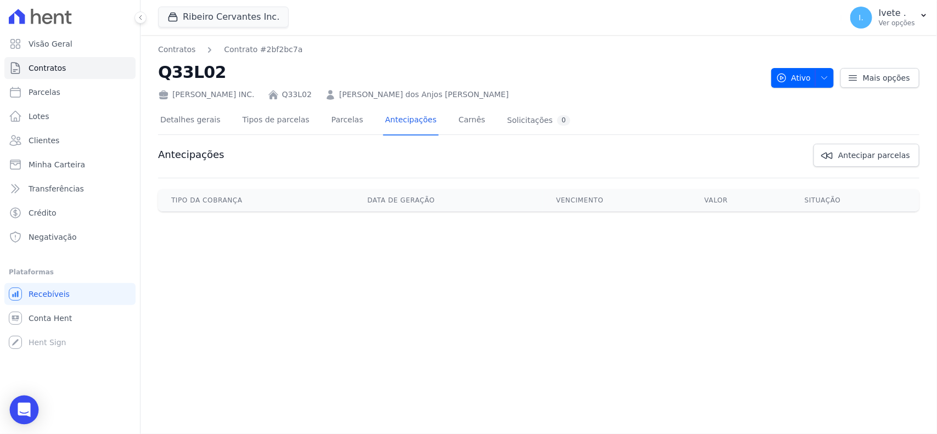
click at [26, 406] on icon "Open Intercom Messenger" at bounding box center [24, 410] width 13 height 14
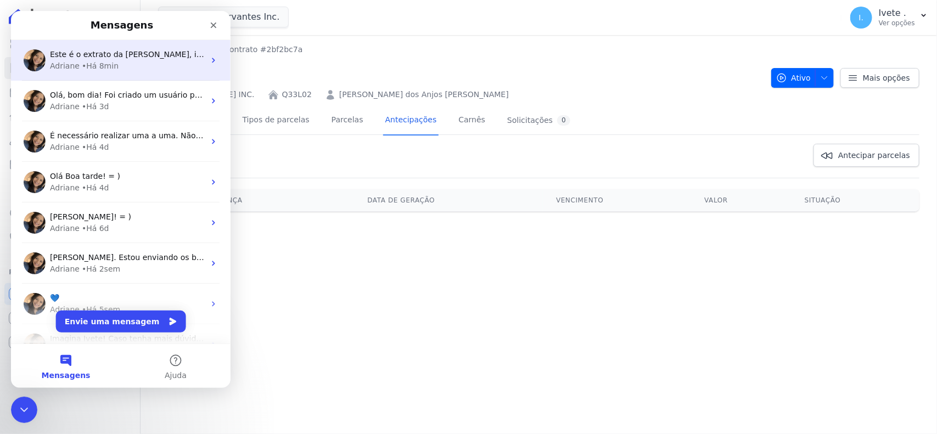
click at [99, 61] on div "• Há 8min" at bounding box center [100, 66] width 37 height 12
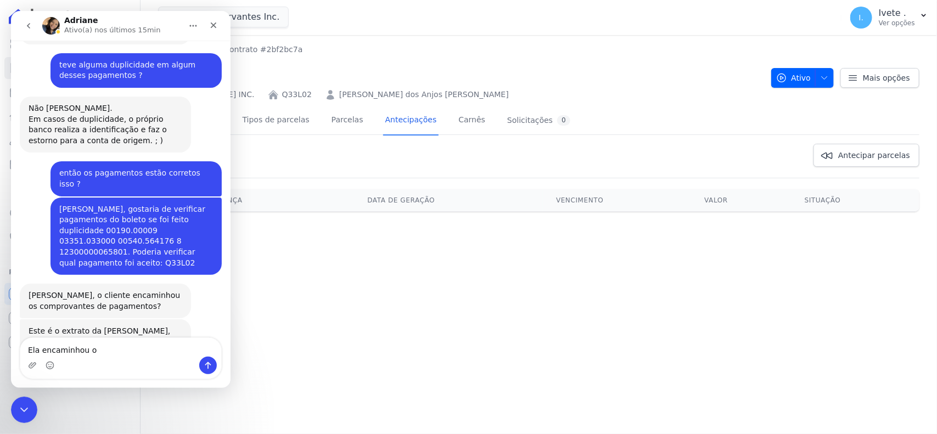
scroll to position [503, 0]
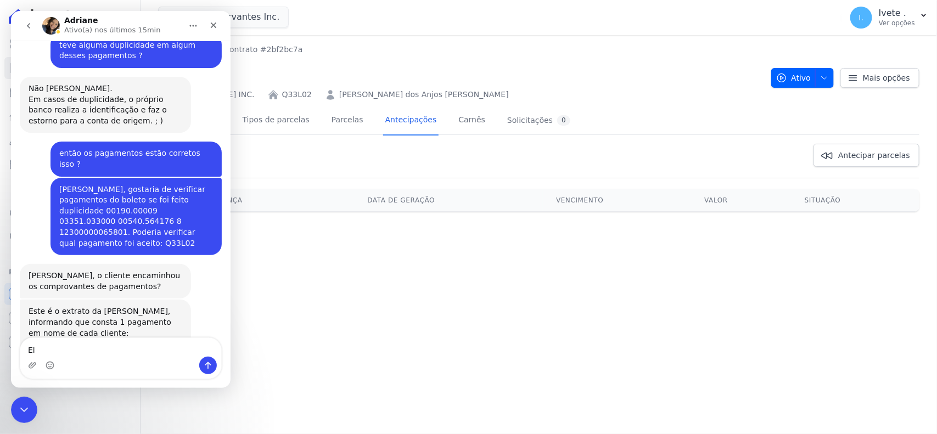
type textarea "E"
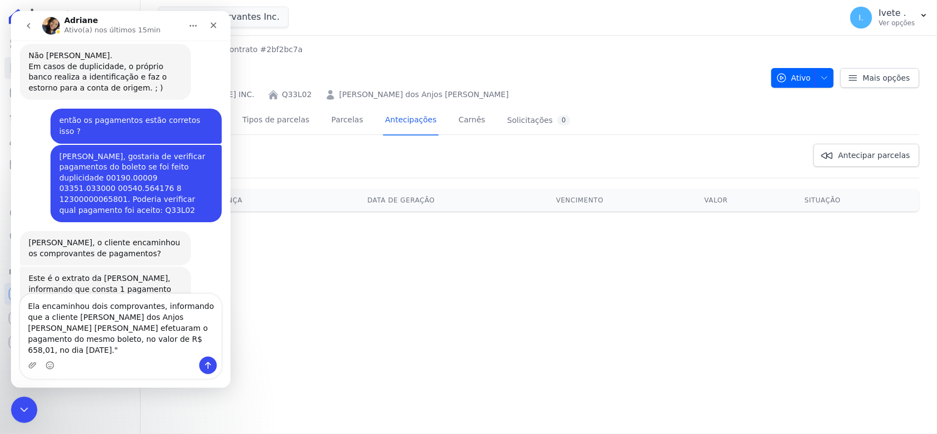
click at [48, 333] on textarea "Ela encaminhou dois comprovantes, informando que a cliente [PERSON_NAME] dos An…" at bounding box center [120, 325] width 201 height 63
click at [210, 317] on textarea "Ela encaminhou dois comprovantes, informando que a cliente [PERSON_NAME] dos An…" at bounding box center [120, 325] width 201 height 63
drag, startPoint x: 37, startPoint y: 336, endPoint x: 43, endPoint y: 330, distance: 8.2
click at [43, 330] on textarea "Ela encaminhou dois comprovantes, informando que ela cliente [PERSON_NAME] dos …" at bounding box center [120, 325] width 201 height 63
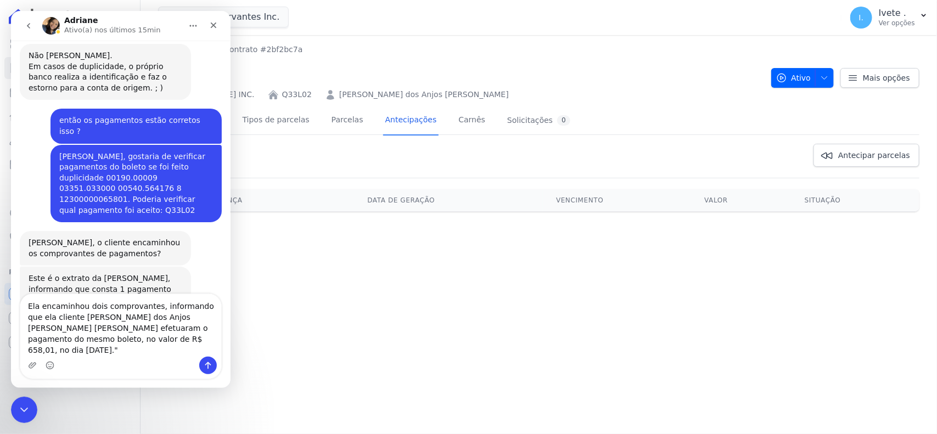
drag, startPoint x: 39, startPoint y: 332, endPoint x: 199, endPoint y: 331, distance: 159.7
click at [199, 331] on textarea "Ela encaminhou dois comprovantes, informando que ela cliente [PERSON_NAME] dos …" at bounding box center [120, 325] width 201 height 63
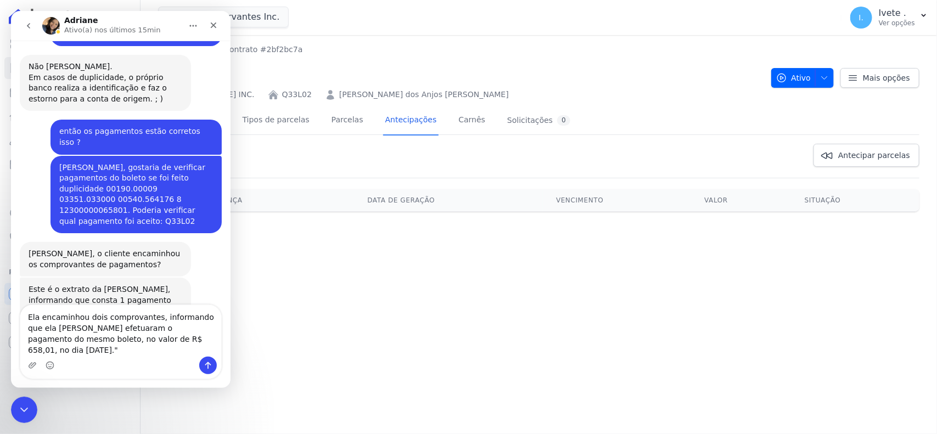
type textarea "Ela encaminhou dois comprovantes, informando que ela [PERSON_NAME] efetuaram o …"
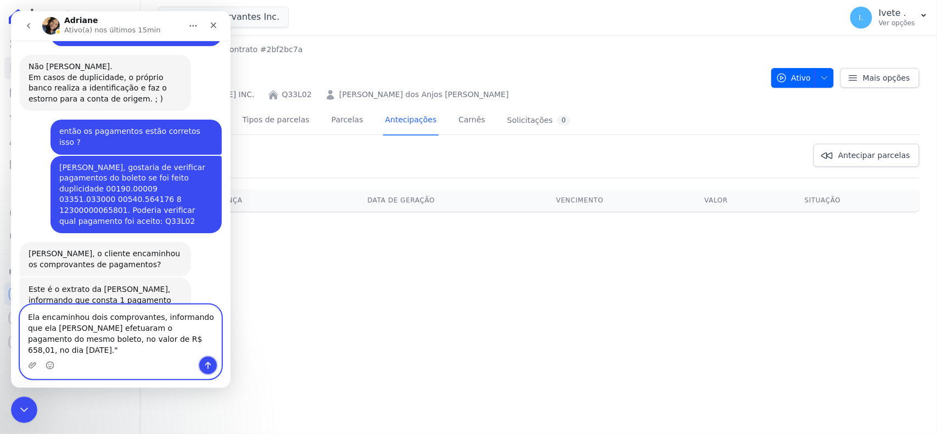
click at [208, 363] on icon "Enviar uma mensagem" at bounding box center [208, 365] width 6 height 7
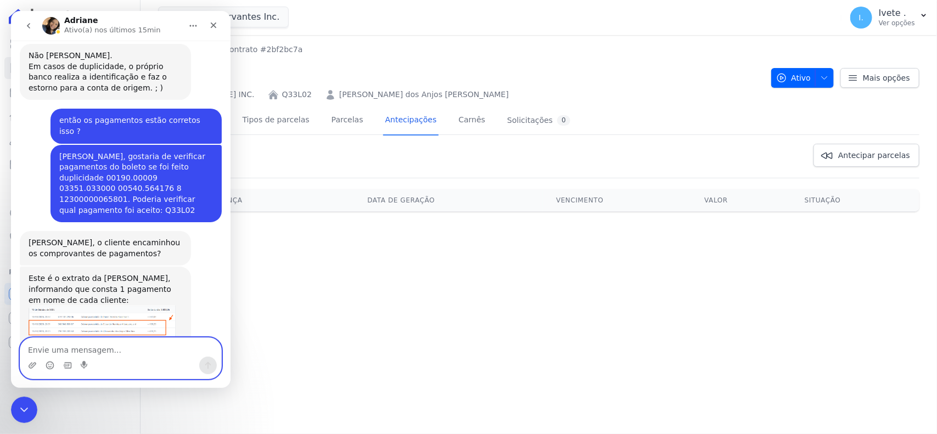
scroll to position [569, 0]
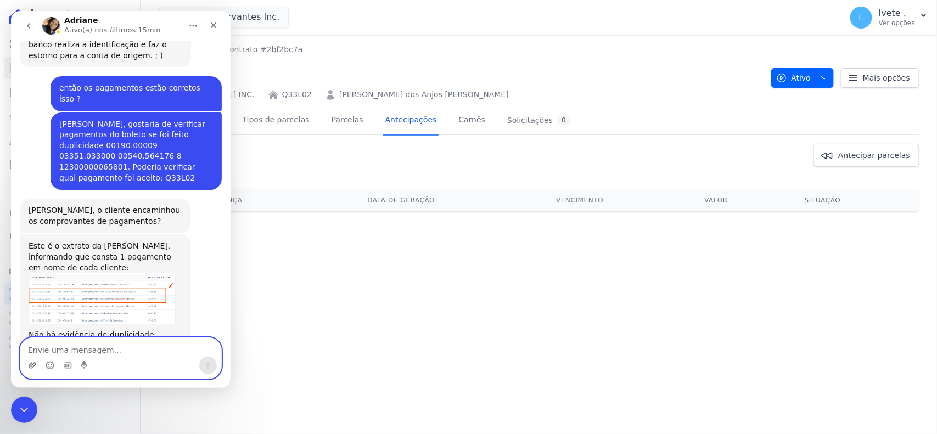
click at [31, 367] on icon "Upload do anexo" at bounding box center [32, 365] width 9 height 9
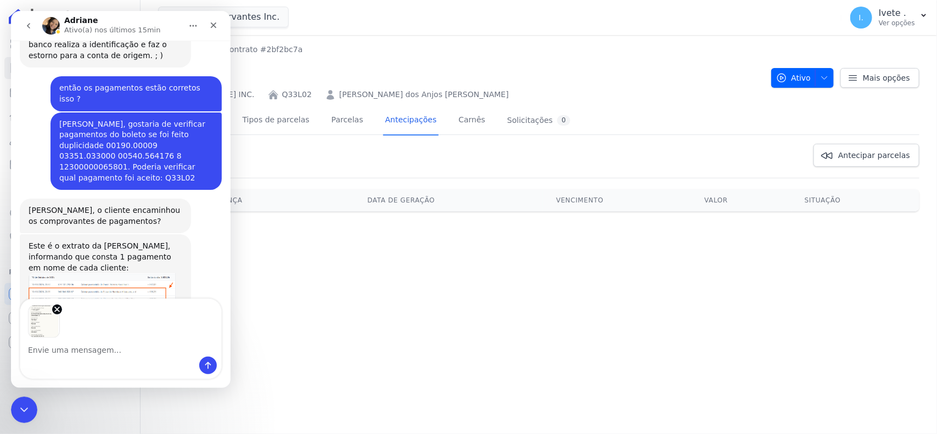
scroll to position [608, 0]
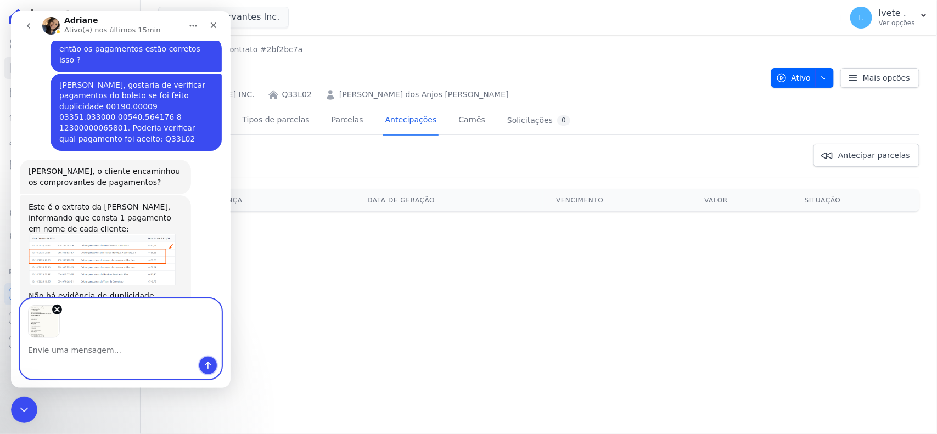
click at [204, 366] on icon "Enviar uma mensagem" at bounding box center [208, 365] width 9 height 9
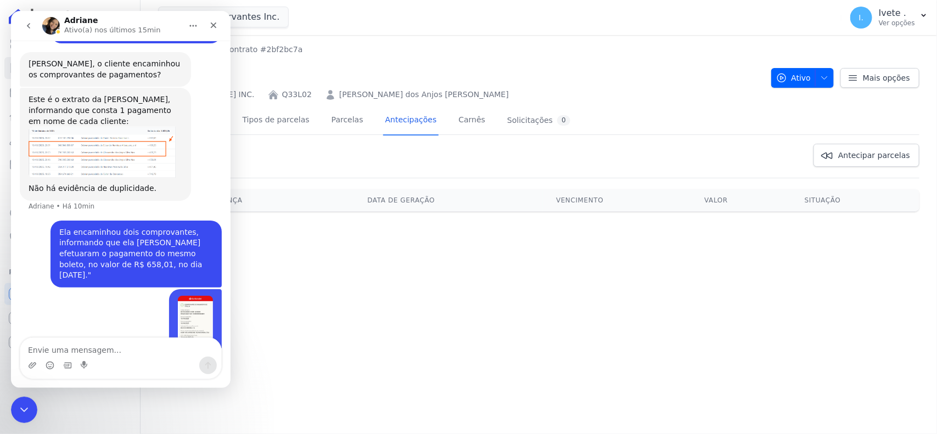
scroll to position [730, 0]
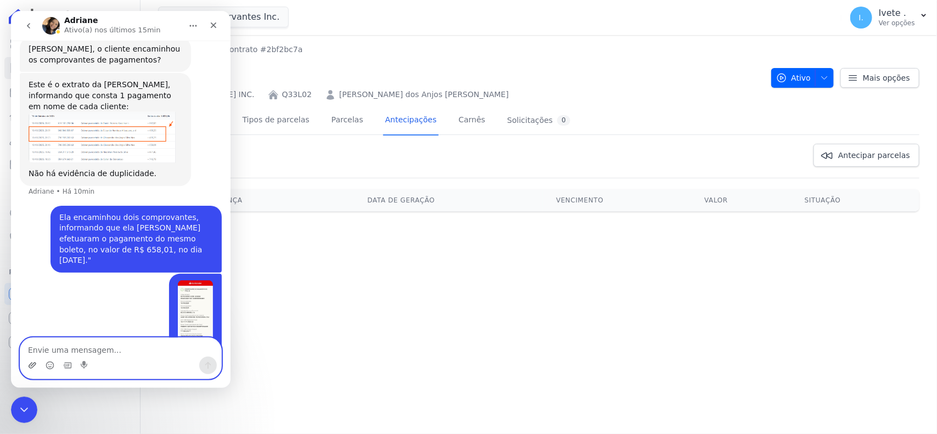
click at [34, 366] on icon "Upload do anexo" at bounding box center [33, 365] width 8 height 6
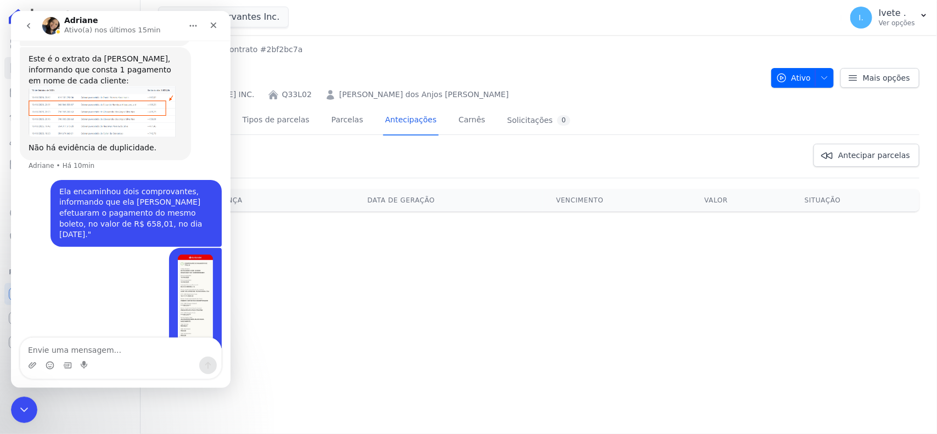
click at [33, 23] on button "go back" at bounding box center [28, 25] width 21 height 21
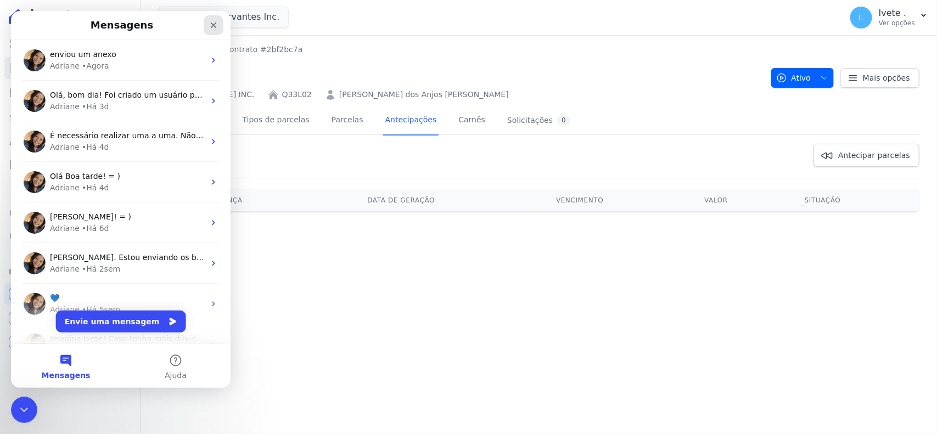
click at [209, 19] on div "Fechar" at bounding box center [214, 25] width 20 height 20
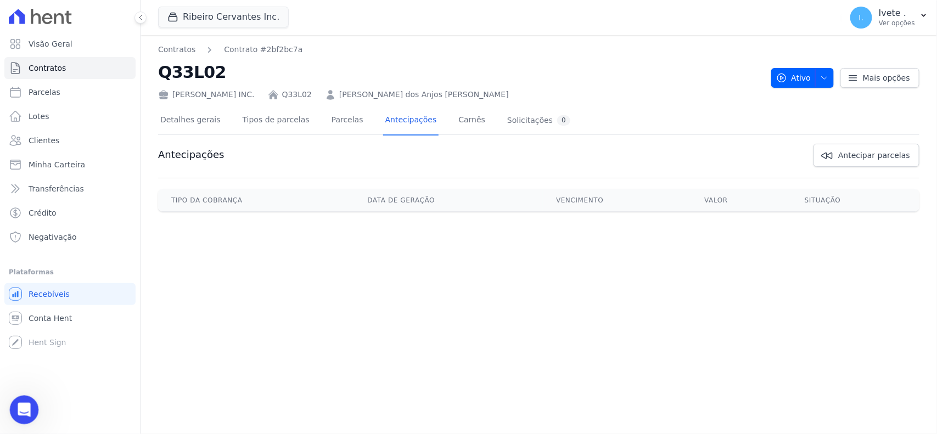
click at [18, 413] on icon "Abertura do Messenger da Intercom" at bounding box center [23, 409] width 18 height 18
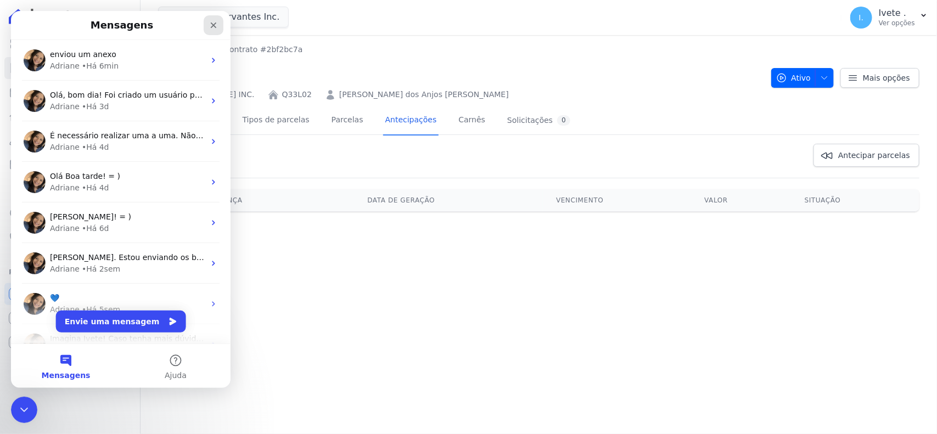
click at [215, 25] on icon "Fechar" at bounding box center [213, 25] width 9 height 9
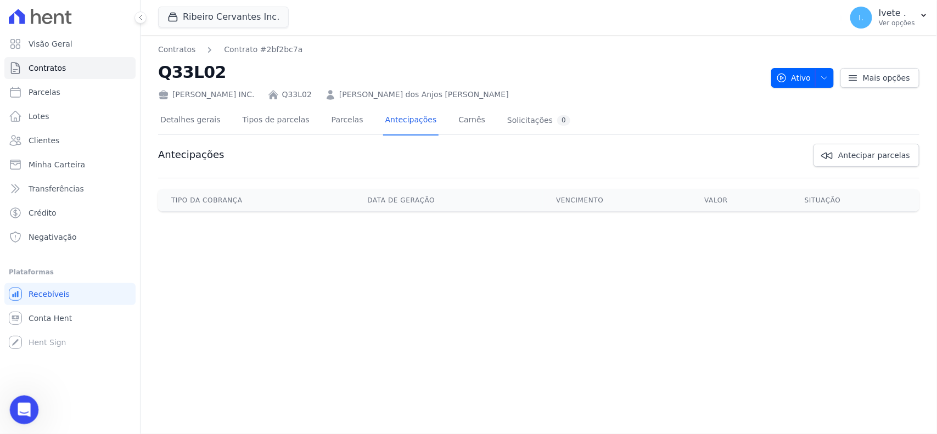
click at [15, 400] on div "Abertura do Messenger da Intercom" at bounding box center [22, 408] width 36 height 36
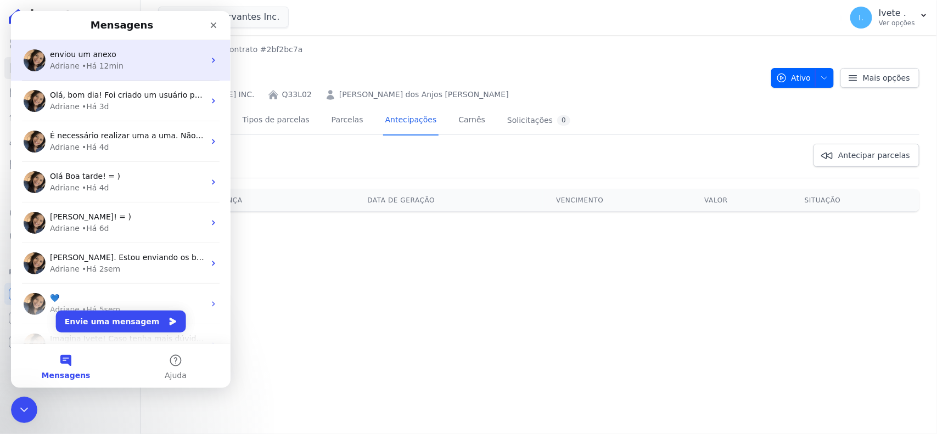
click at [61, 61] on div "Adriane" at bounding box center [65, 66] width 30 height 12
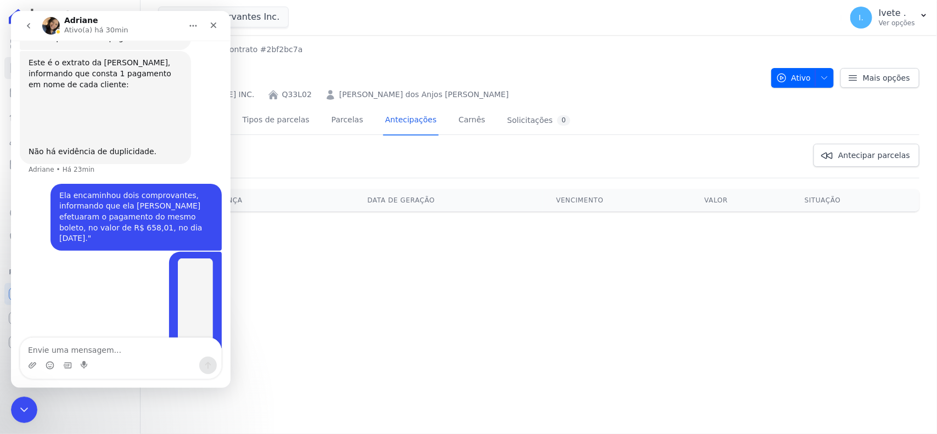
scroll to position [756, 0]
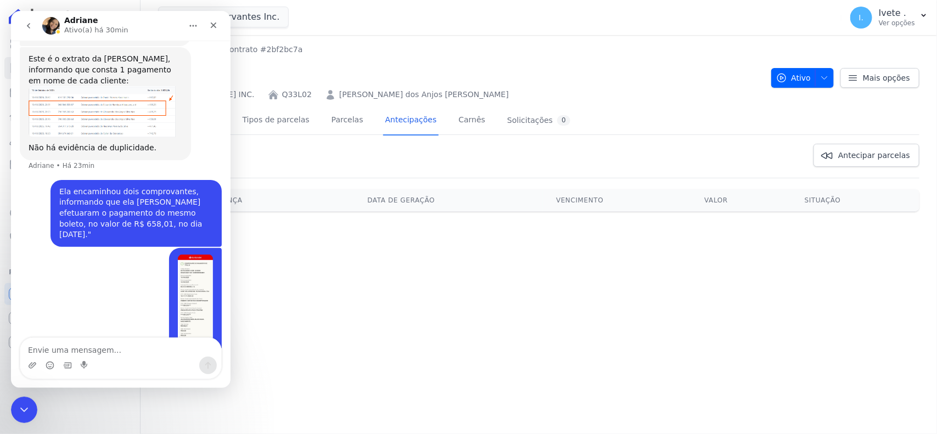
click at [23, 29] on button "go back" at bounding box center [28, 25] width 21 height 21
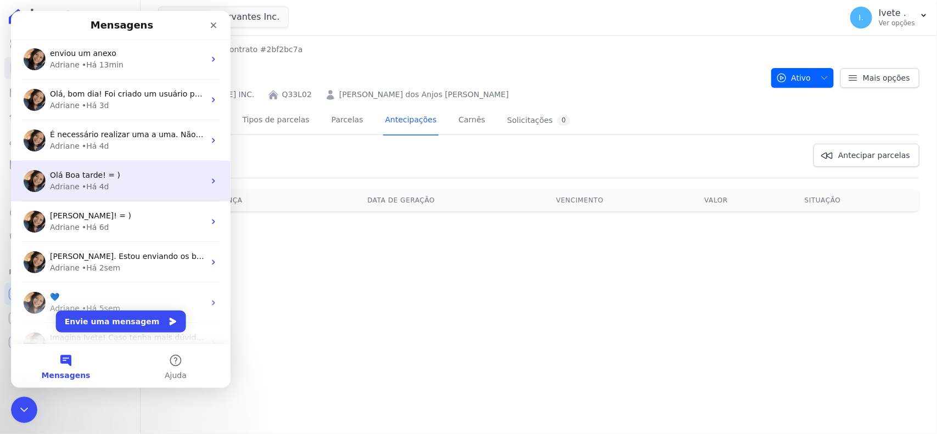
scroll to position [0, 0]
